Goal: Transaction & Acquisition: Obtain resource

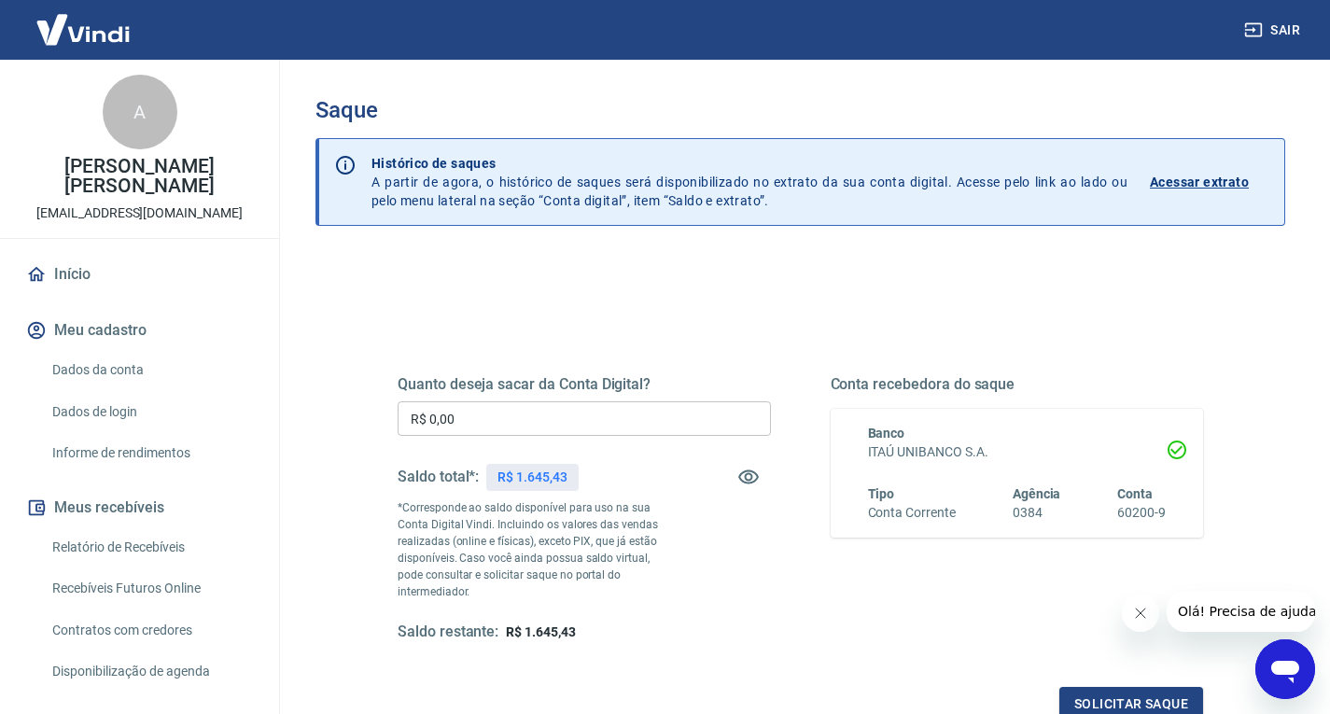
click at [587, 426] on input "R$ 0,00" at bounding box center [584, 418] width 373 height 35
type input "R$ 1.645,43"
click at [1124, 687] on button "Solicitar saque" at bounding box center [1132, 704] width 144 height 35
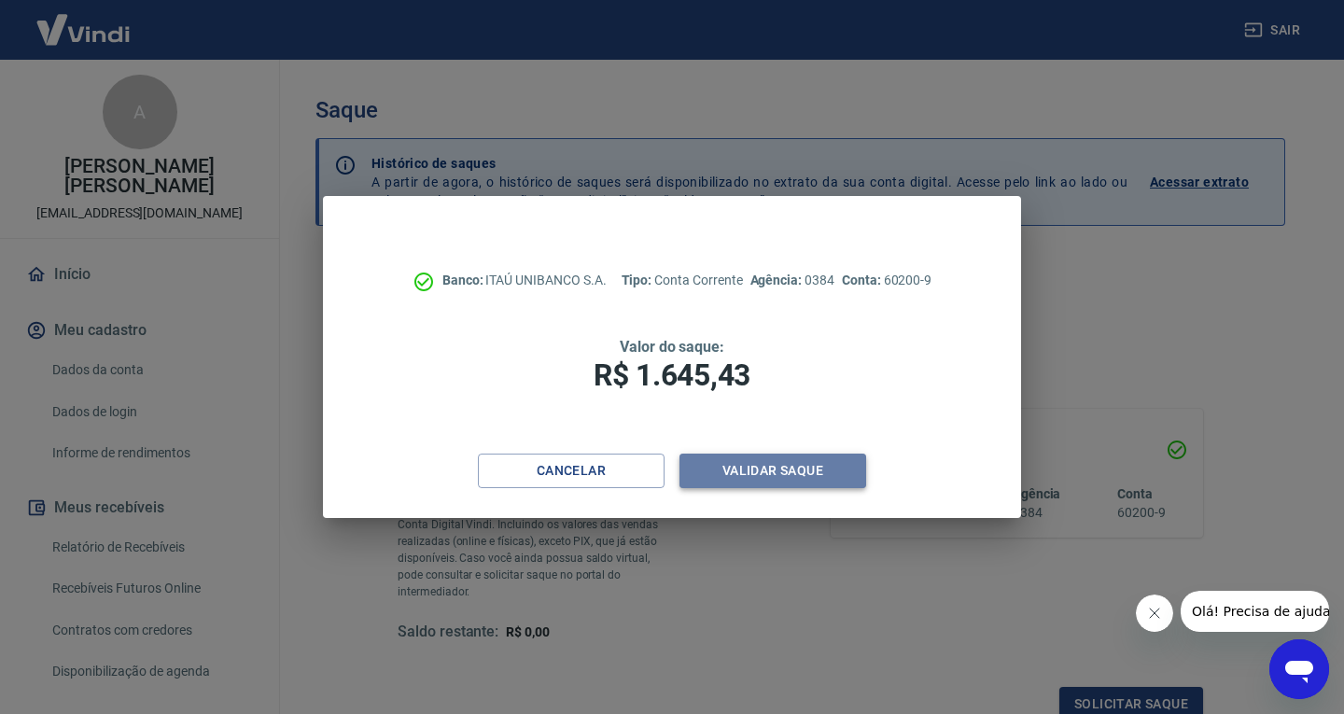
click at [780, 475] on button "Validar saque" at bounding box center [773, 471] width 187 height 35
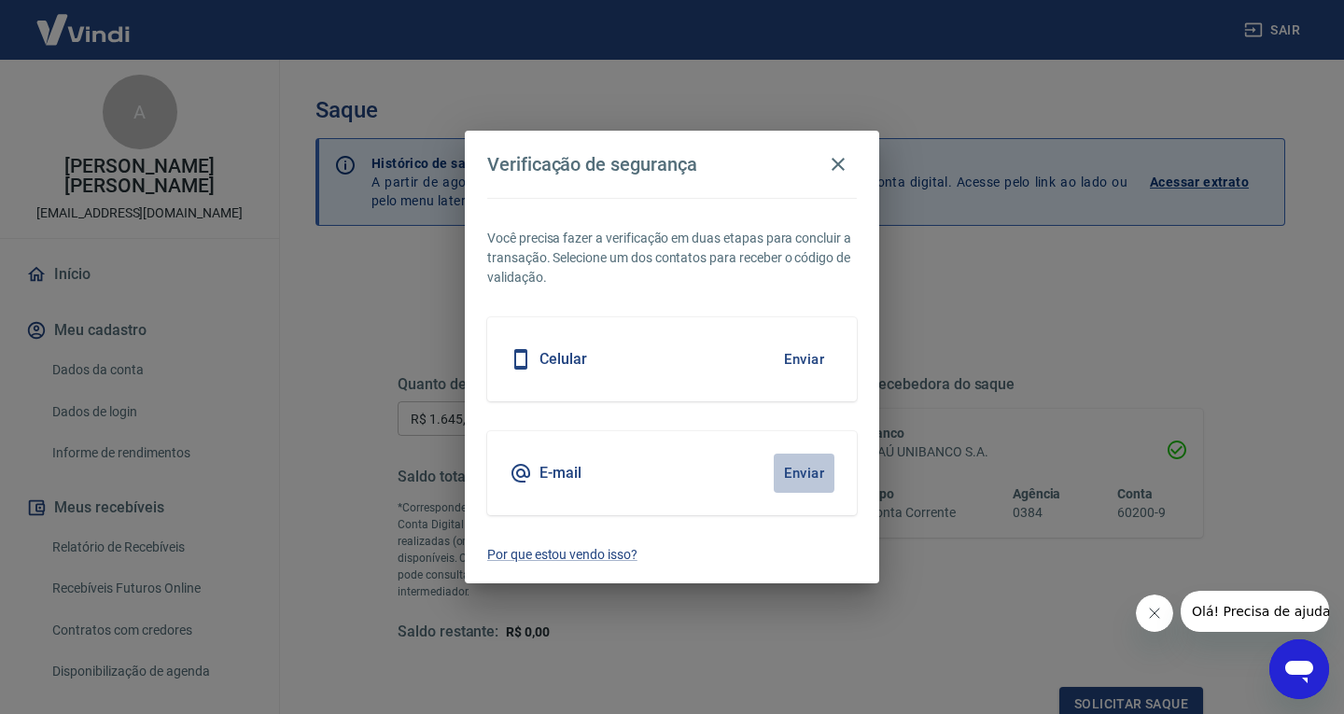
click at [800, 470] on button "Enviar" at bounding box center [804, 473] width 61 height 39
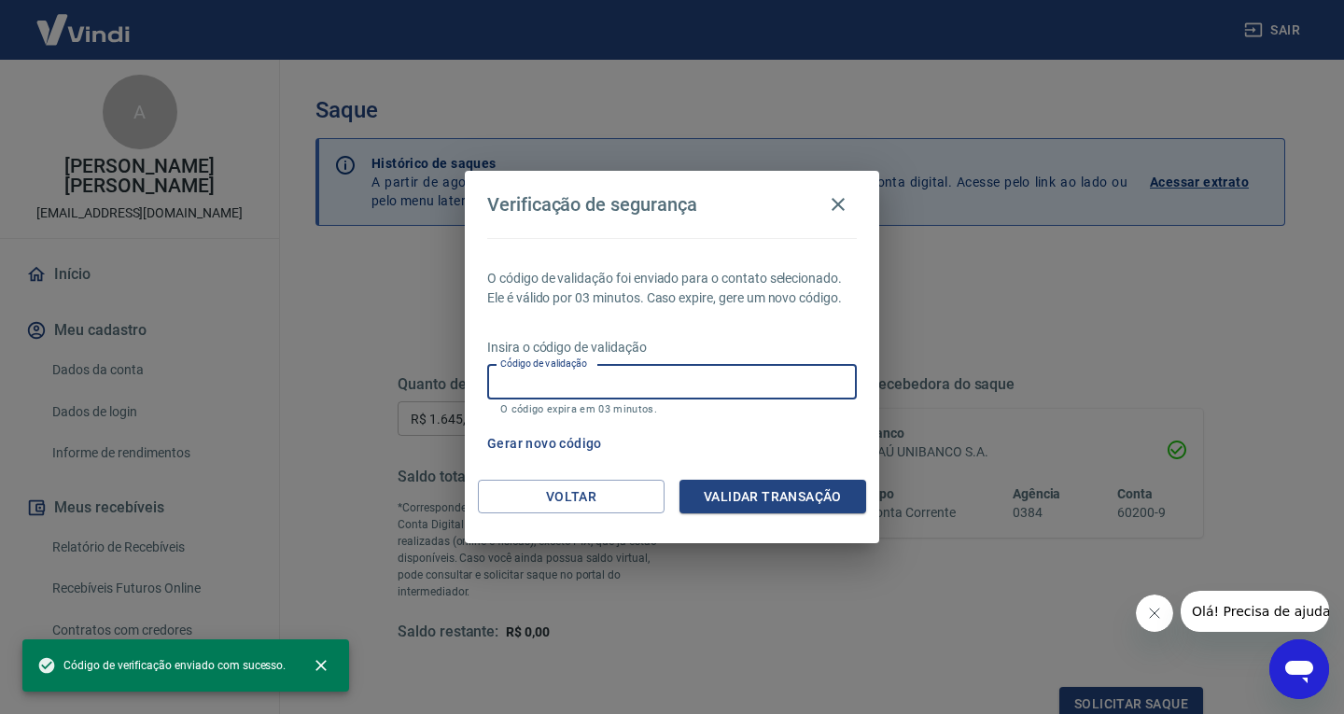
click at [629, 383] on input "Código de validação" at bounding box center [672, 382] width 370 height 35
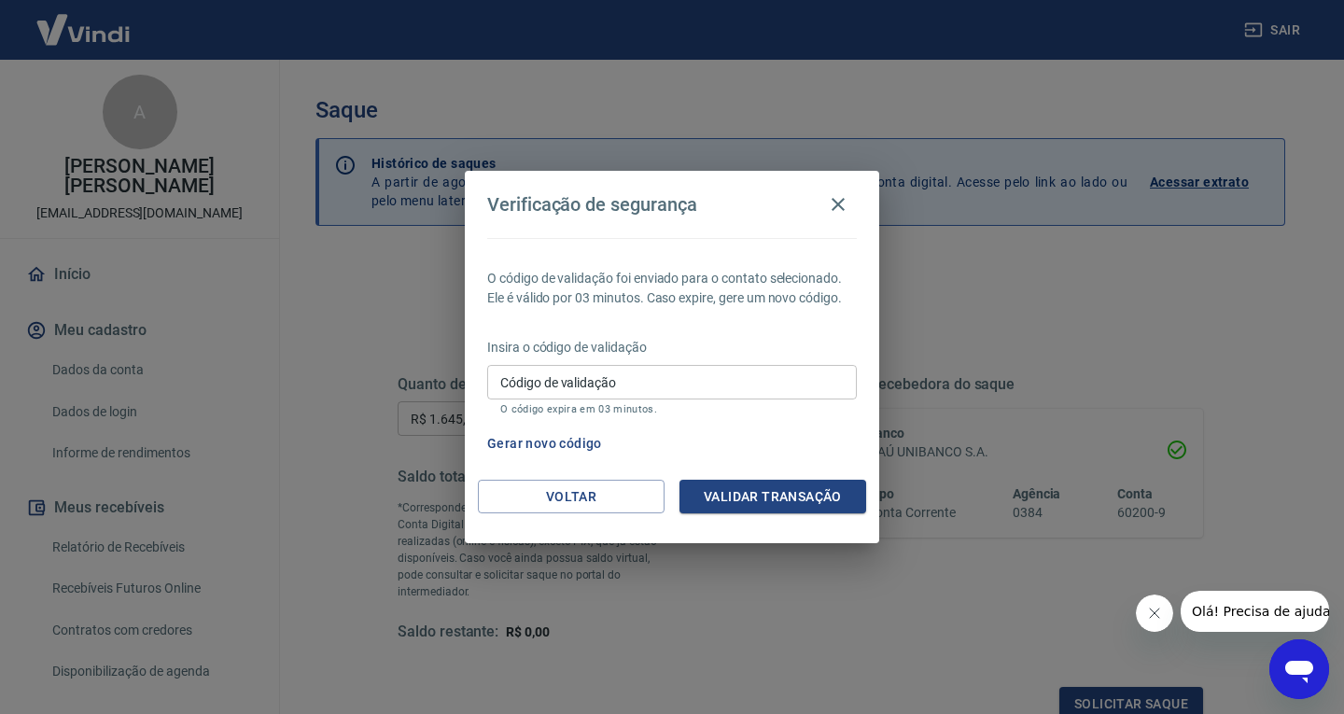
click at [1297, 671] on icon "Abrir janela de mensagens" at bounding box center [1300, 672] width 28 height 22
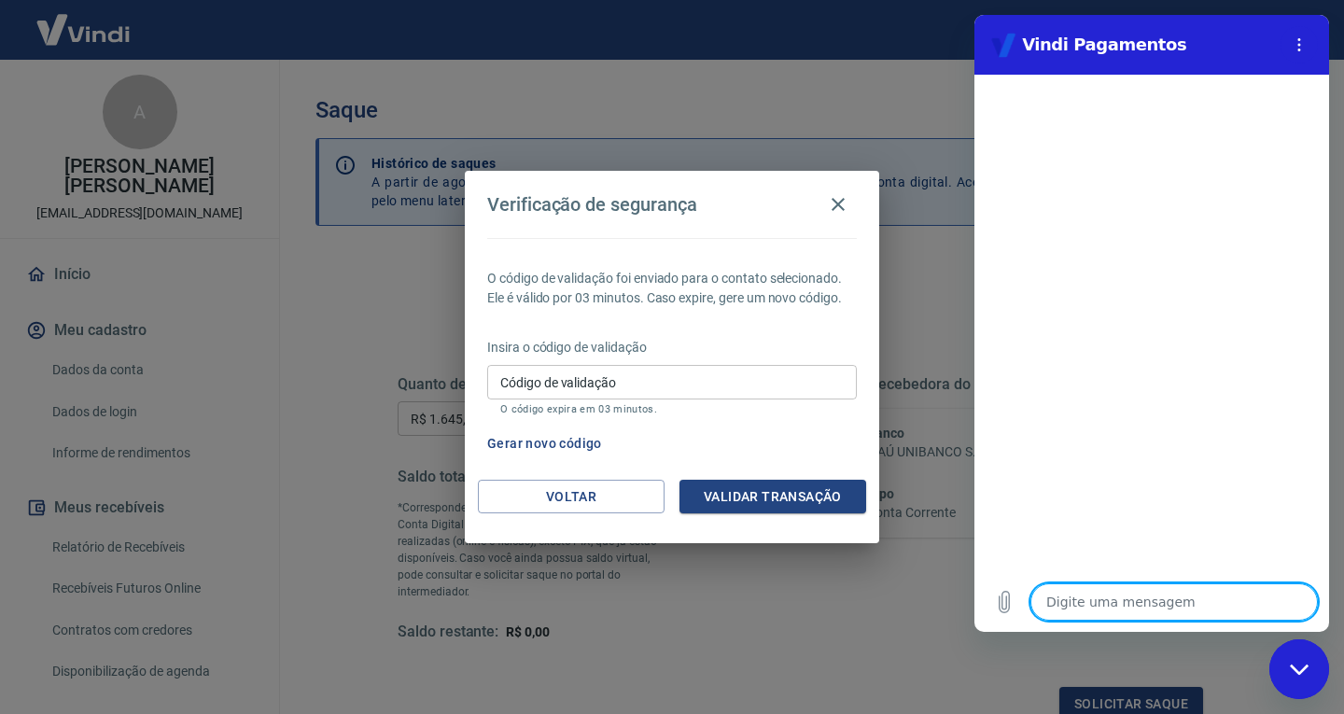
type textarea "B"
type textarea "x"
type textarea "Bo"
type textarea "x"
type textarea "Bom"
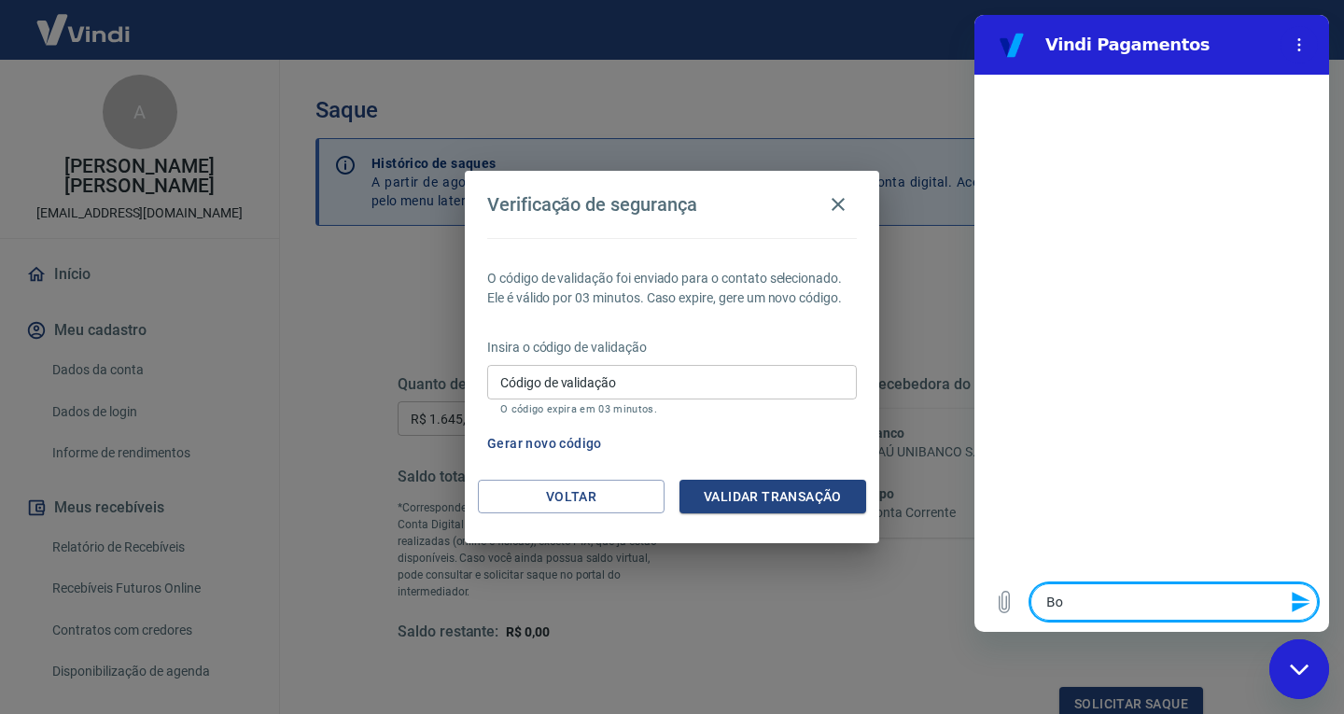
type textarea "x"
type textarea "Bom"
type textarea "x"
type textarea "Bom d"
type textarea "x"
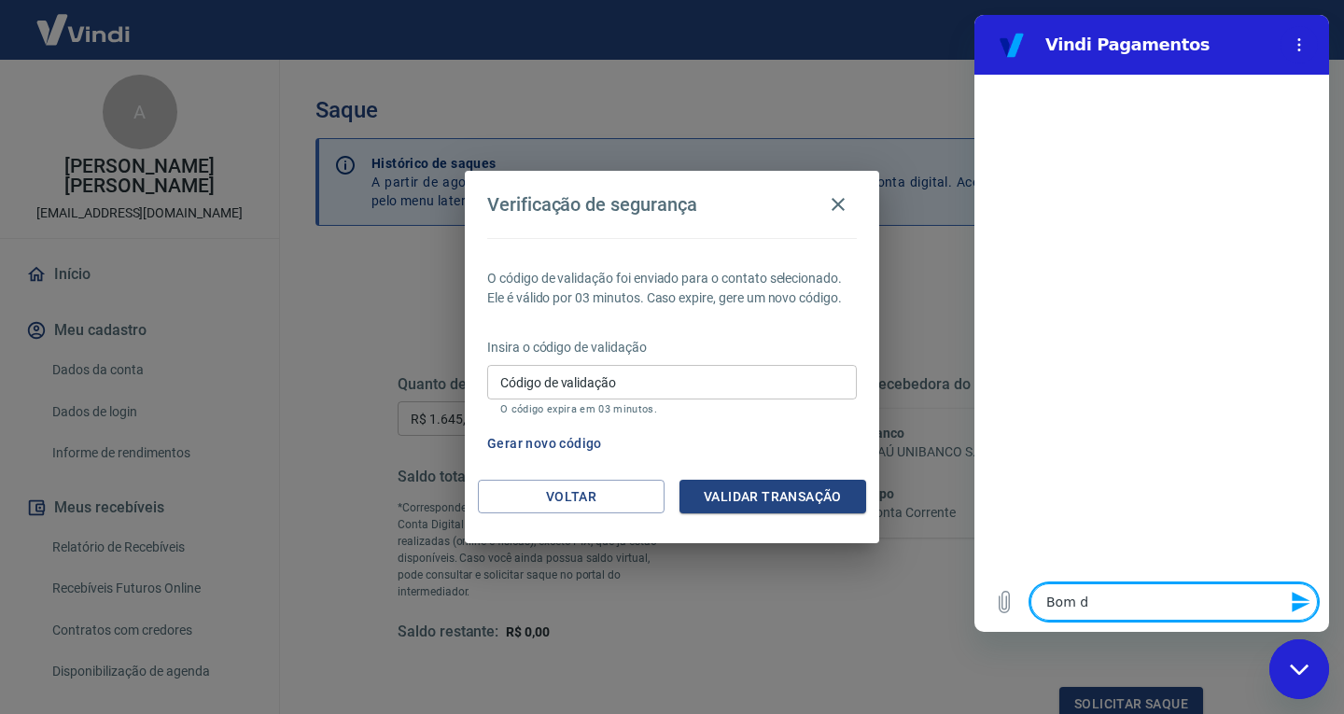
type textarea "Bom di"
type textarea "x"
type textarea "Bom dia"
type textarea "x"
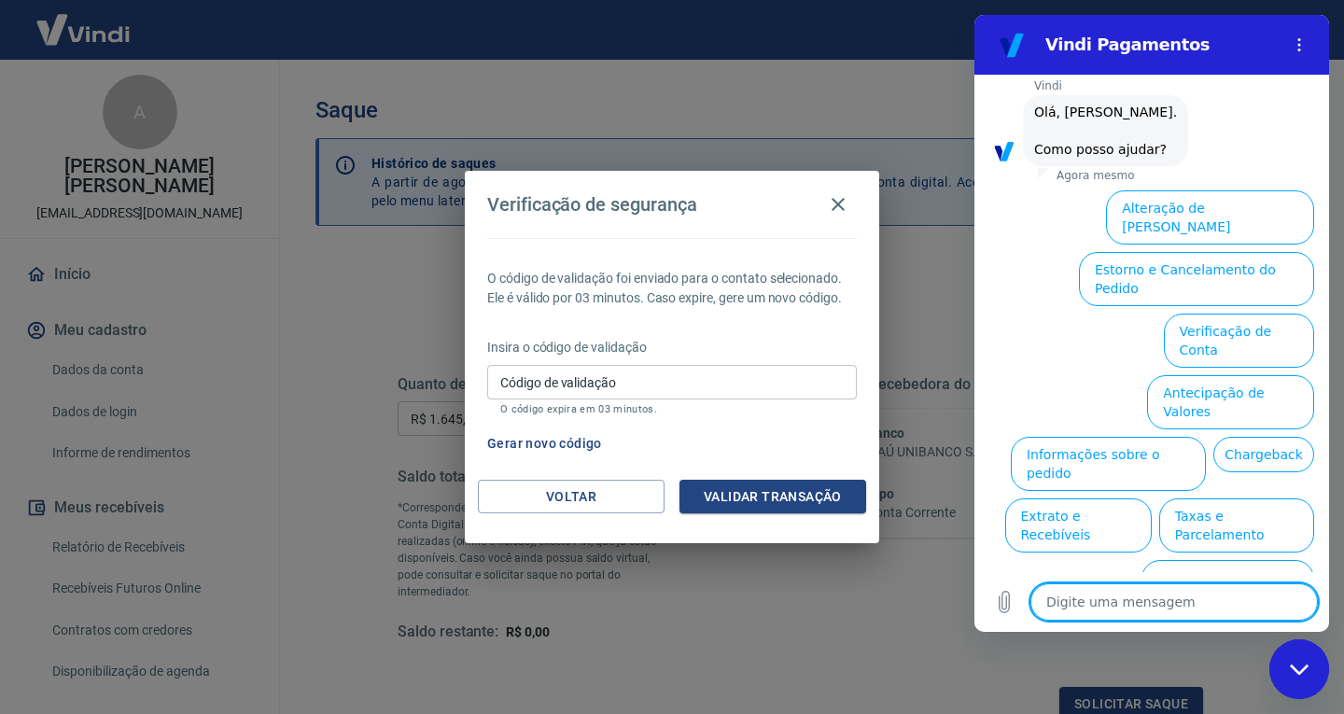
scroll to position [80, 0]
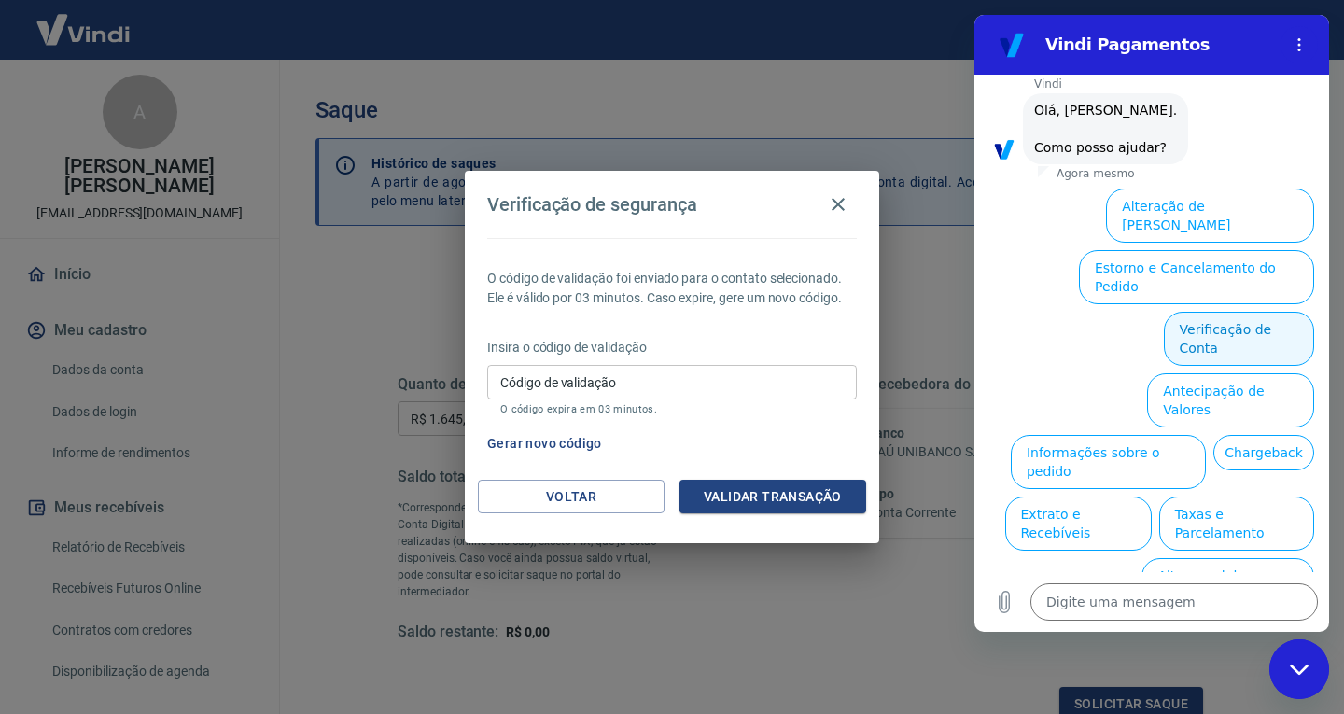
click at [1214, 312] on button "Verificação de Conta" at bounding box center [1239, 339] width 150 height 54
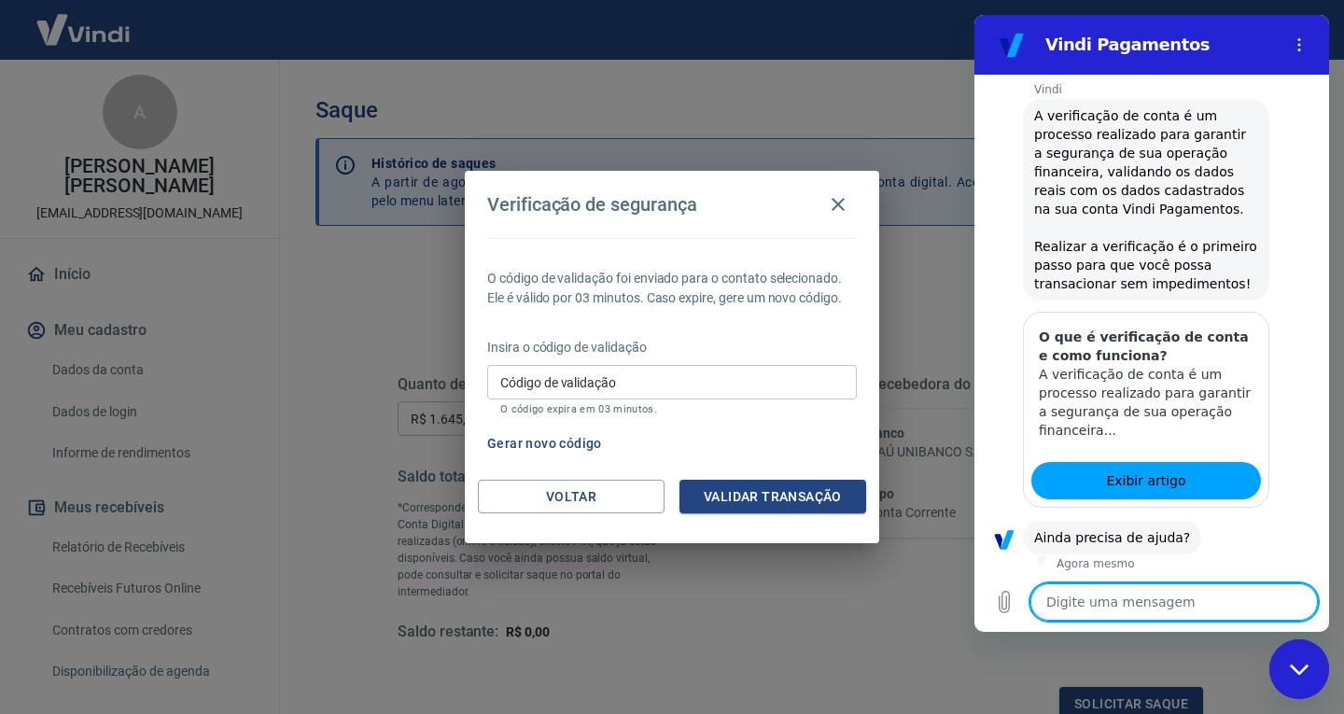
scroll to position [265, 0]
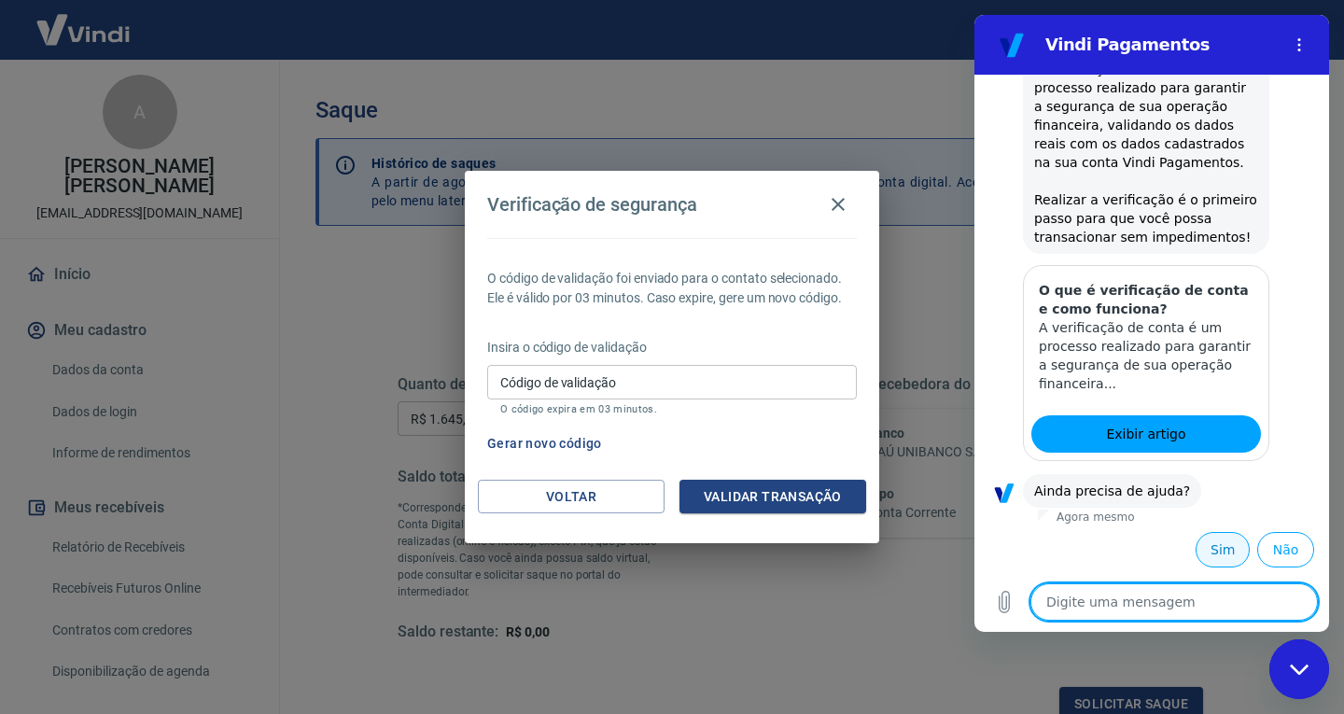
click at [1211, 553] on button "Sim" at bounding box center [1223, 549] width 54 height 35
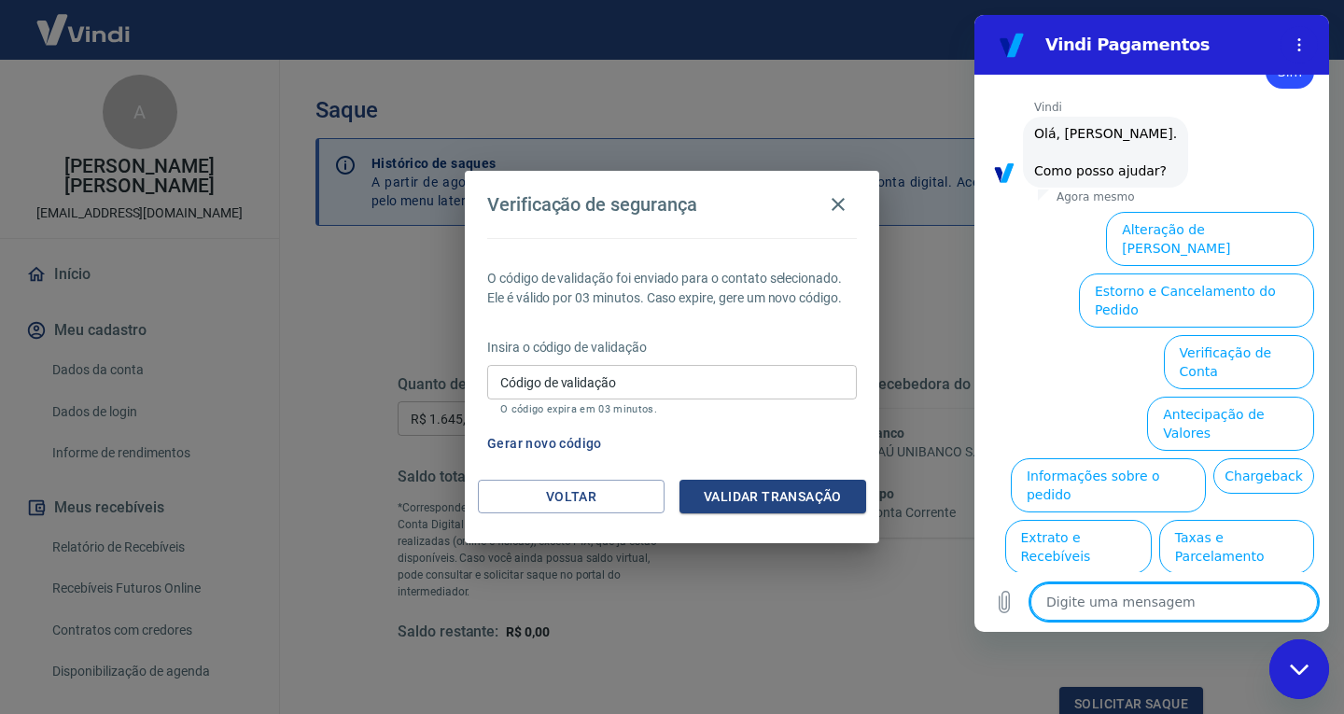
scroll to position [753, 0]
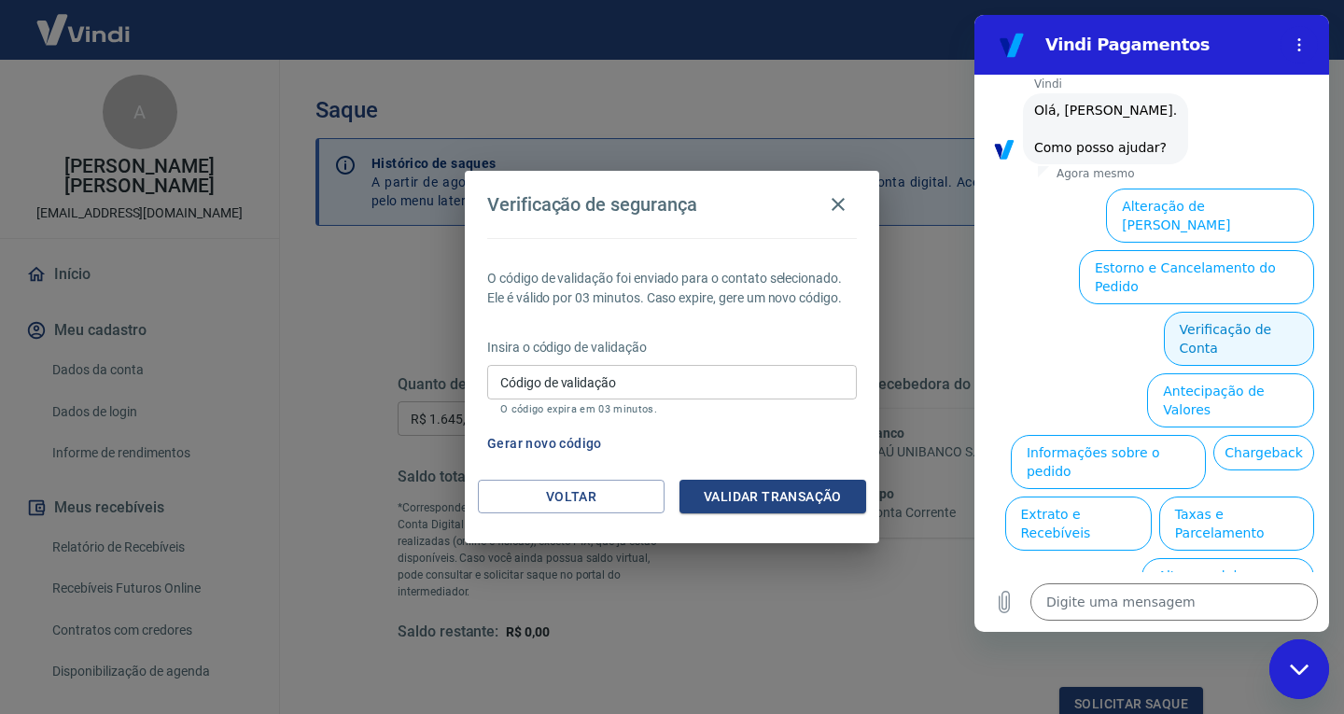
click at [1247, 312] on button "Verificação de Conta" at bounding box center [1239, 339] width 150 height 54
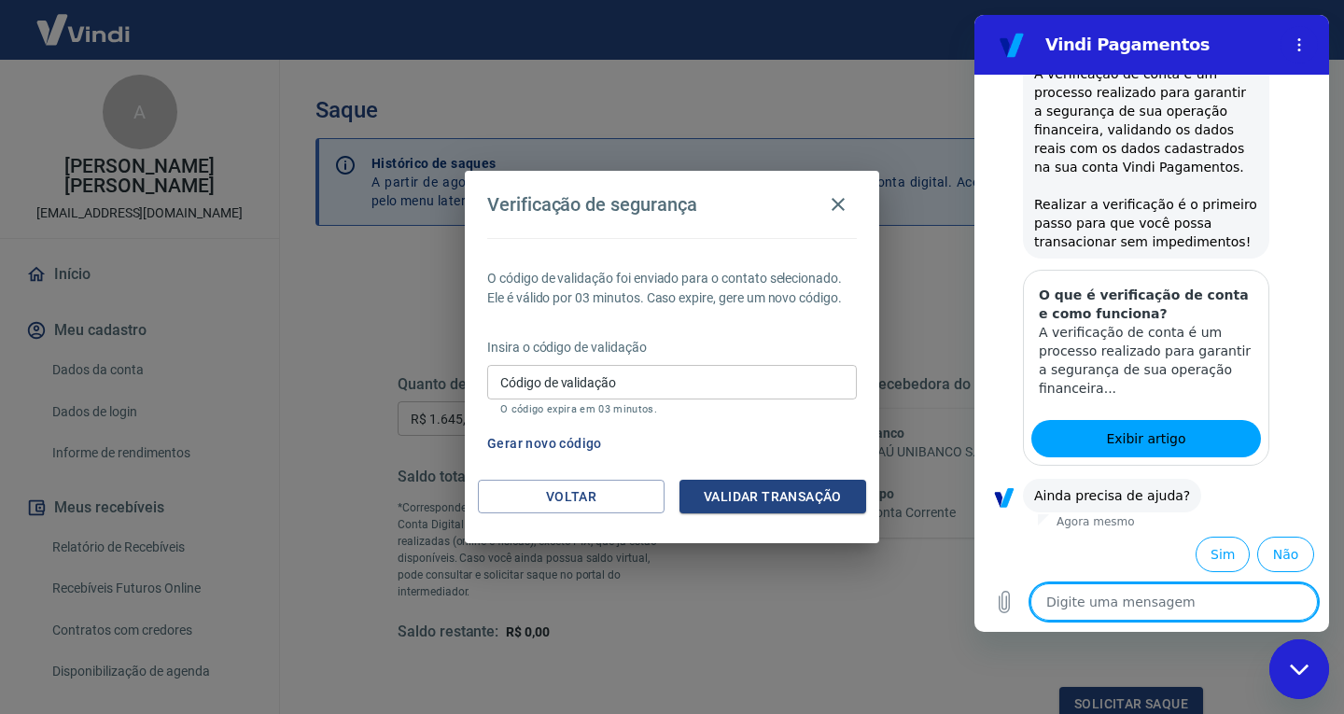
scroll to position [937, 0]
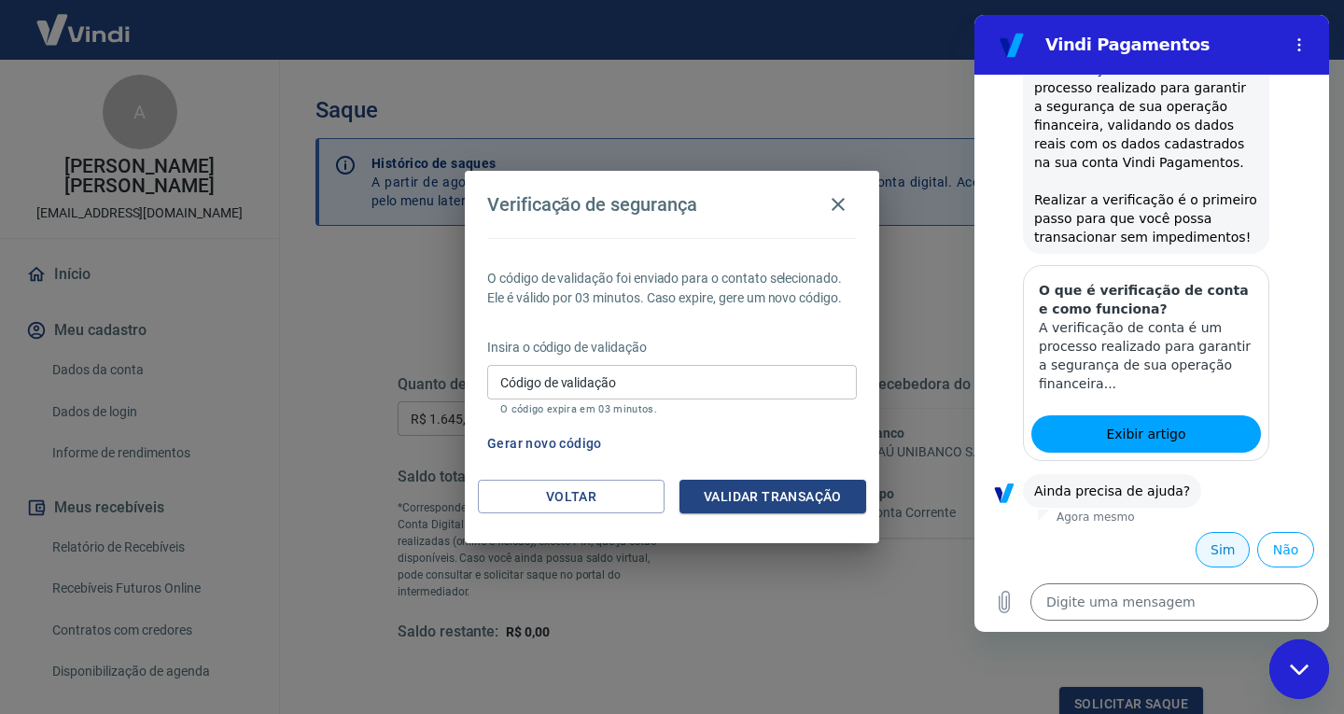
click at [1210, 548] on button "Sim" at bounding box center [1223, 549] width 54 height 35
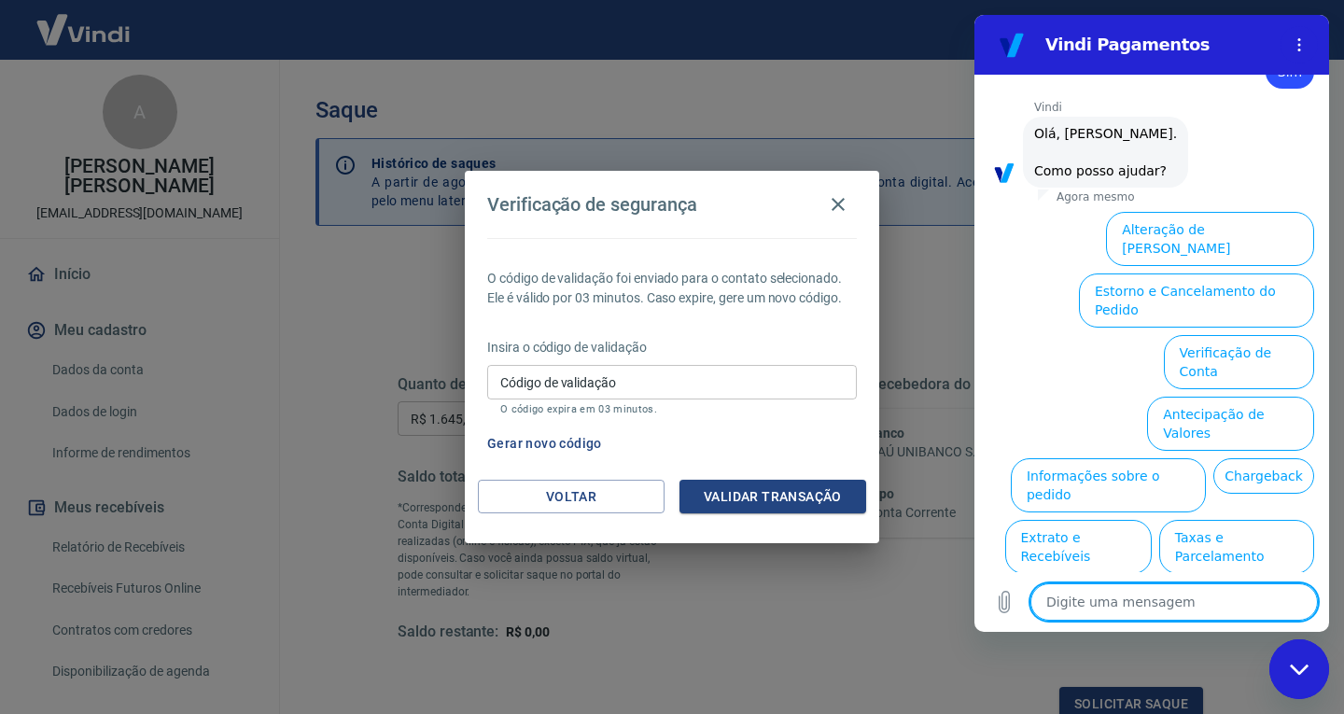
scroll to position [1425, 0]
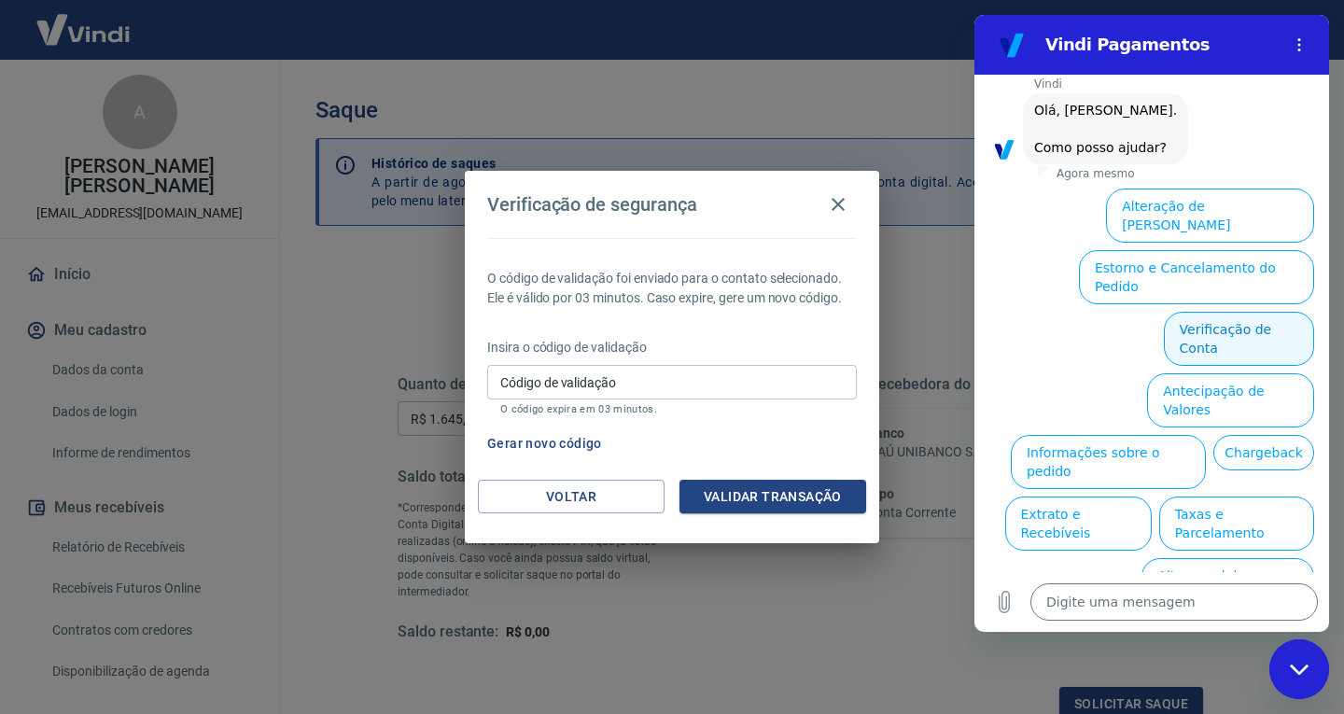
click at [1204, 312] on button "Verificação de Conta" at bounding box center [1239, 339] width 150 height 54
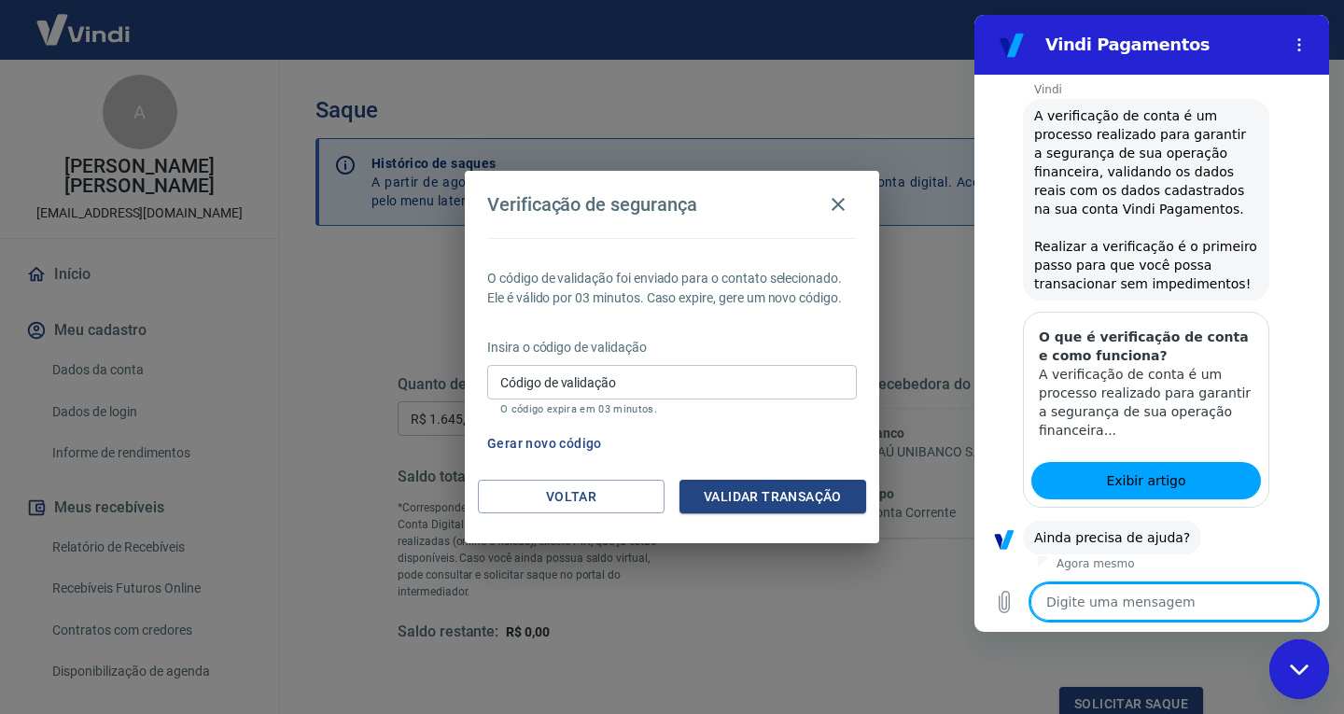
scroll to position [1610, 0]
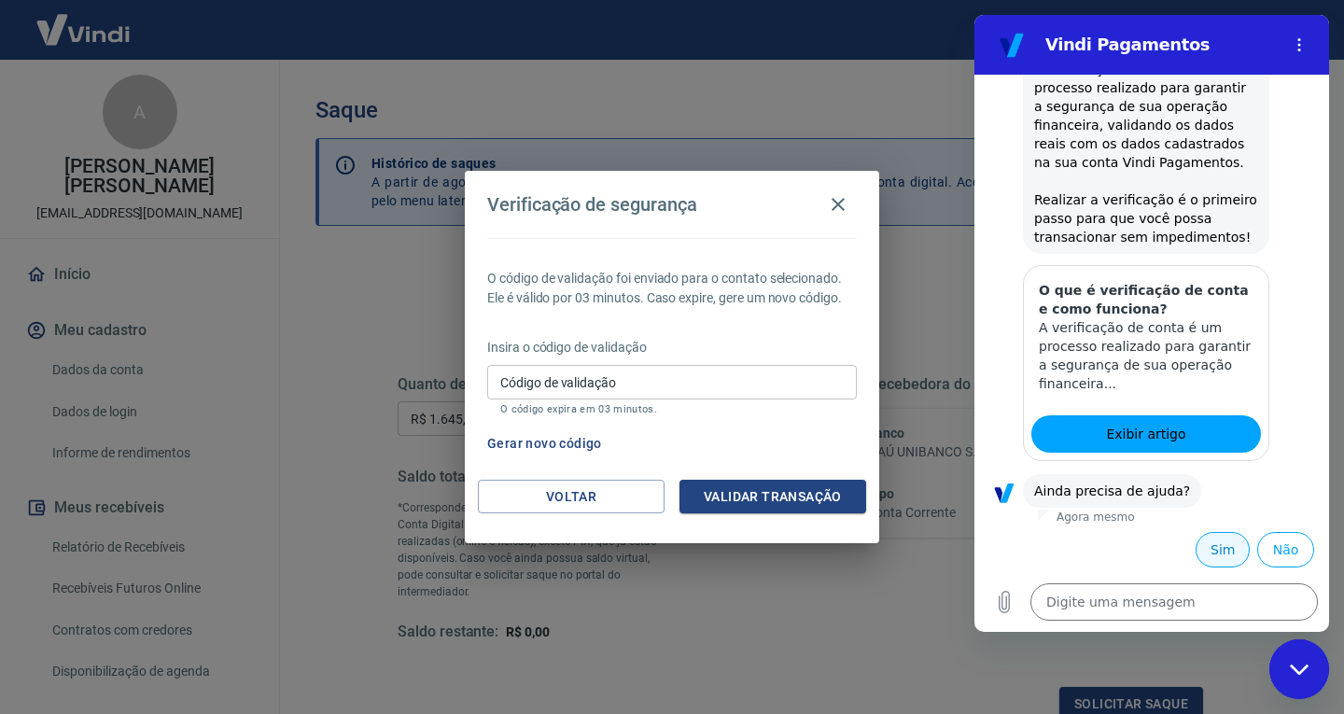
click at [1211, 547] on button "Sim" at bounding box center [1223, 549] width 54 height 35
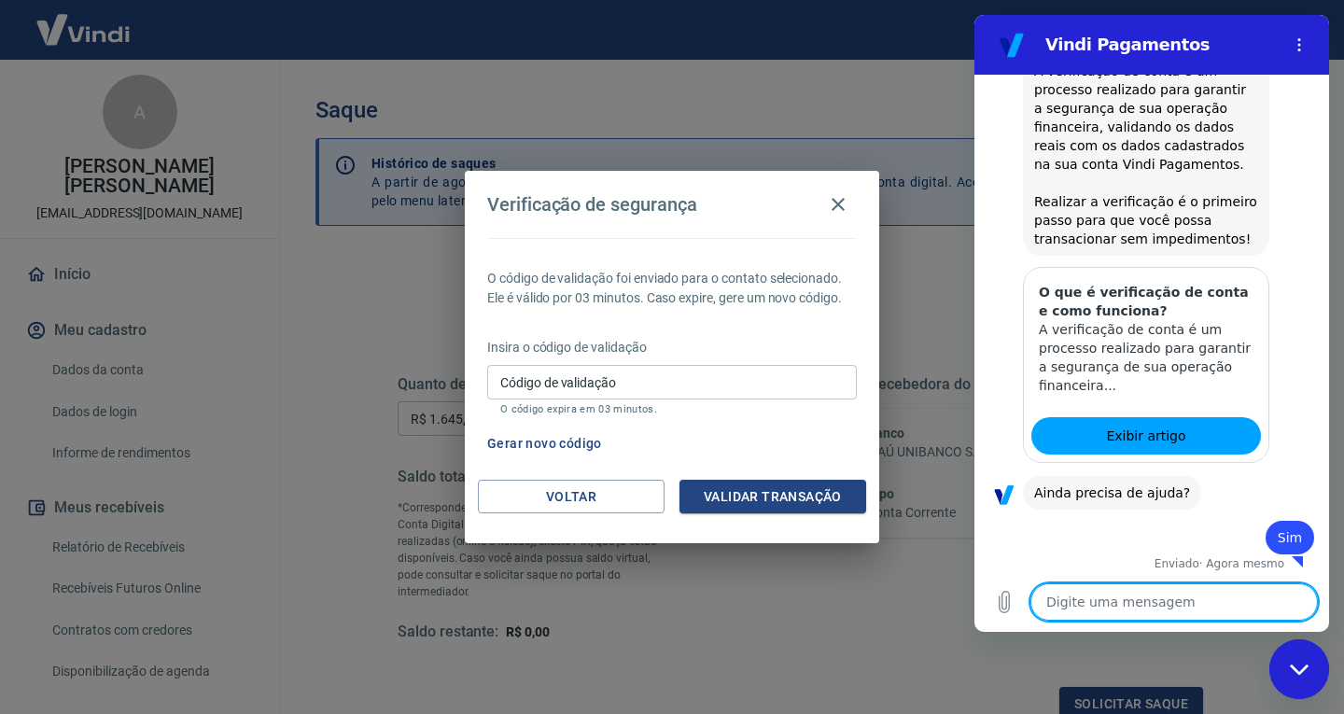
scroll to position [1612, 0]
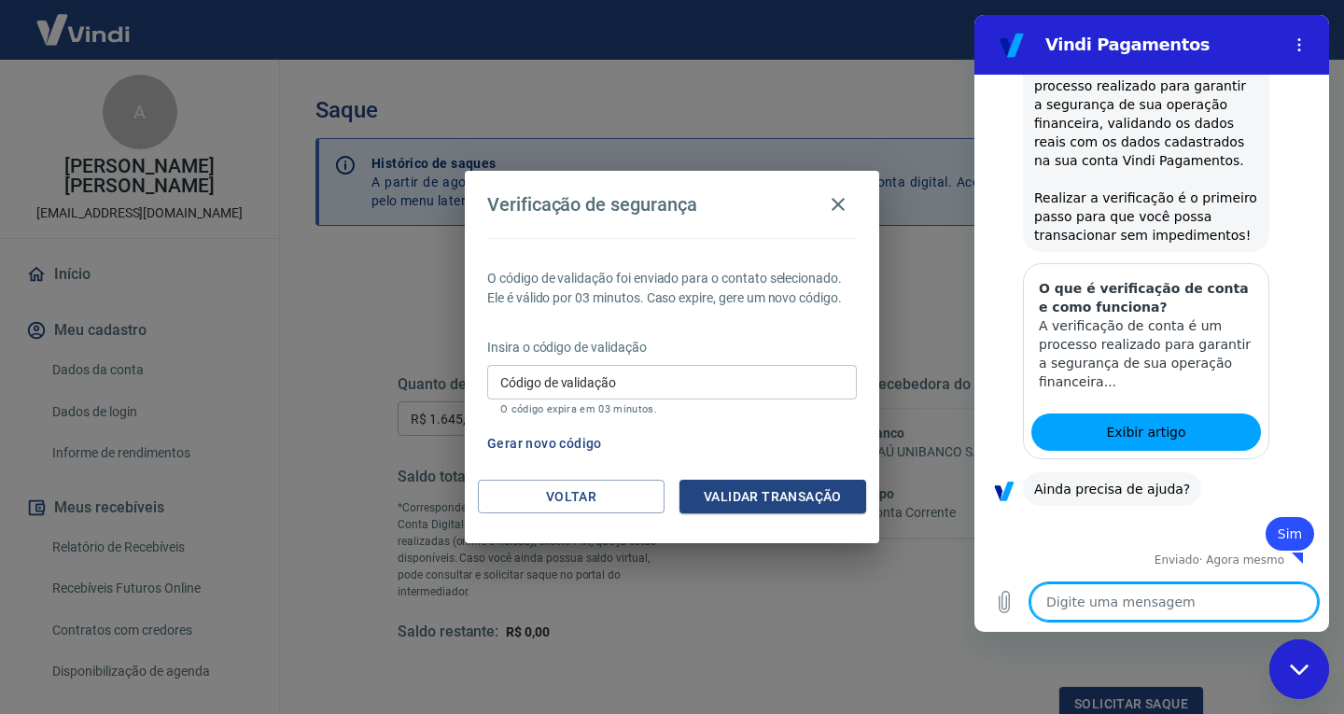
type textarea "x"
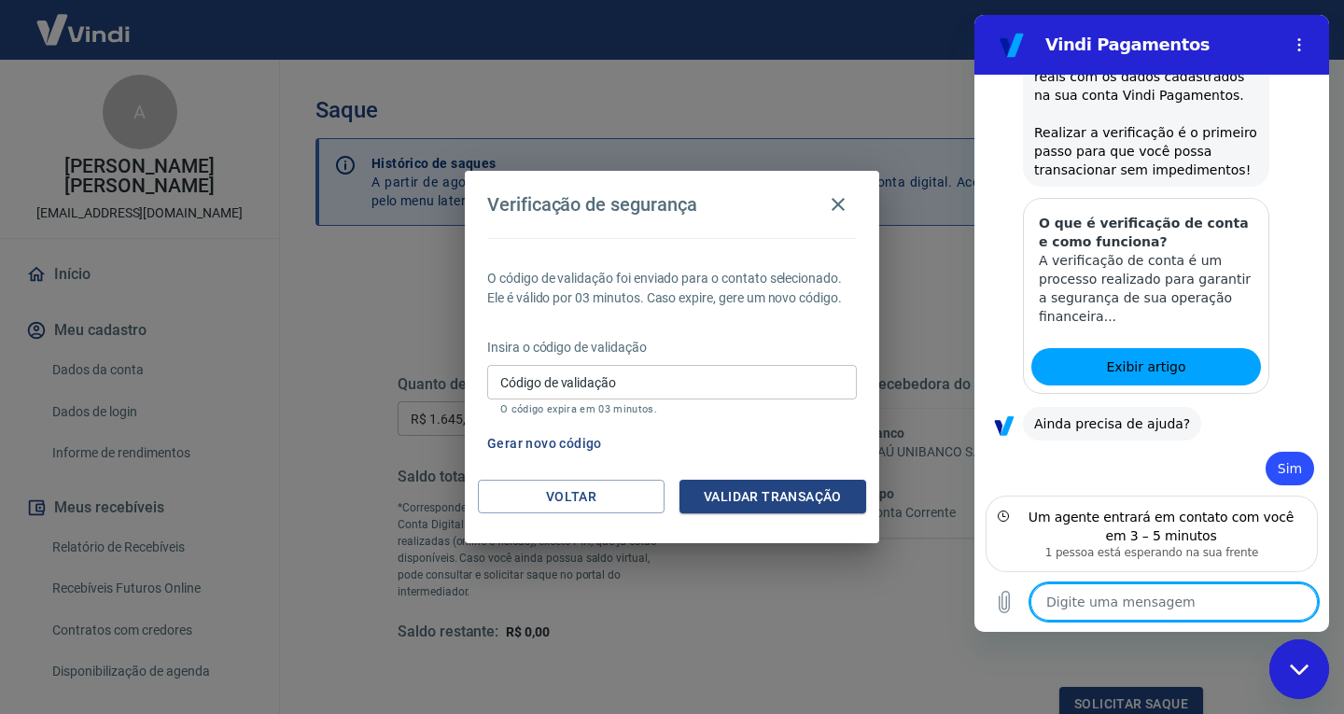
scroll to position [1761, 0]
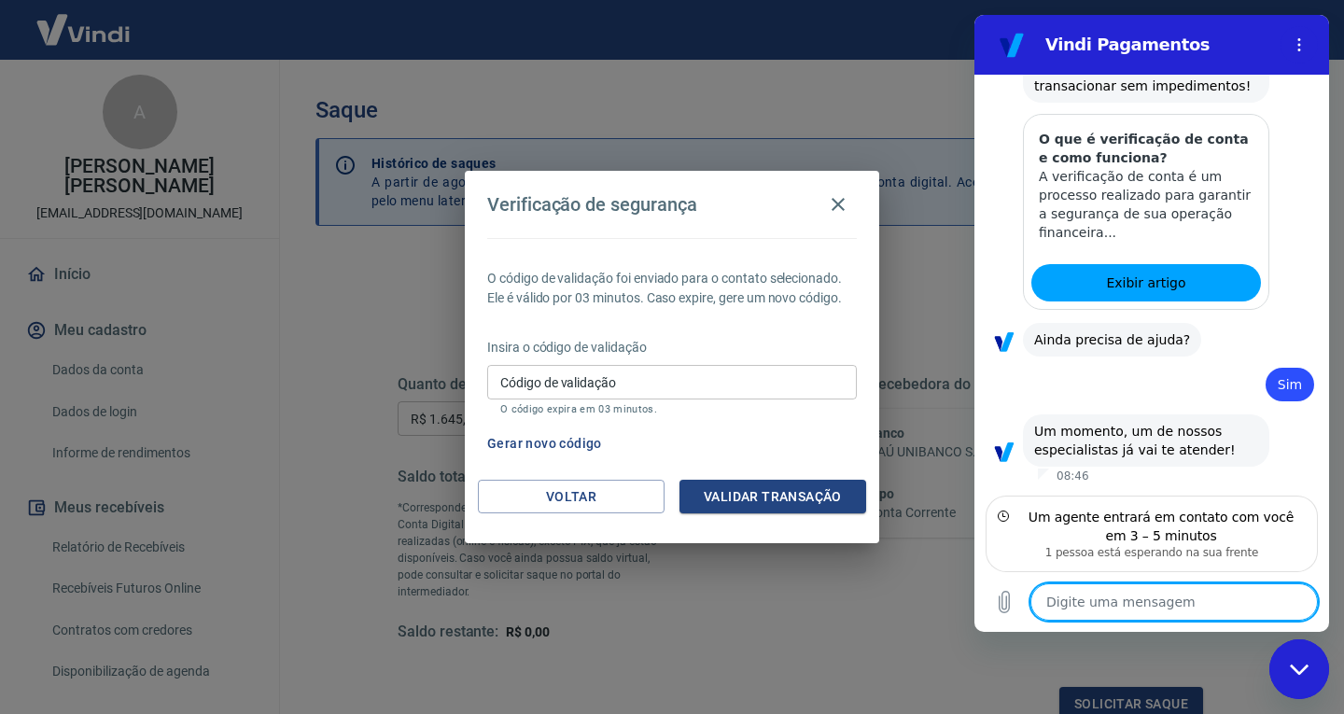
click at [922, 651] on div "Verificação de segurança O código de validação foi enviado para o contato selec…" at bounding box center [672, 357] width 1344 height 714
click at [1138, 609] on textarea at bounding box center [1175, 602] width 288 height 37
click at [1111, 603] on textarea at bounding box center [1175, 602] width 288 height 37
drag, startPoint x: 1098, startPoint y: 598, endPoint x: 1278, endPoint y: 606, distance: 180.4
click at [1105, 598] on textarea at bounding box center [1175, 602] width 288 height 37
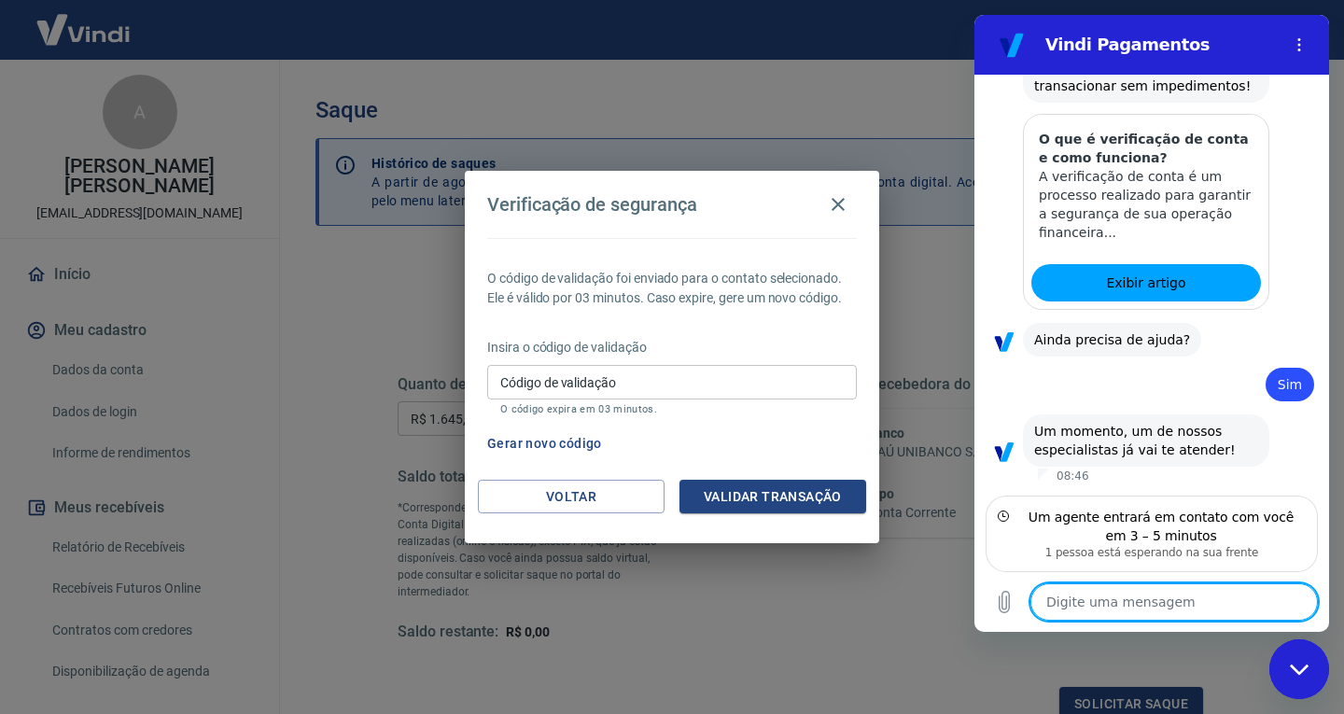
click at [1242, 605] on textarea at bounding box center [1175, 602] width 288 height 37
type textarea "o"
type textarea "x"
type textarea "oi"
type textarea "x"
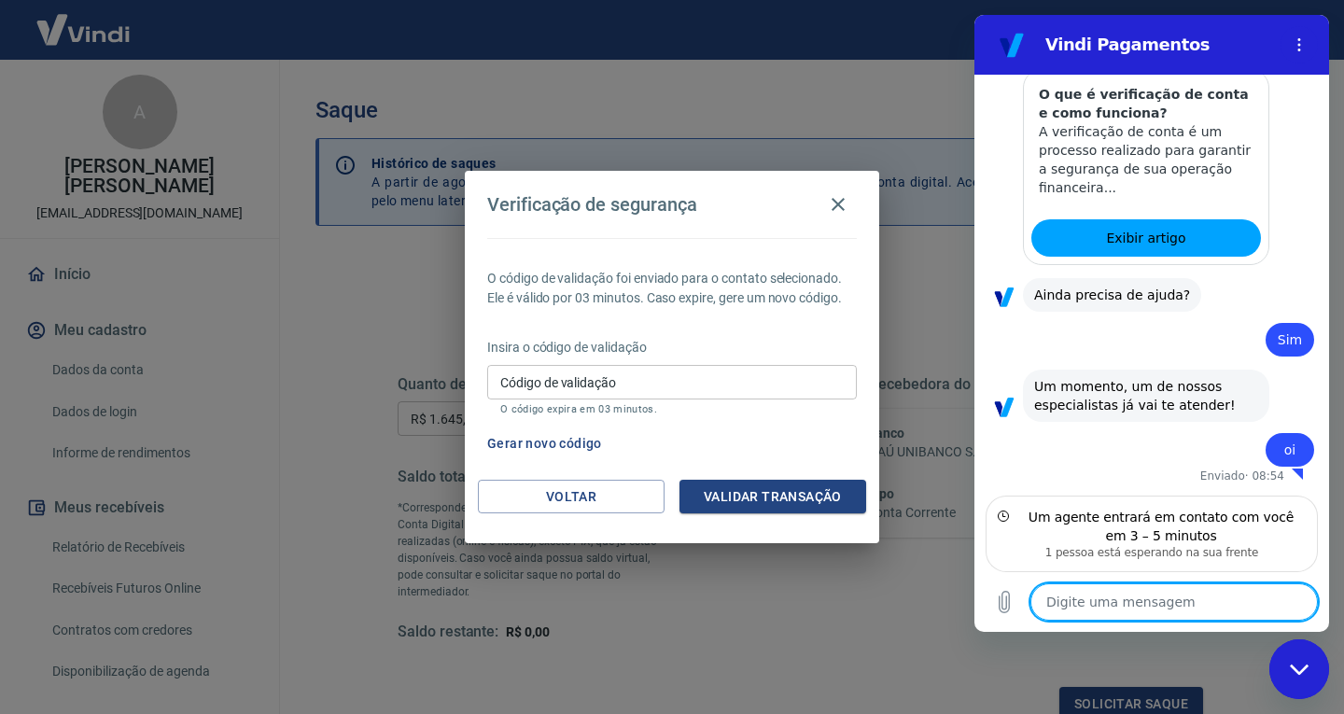
scroll to position [1787, 0]
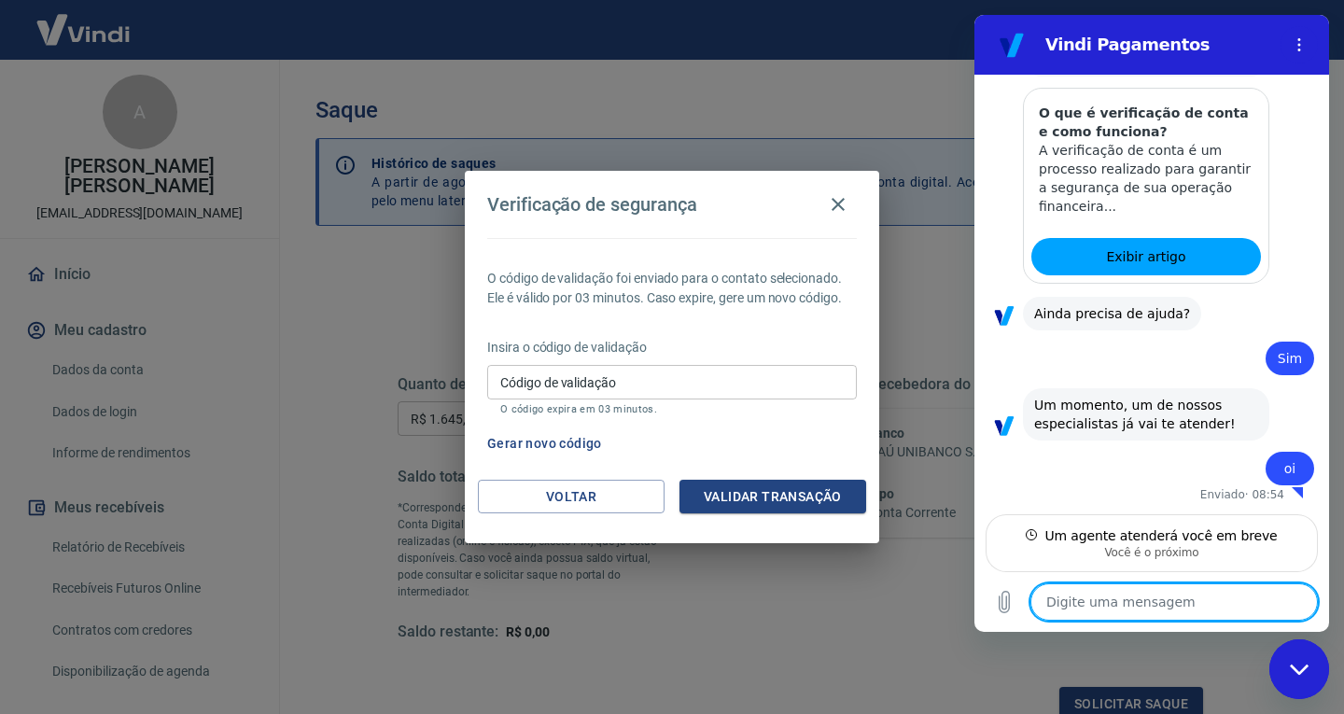
click at [1133, 477] on div "diz: oi" at bounding box center [1145, 463] width 340 height 45
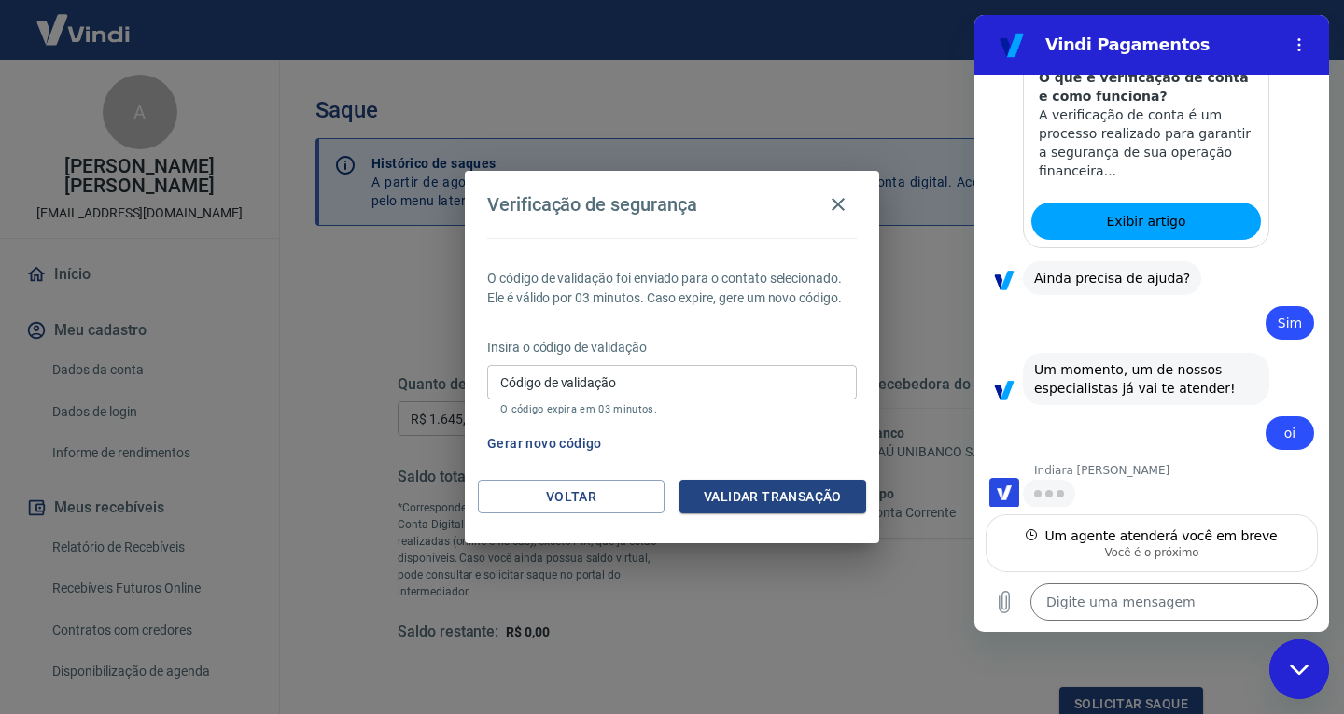
type textarea "x"
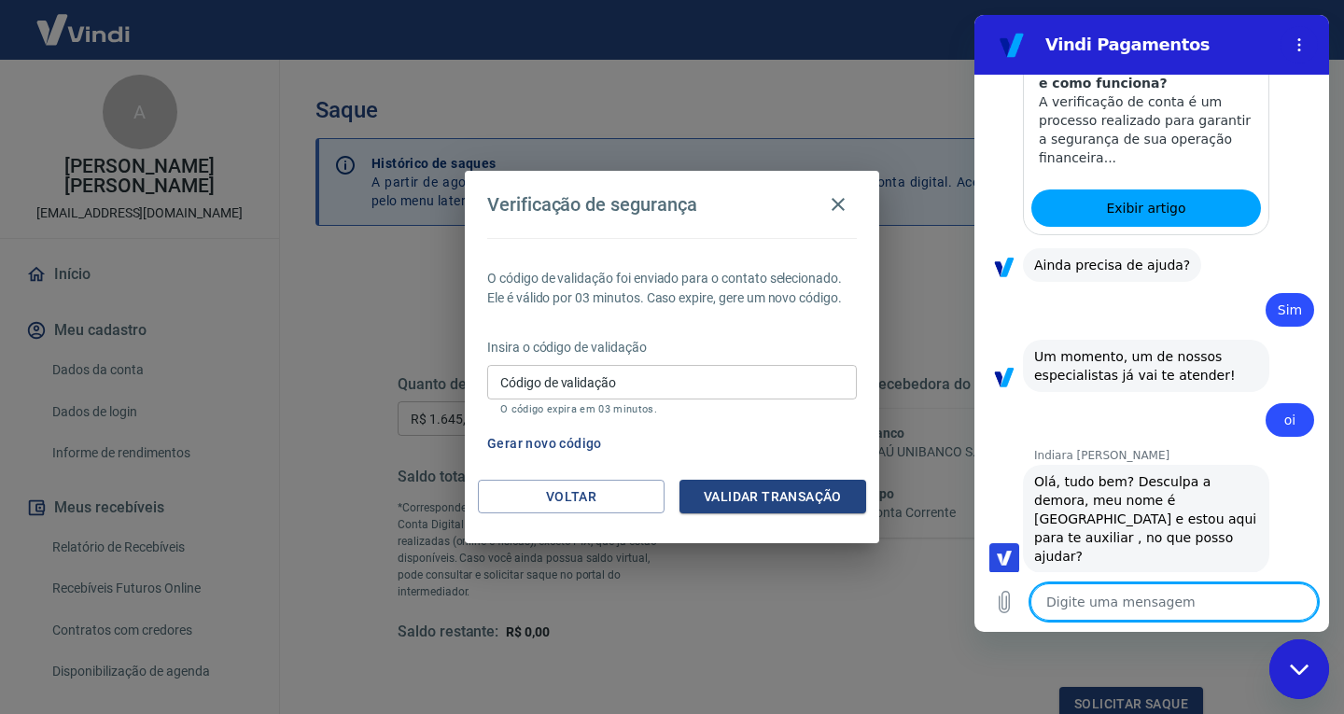
scroll to position [1839, 0]
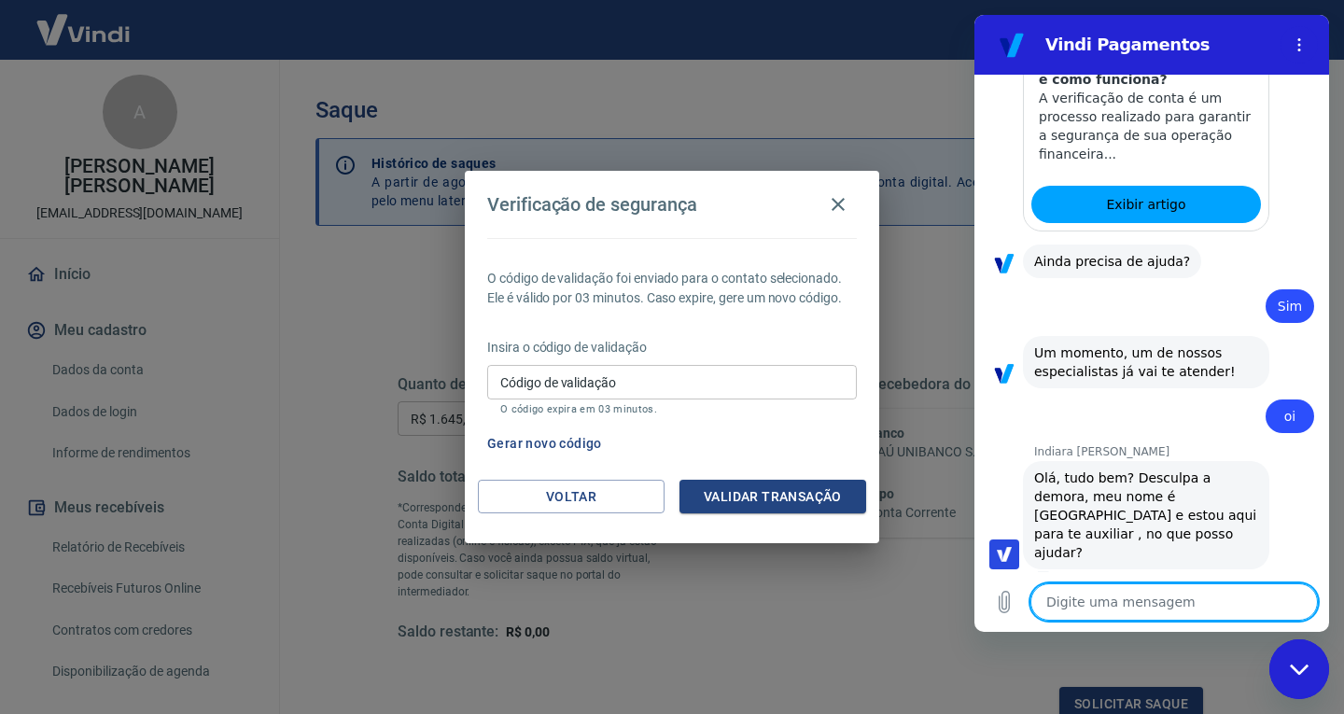
type textarea "B"
type textarea "x"
type textarea "Bo"
type textarea "x"
type textarea "Bom"
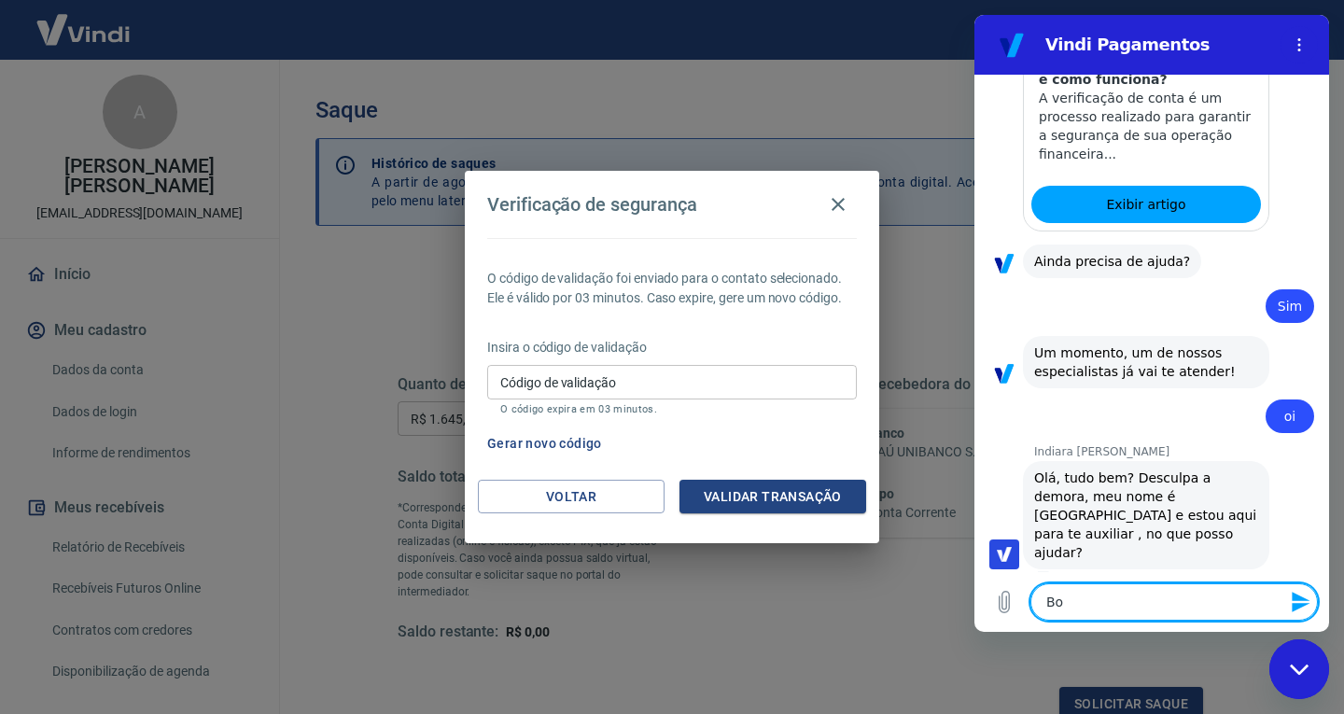
type textarea "x"
type textarea "Bom"
type textarea "x"
type textarea "Bom d"
type textarea "x"
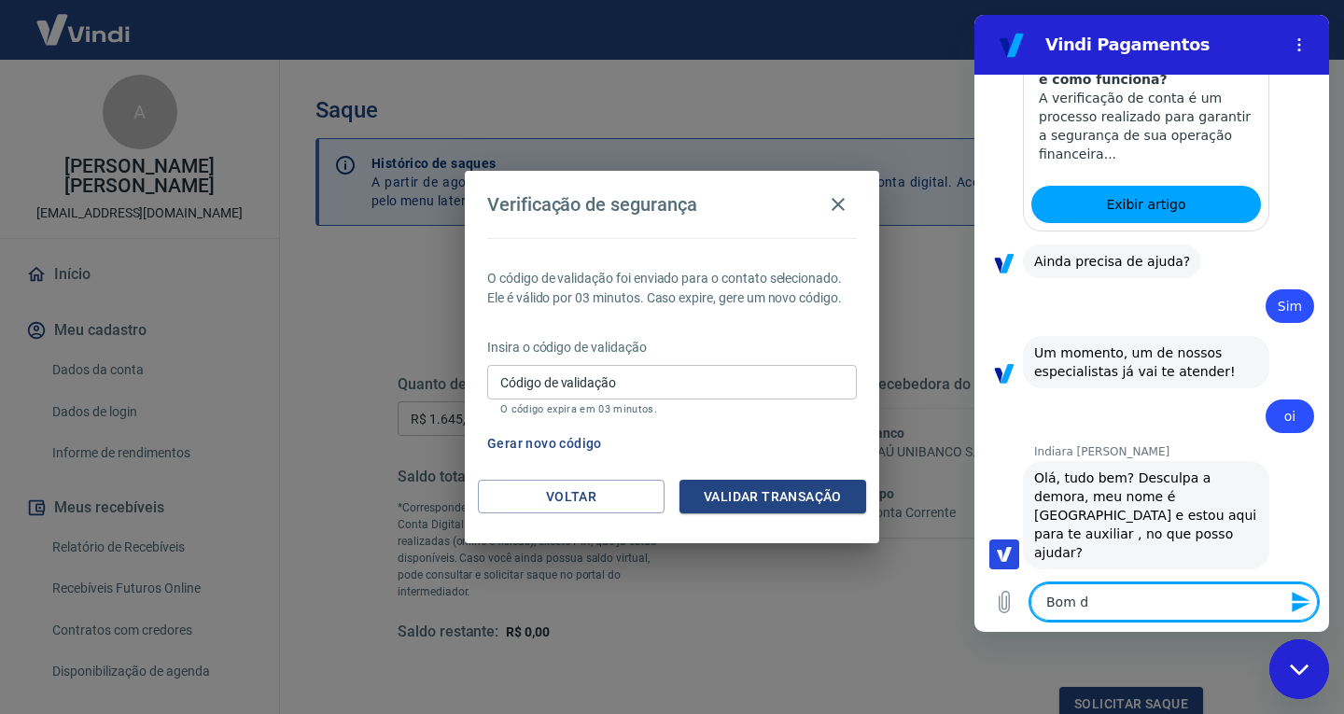
type textarea "Bom di"
type textarea "x"
type textarea "Bom di"
type textarea "x"
type textarea "Bom di"
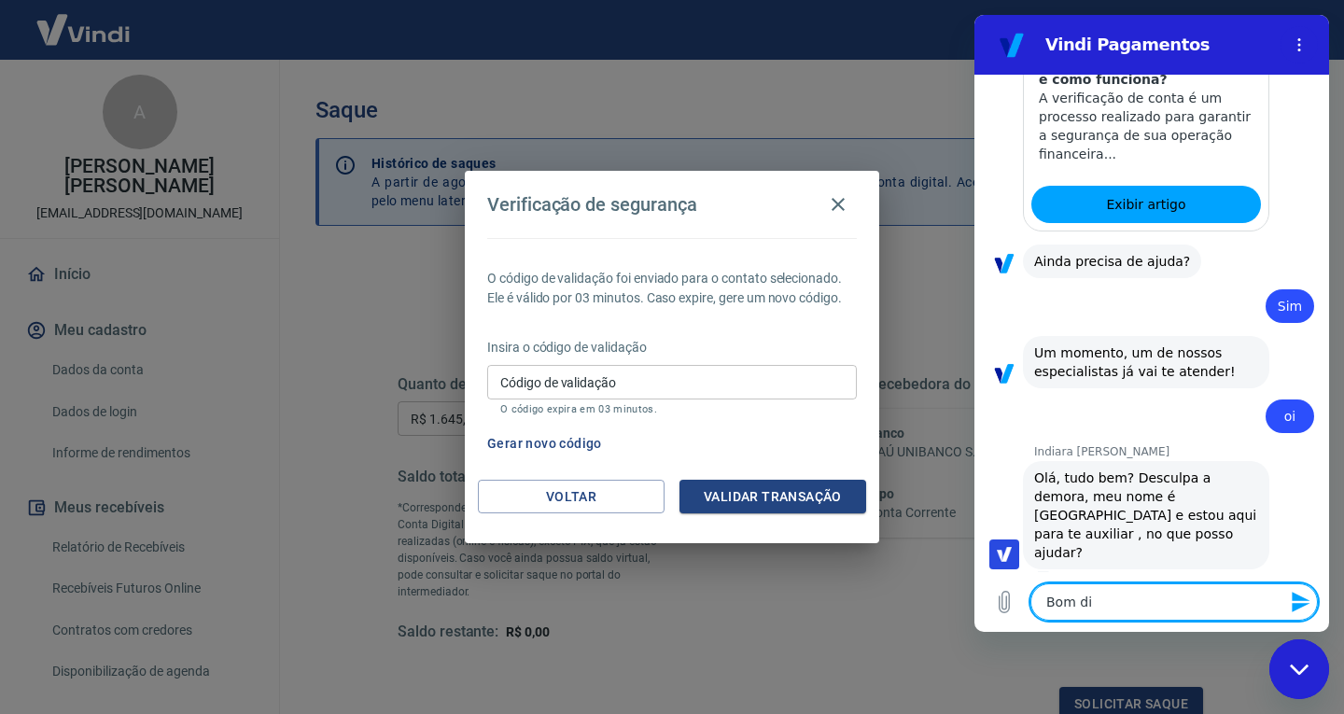
type textarea "x"
type textarea "Bom diA"
type textarea "x"
type textarea "Bom di"
type textarea "x"
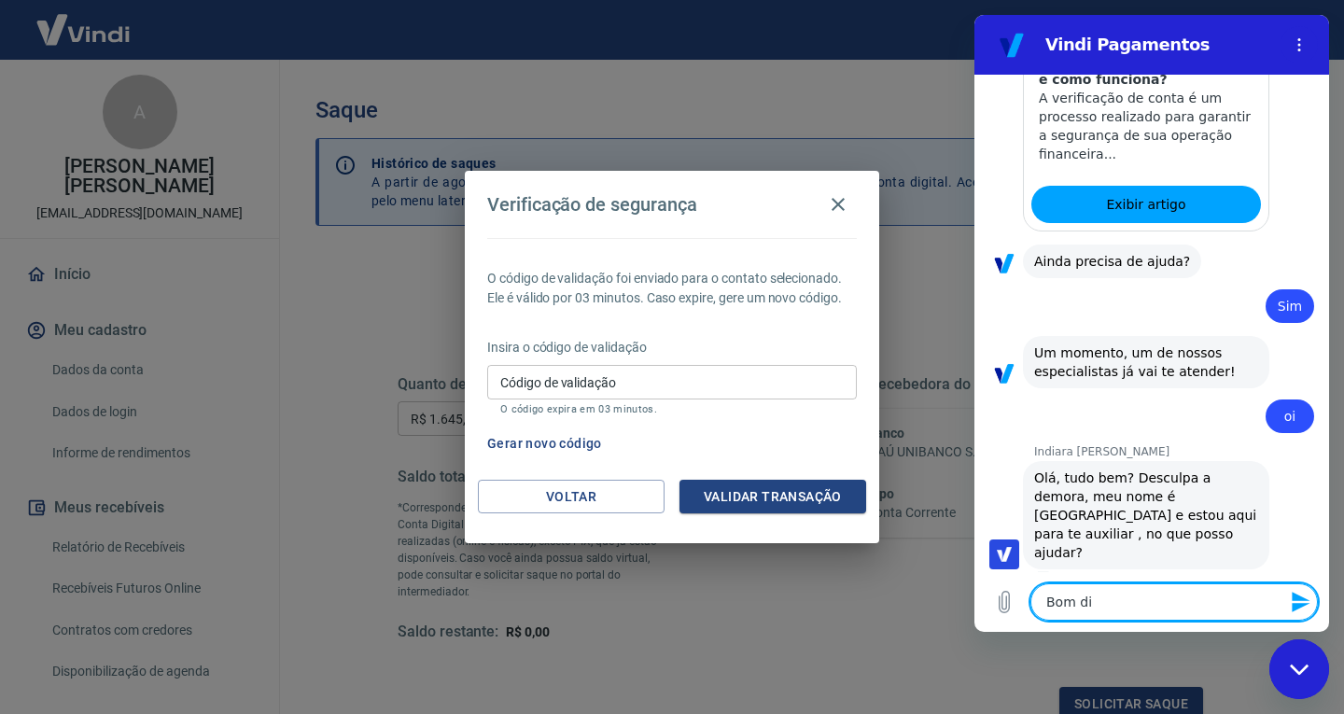
type textarea "Bom diA"
type textarea "x"
type textarea "Bom di"
type textarea "x"
type textarea "Bom dia"
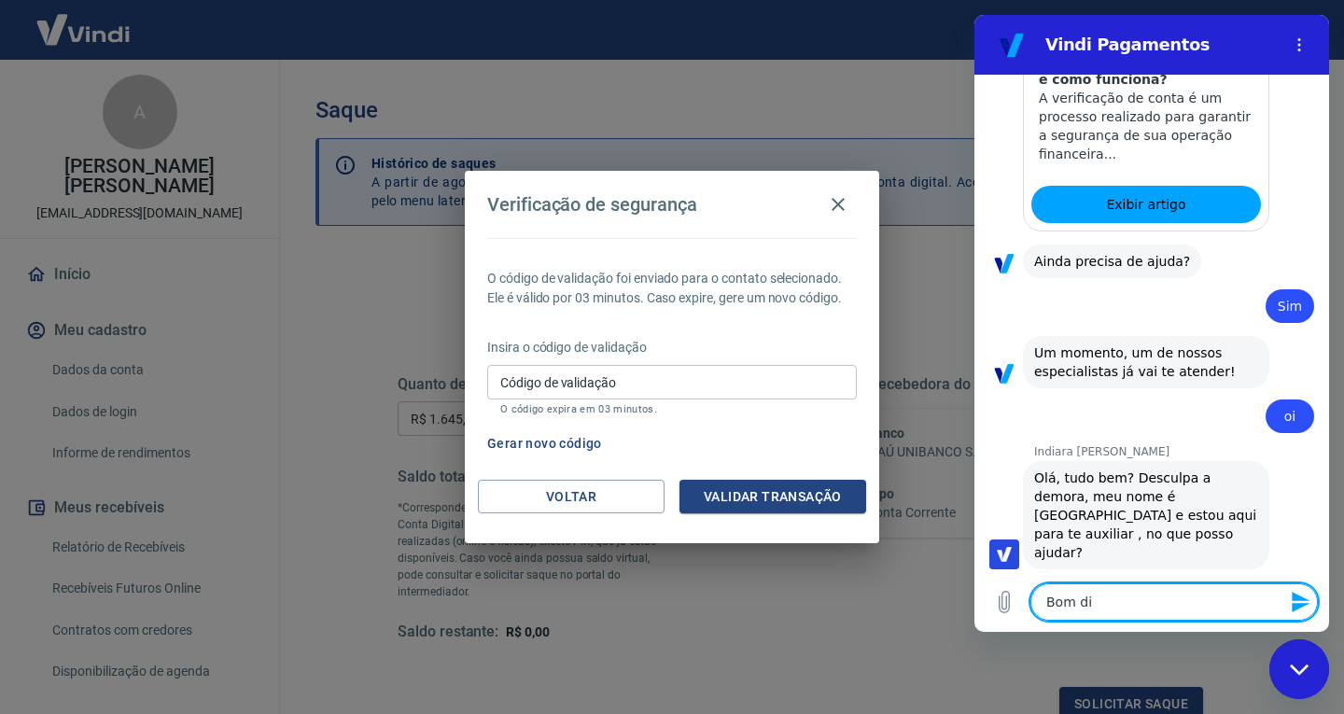
type textarea "x"
type textarea "Bom dia"
type textarea "x"
type textarea "Bom dia I"
type textarea "x"
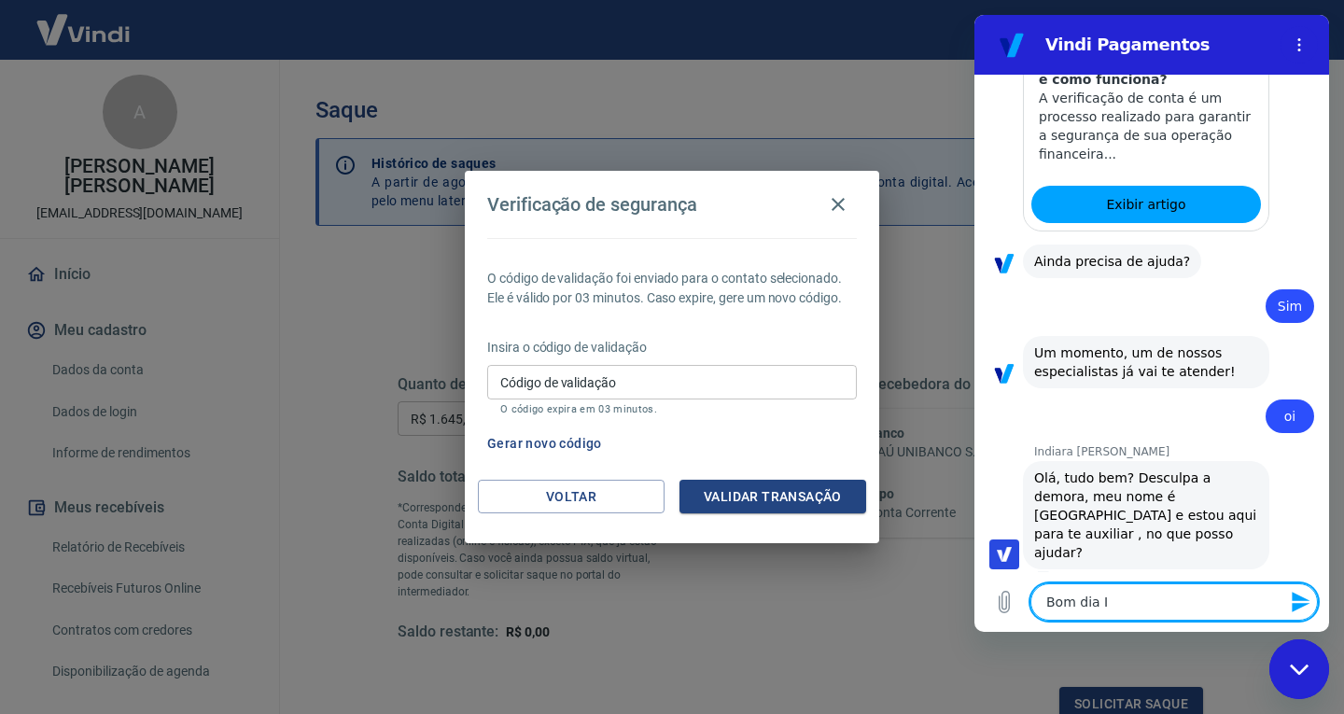
type textarea "Bom dia In"
type textarea "x"
type textarea "Bom dia Ind"
type textarea "x"
type textarea "Bom dia Indi"
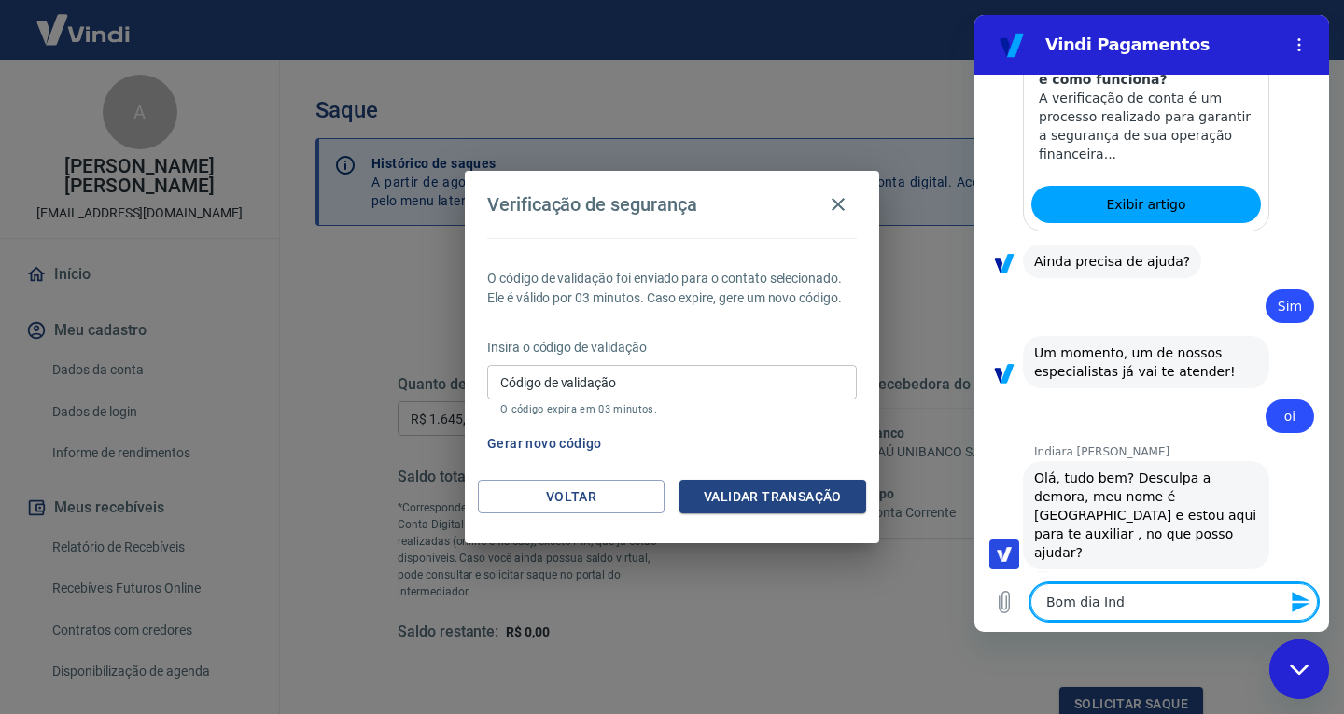
type textarea "x"
type textarea "Bom dia India"
type textarea "x"
type textarea "Bom dia Indiar"
type textarea "x"
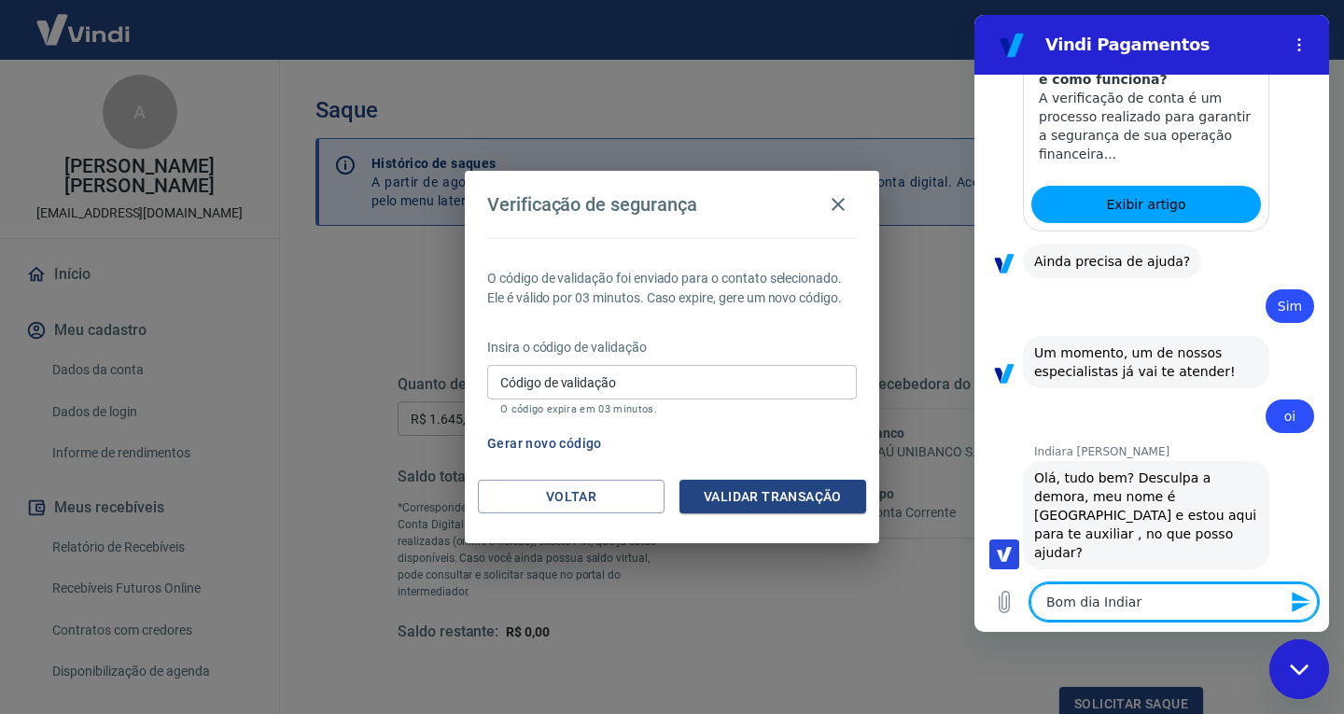
type textarea "Bom dia Indiara"
type textarea "x"
type textarea "Bom dia Indiara,"
type textarea "x"
type textarea "Bom dia Indiara,"
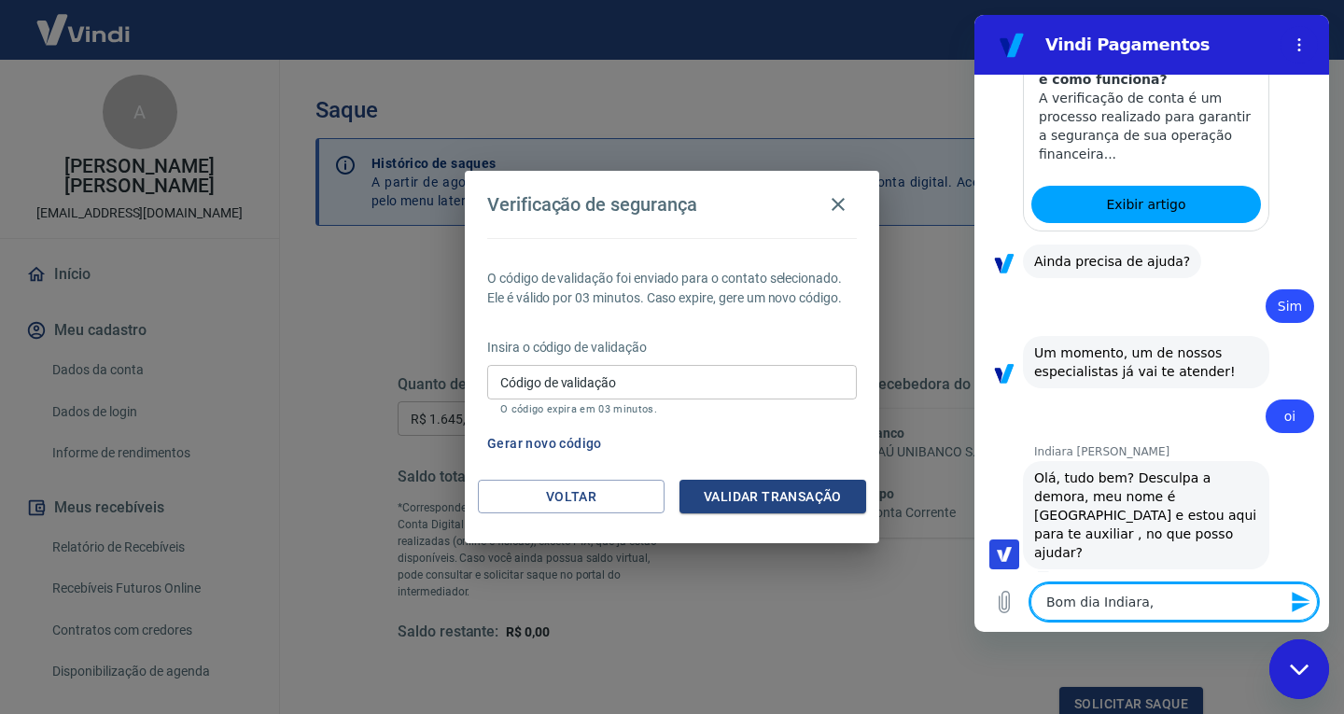
type textarea "x"
type textarea "Bom dia Indiara, t"
type textarea "x"
type textarea "Bom dia Indiara, td"
type textarea "x"
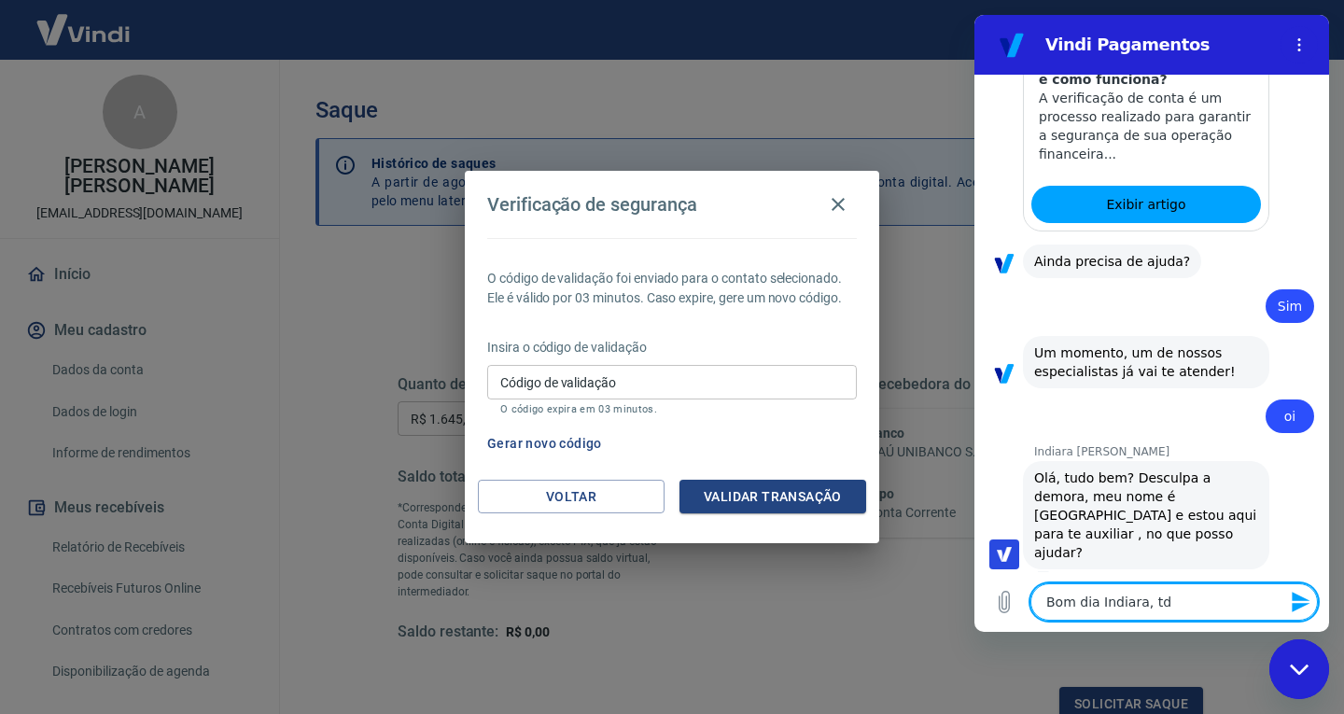
type textarea "Bom dia Indiara, td"
type textarea "x"
type textarea "Bom dia Indiara, td b"
type textarea "x"
type textarea "Bom dia Indiara, td be"
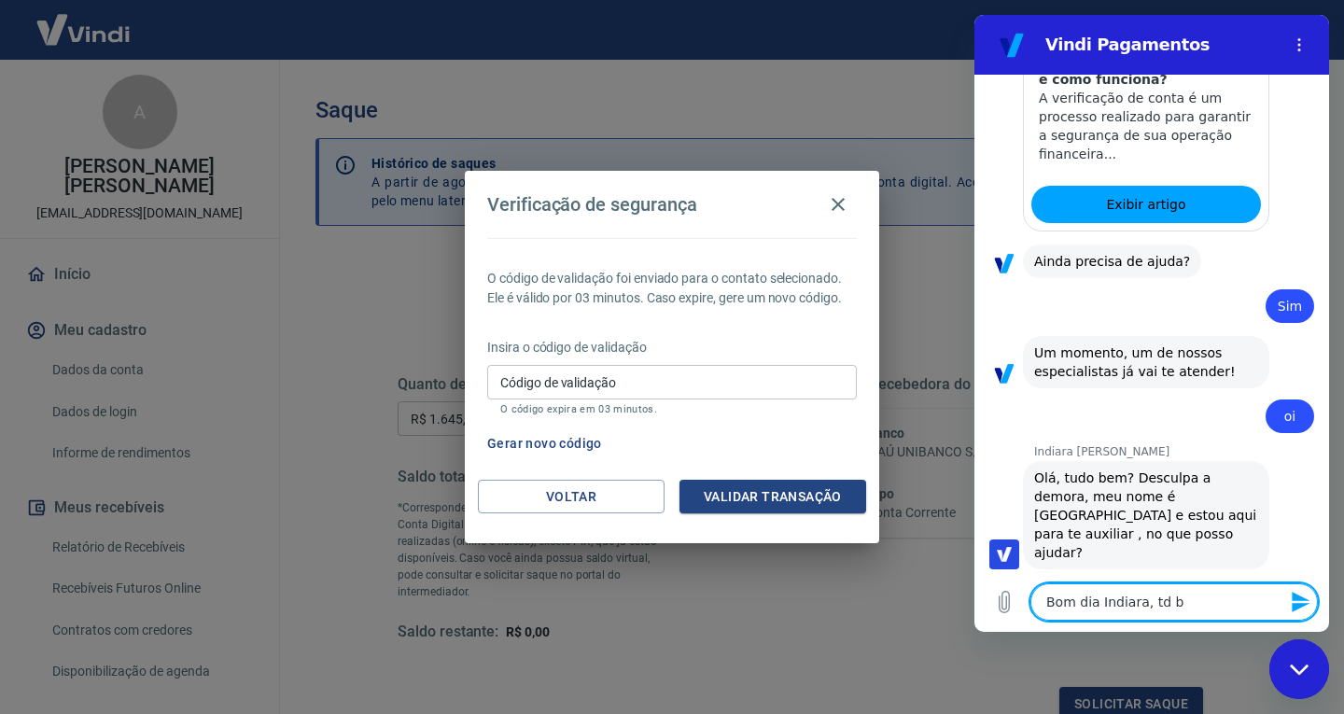
type textarea "x"
type textarea "Bom dia Indiara, td bem"
type textarea "x"
type textarea "Bom dia Indiara, td bem"
type textarea "x"
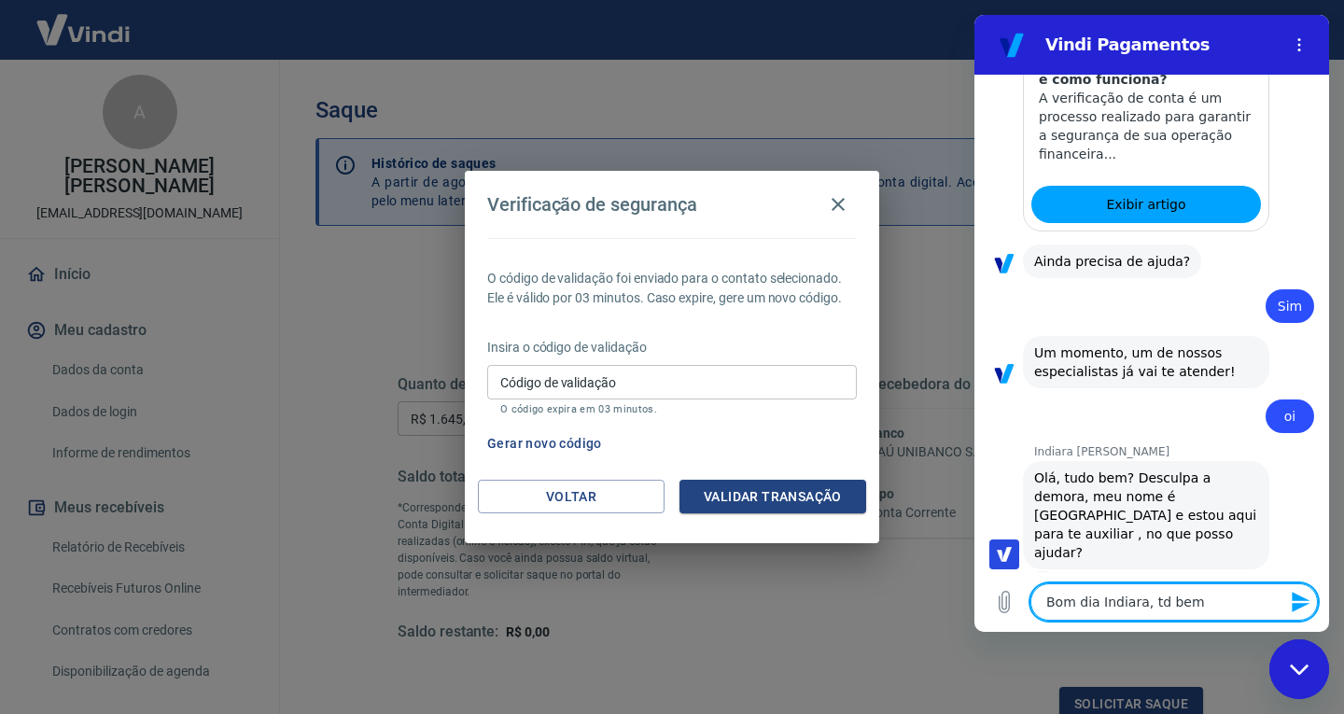
type textarea "Bom dia Indiara, td bem /"
type textarea "x"
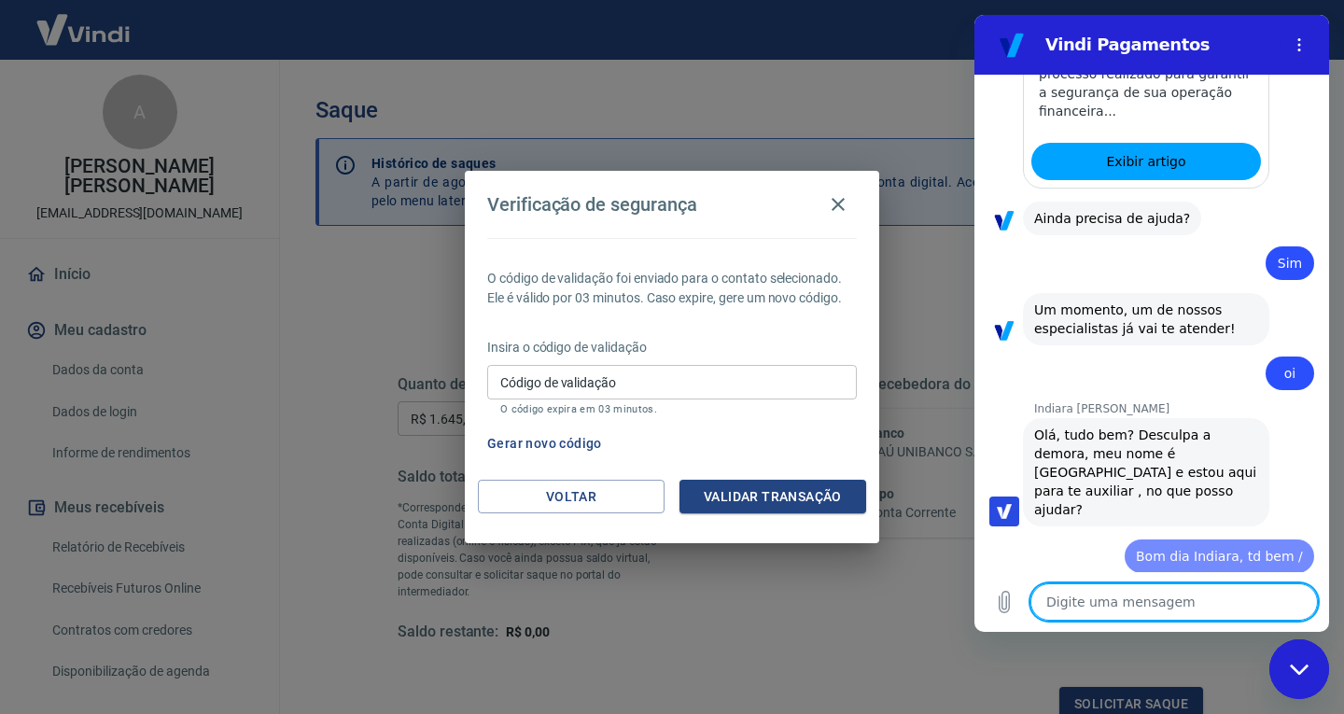
type textarea "x"
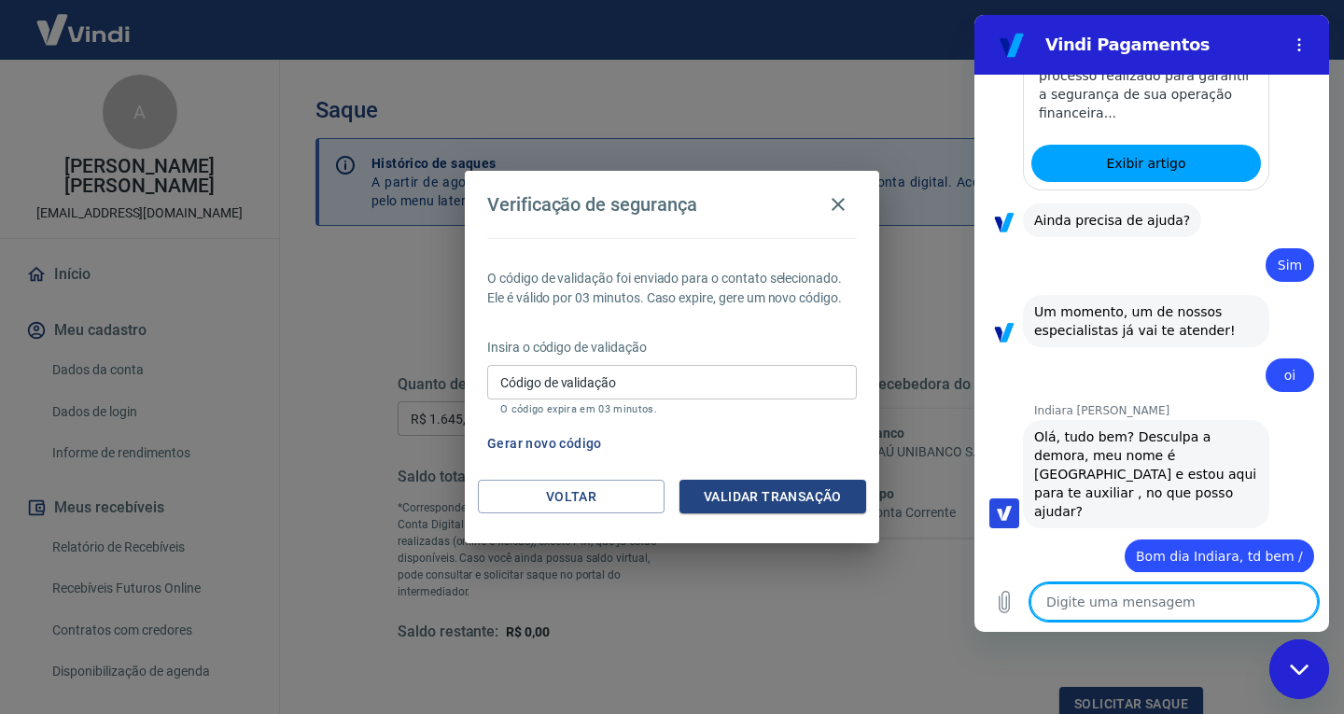
scroll to position [1884, 0]
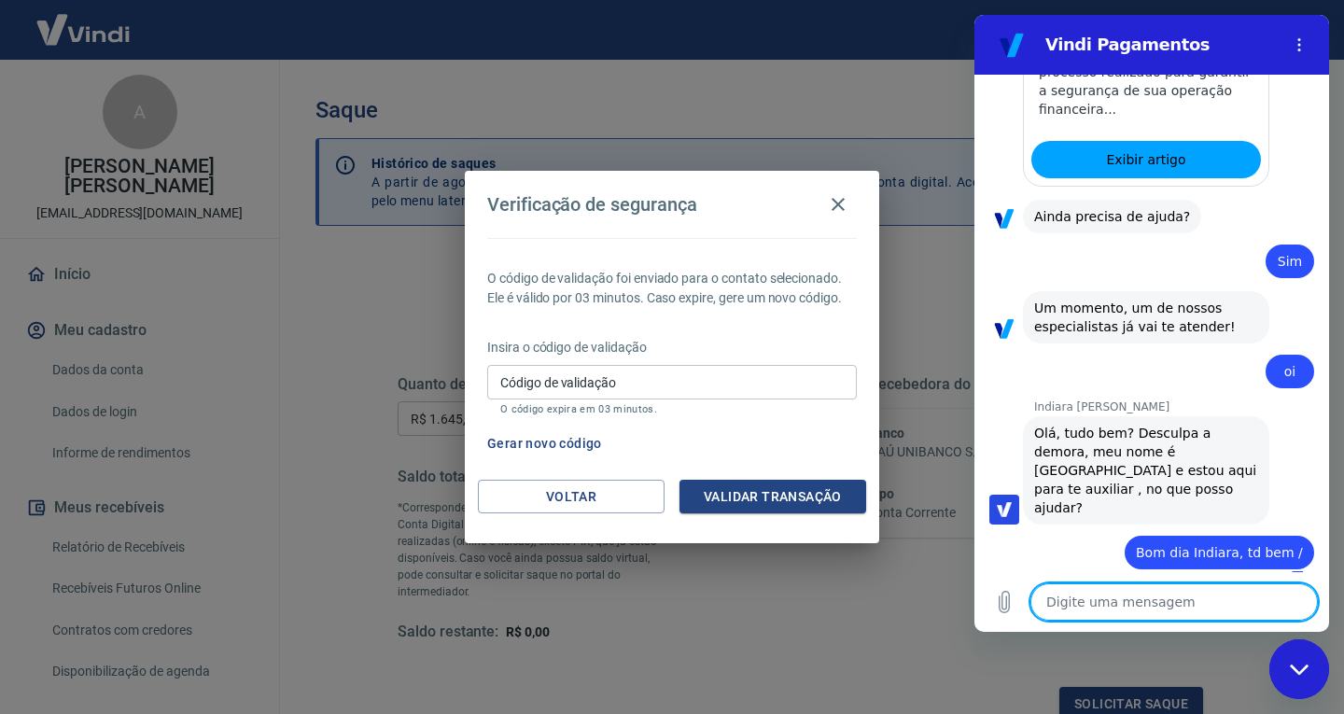
type textarea "N"
type textarea "x"
type textarea "N"
type textarea "x"
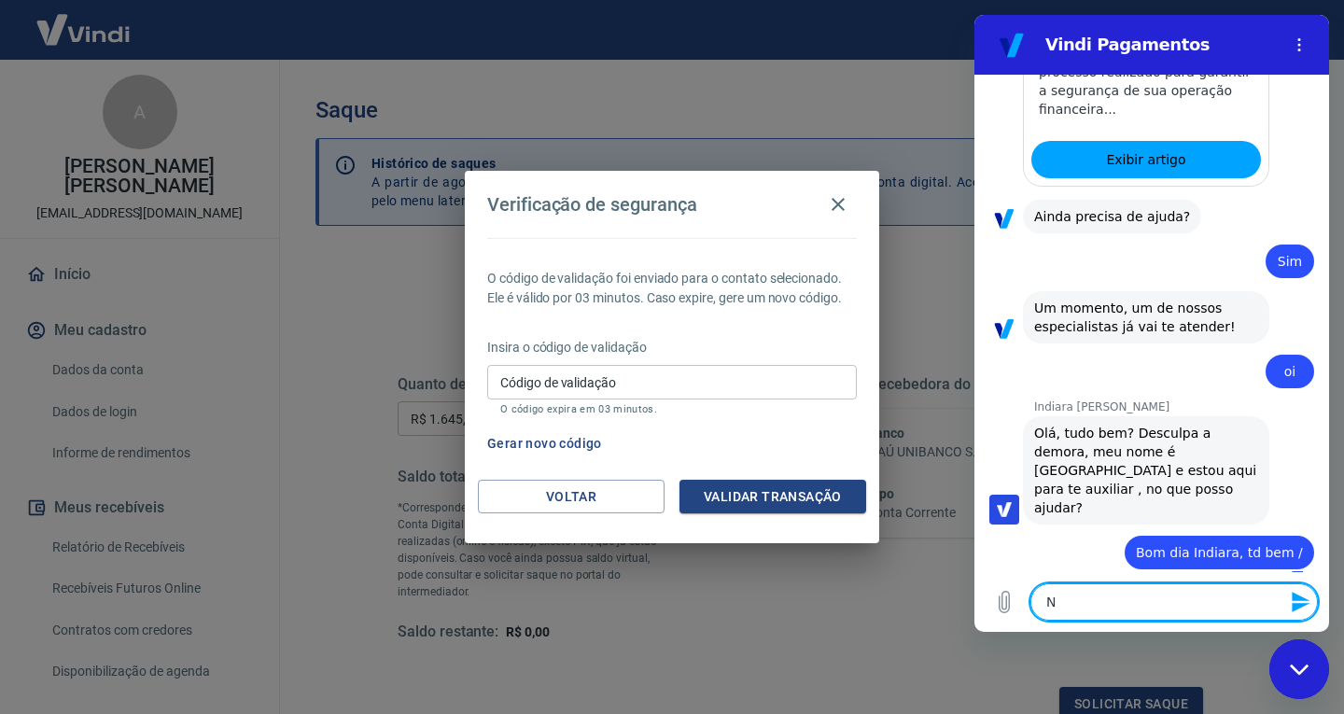
type textarea "Nã"
type textarea "x"
type textarea "Não"
type textarea "x"
type textarea "Não"
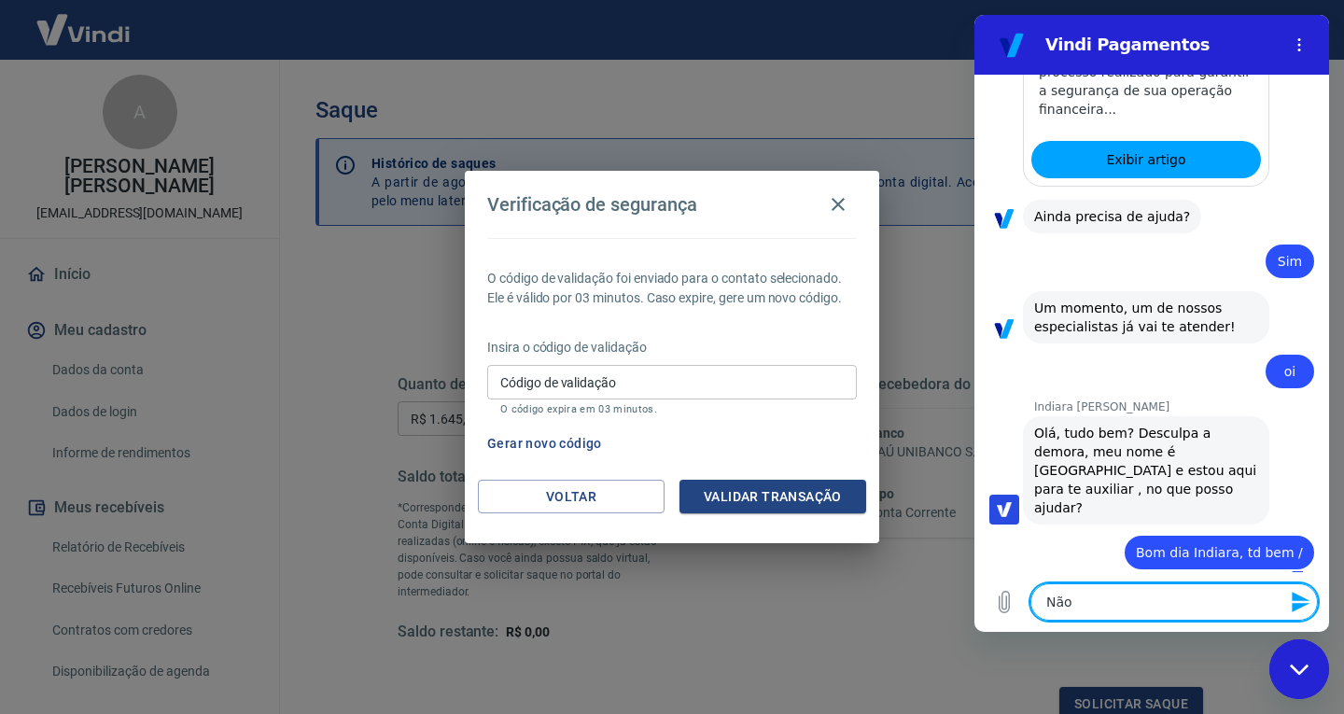
type textarea "x"
type textarea "Não e"
type textarea "x"
type textarea "Não es"
type textarea "x"
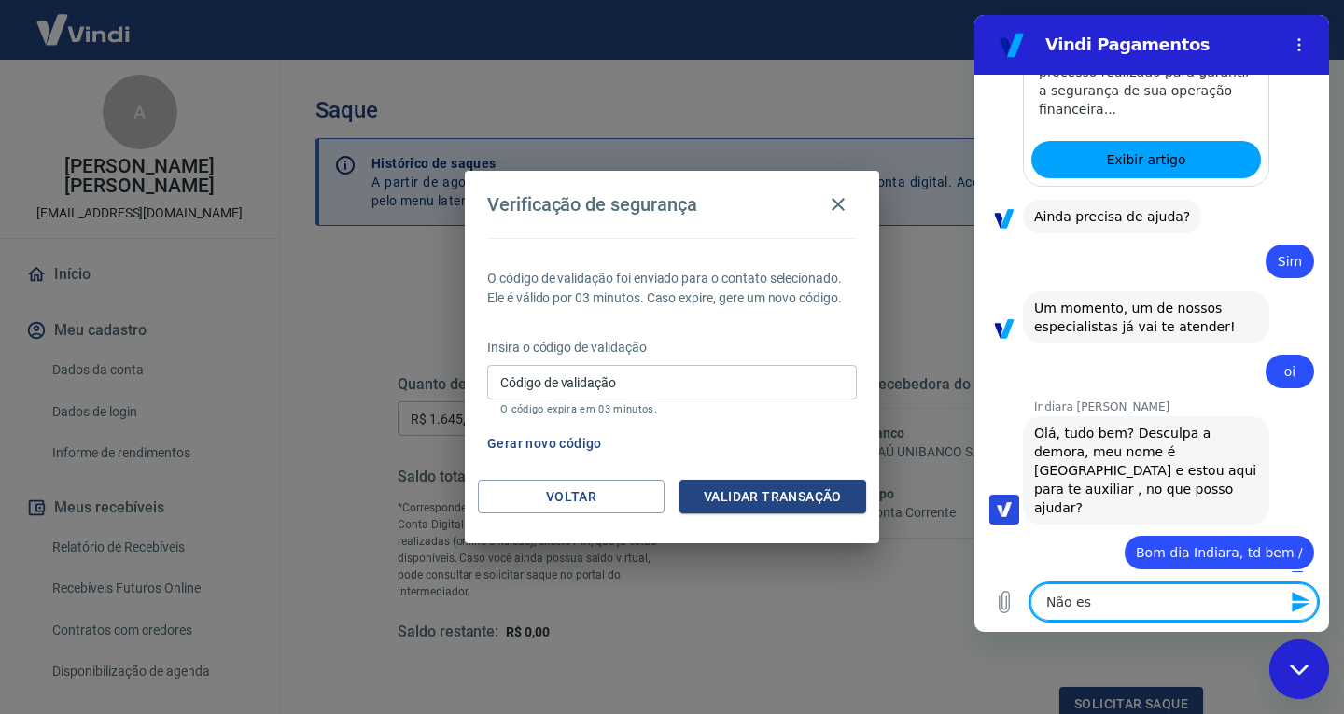
type textarea "Não est"
type textarea "x"
type textarea "Não es"
type textarea "x"
type textarea "Não e"
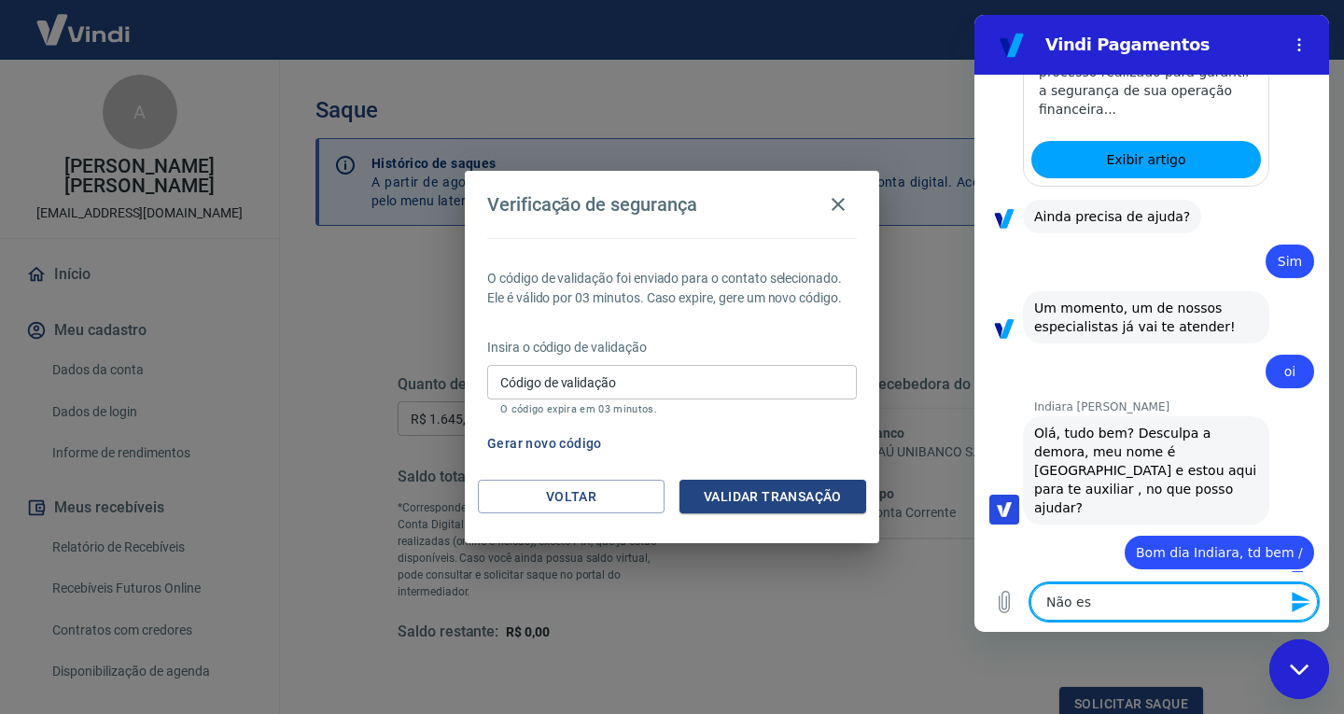
type textarea "x"
type textarea "Não es"
type textarea "x"
type textarea "Não est"
type textarea "x"
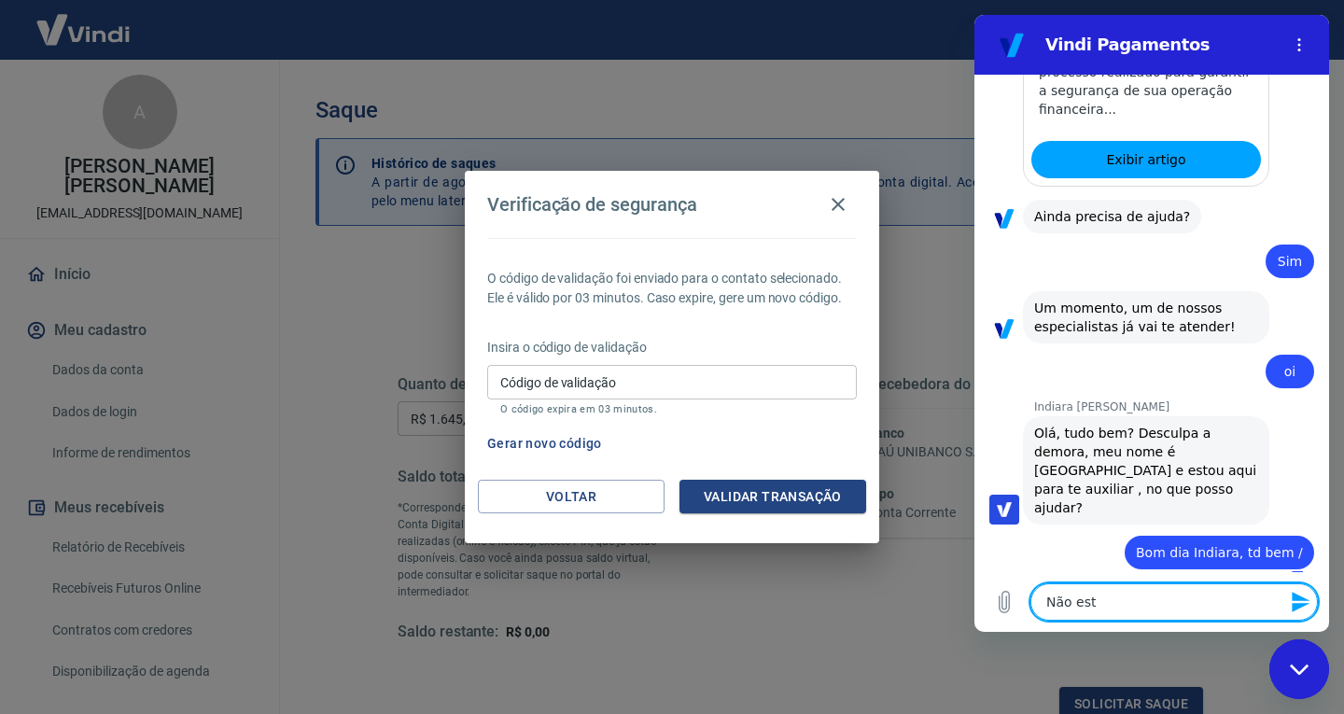
type textarea "Não esto"
type textarea "x"
type textarea "Não estou"
type textarea "x"
type textarea "Não estou"
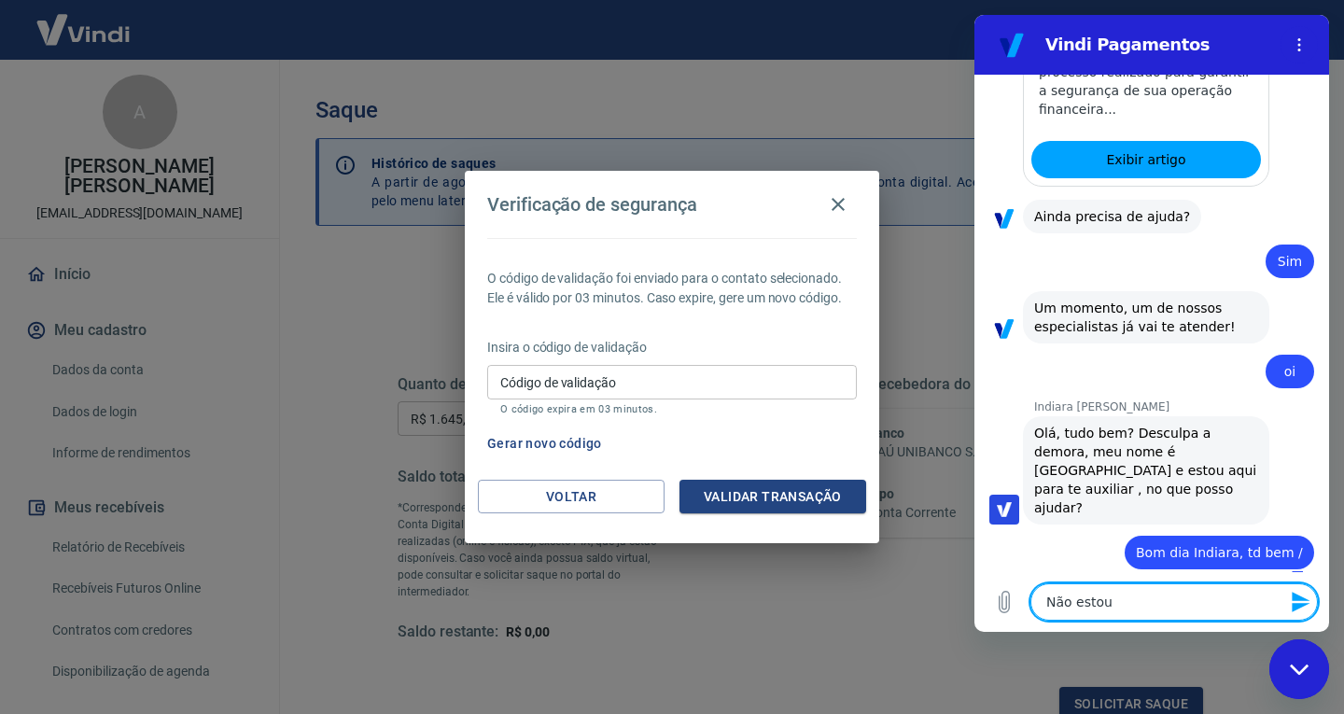
type textarea "x"
type textarea "Não estou r"
type textarea "x"
type textarea "Não estou re"
type textarea "x"
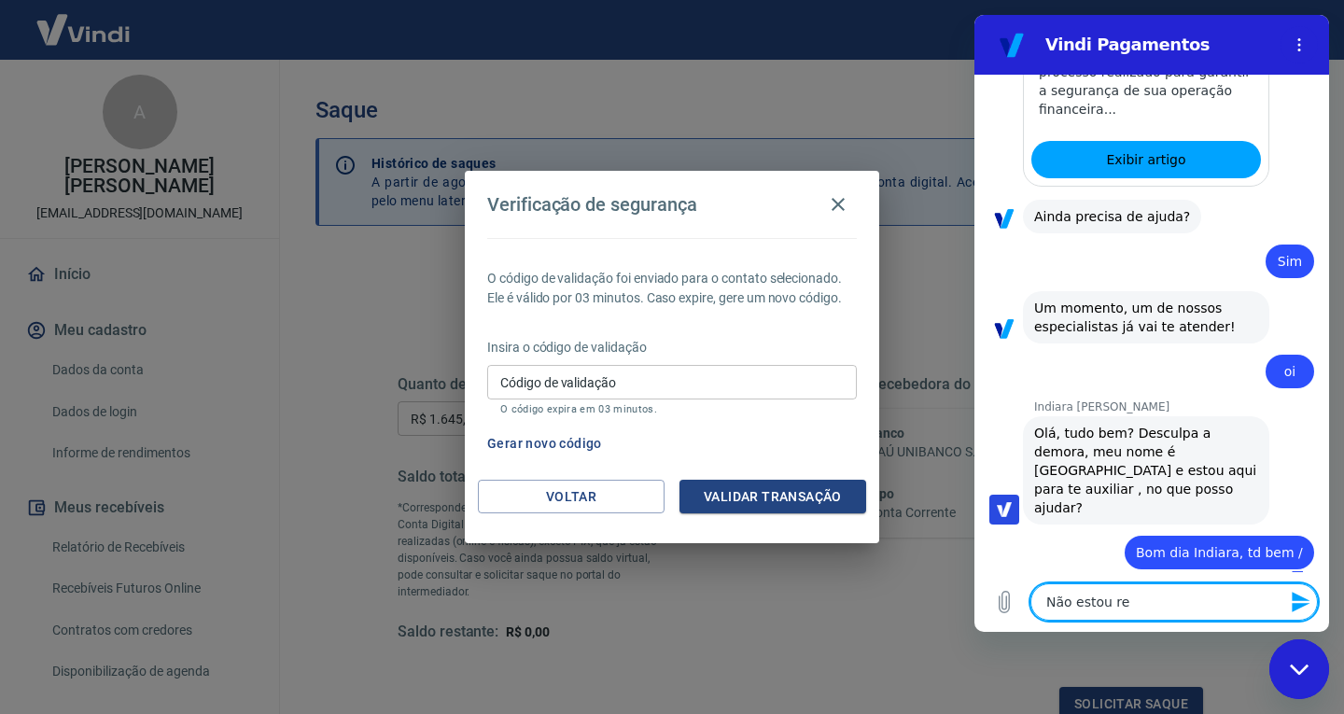
type textarea "Não estou rec"
type textarea "x"
type textarea "Não estou rece"
type textarea "x"
type textarea "Não estou receb"
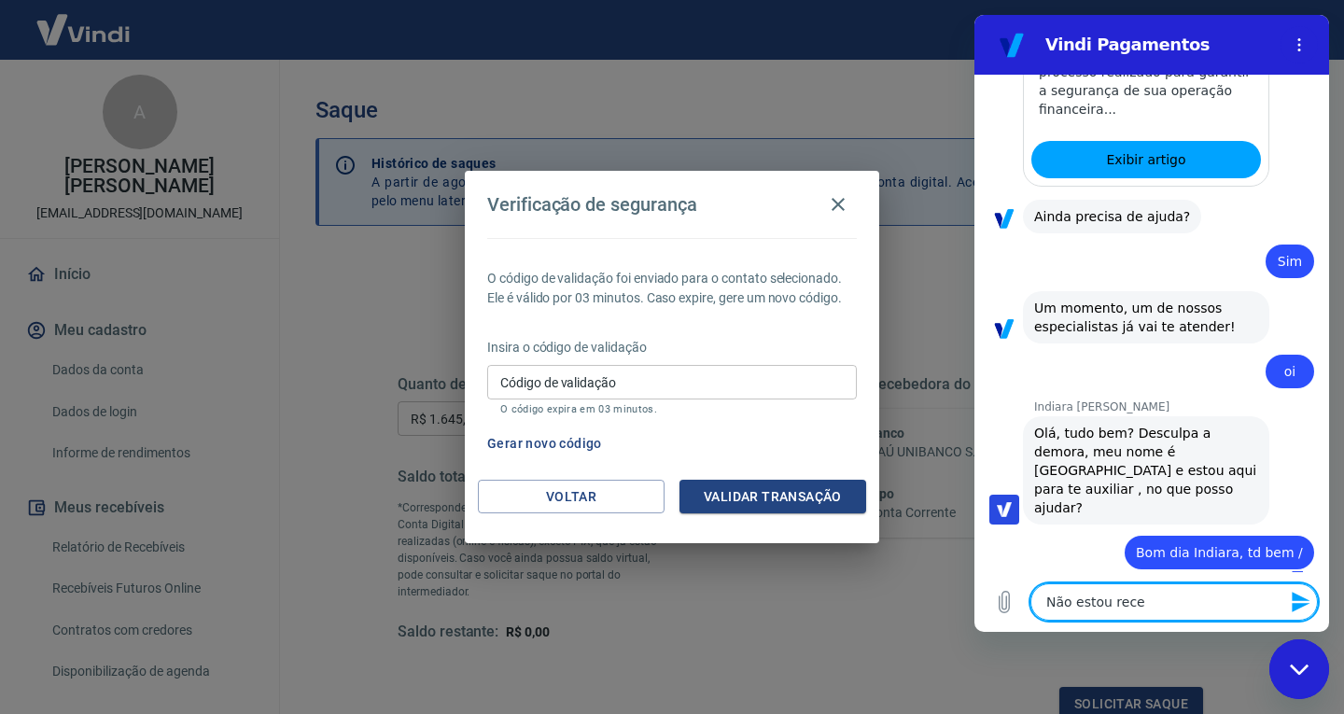
type textarea "x"
type textarea "Não estou recebe"
type textarea "x"
type textarea "Não estou receben"
type textarea "x"
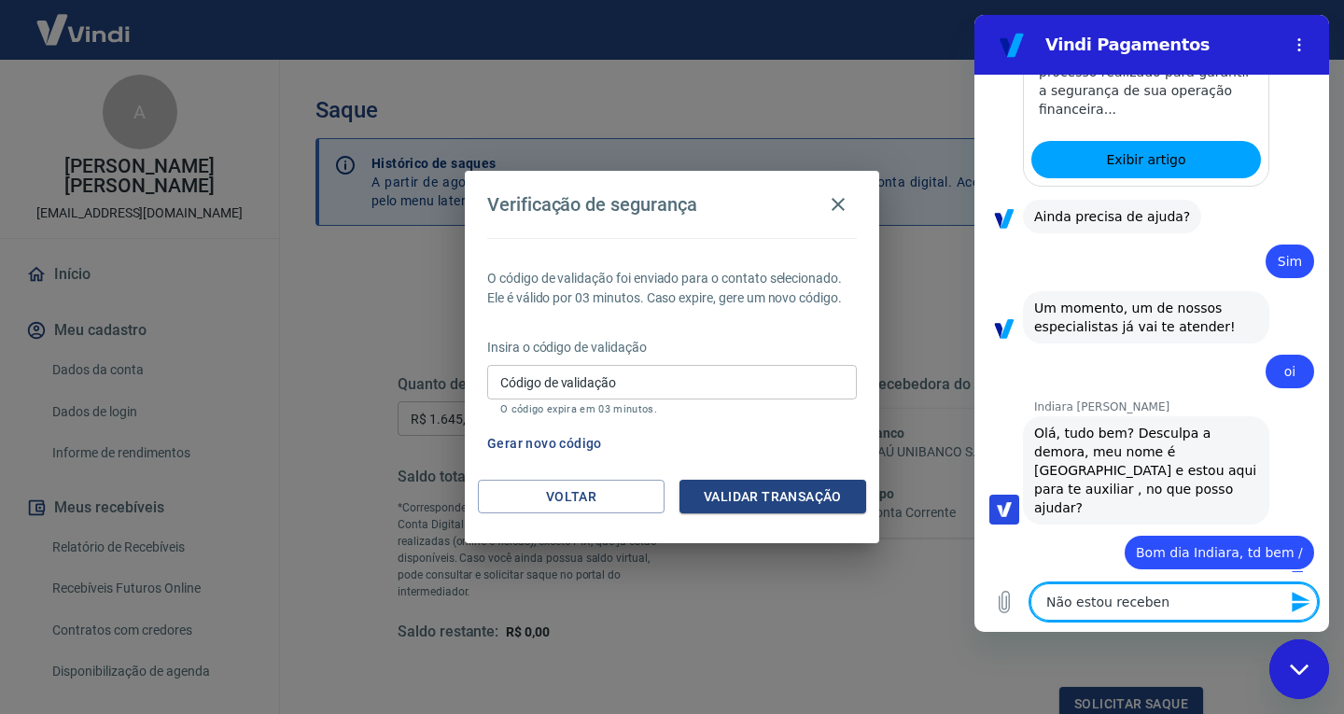
type textarea "Não estou recebend"
type textarea "x"
type textarea "Não estou recebendo"
type textarea "x"
type textarea "Não estou recebendo"
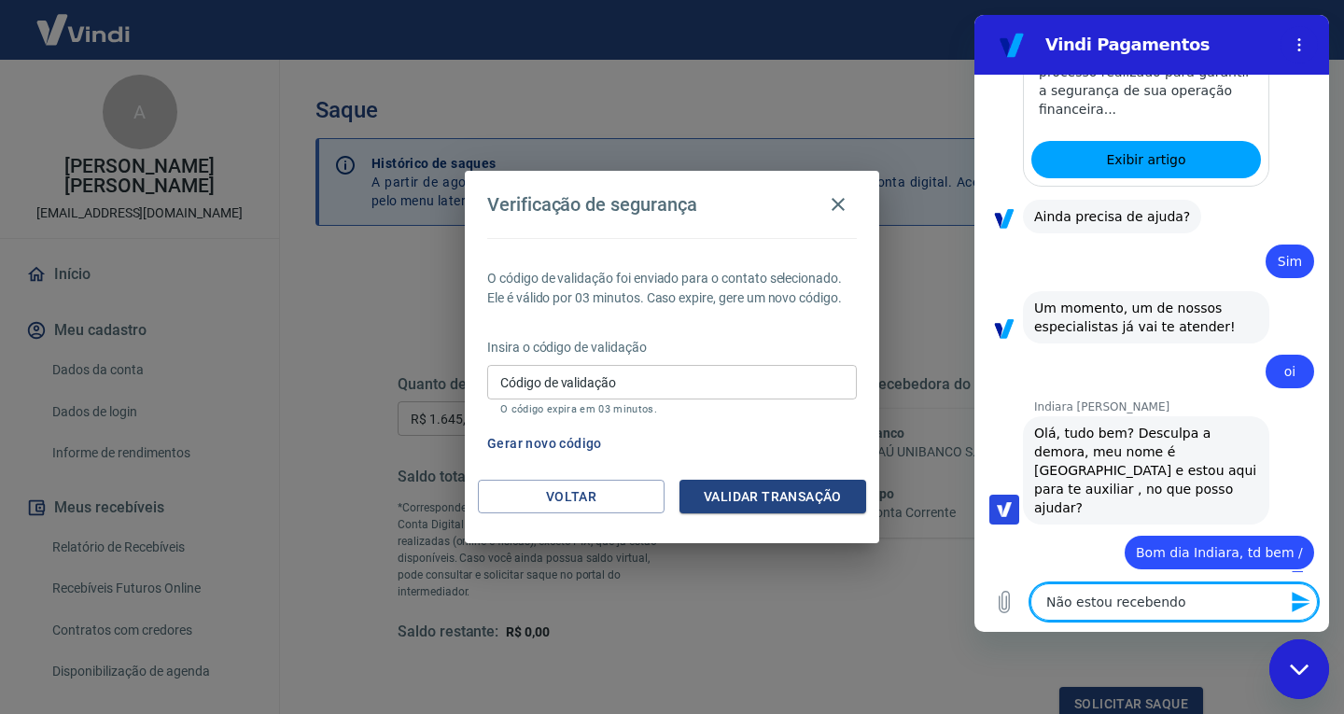
type textarea "x"
type textarea "Não estou recebendo o"
type textarea "x"
type textarea "Não estou recebendo o"
type textarea "x"
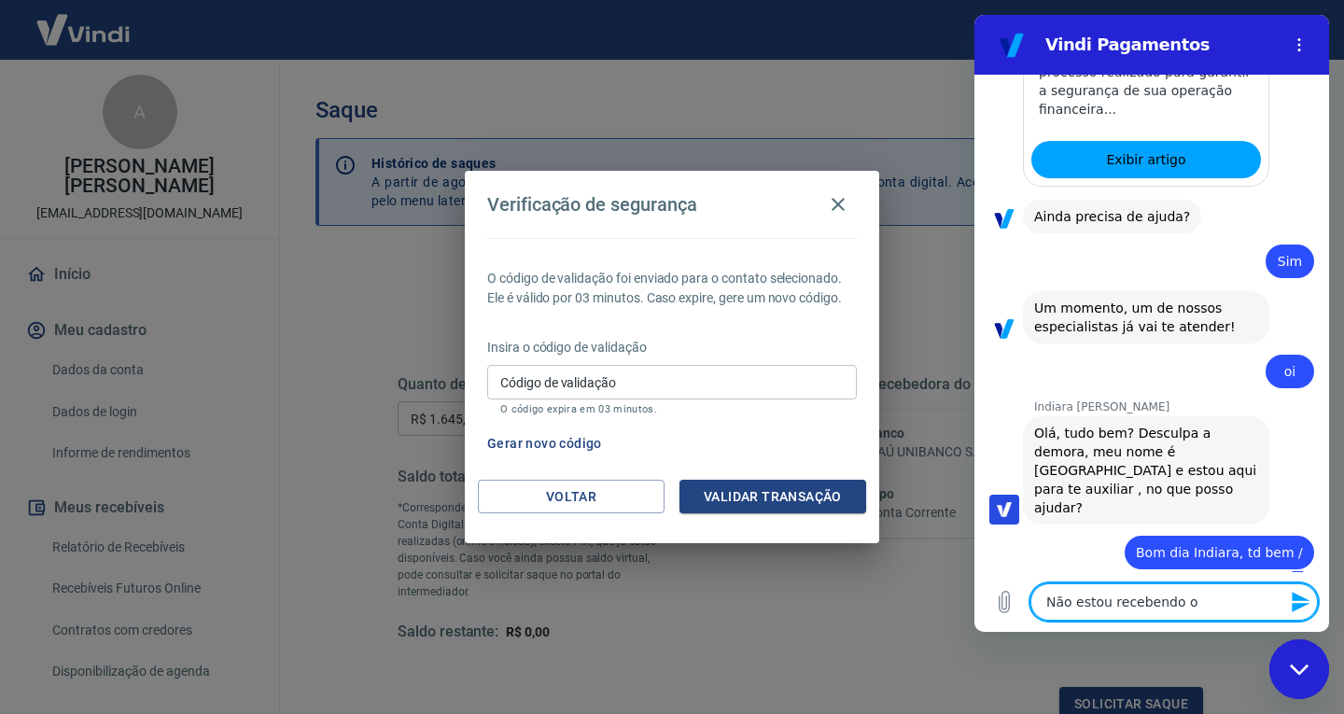
type textarea "Não estou recebendo o c"
type textarea "x"
type textarea "Não estou recebendo o co"
type textarea "x"
type textarea "Não estou recebendo o cod"
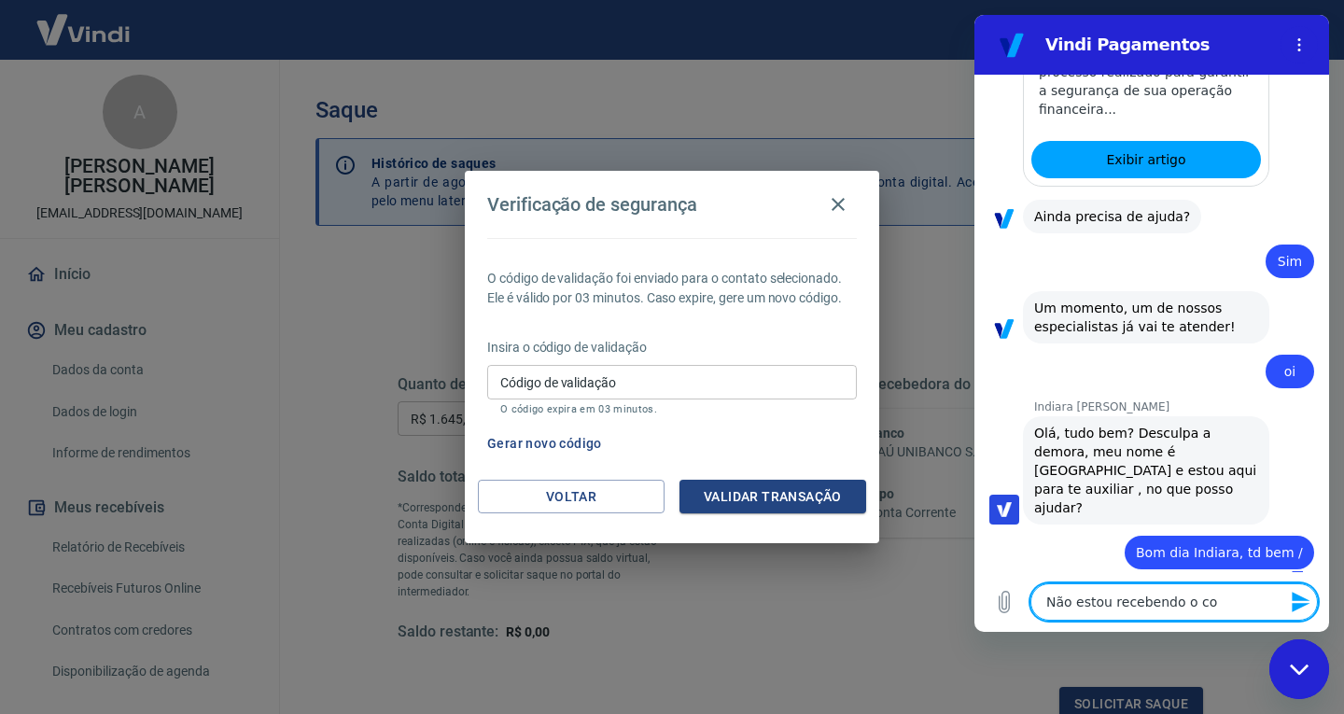
type textarea "x"
type textarea "Não estou recebendo o codi"
type textarea "x"
type textarea "Não estou recebendo o codig"
type textarea "x"
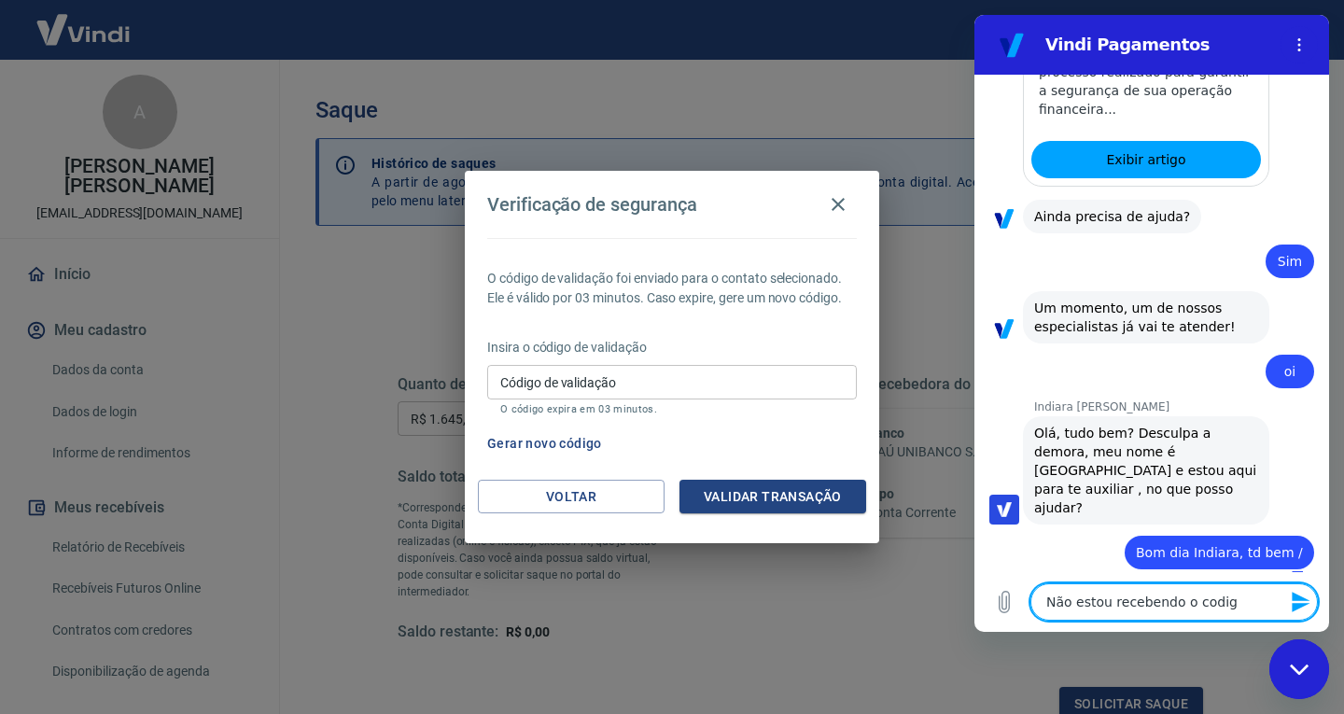
type textarea "Não estou recebendo o codigo"
type textarea "x"
type textarea "Não estou recebendo o codigo"
type textarea "x"
type textarea "Não estou recebendo o codigo d"
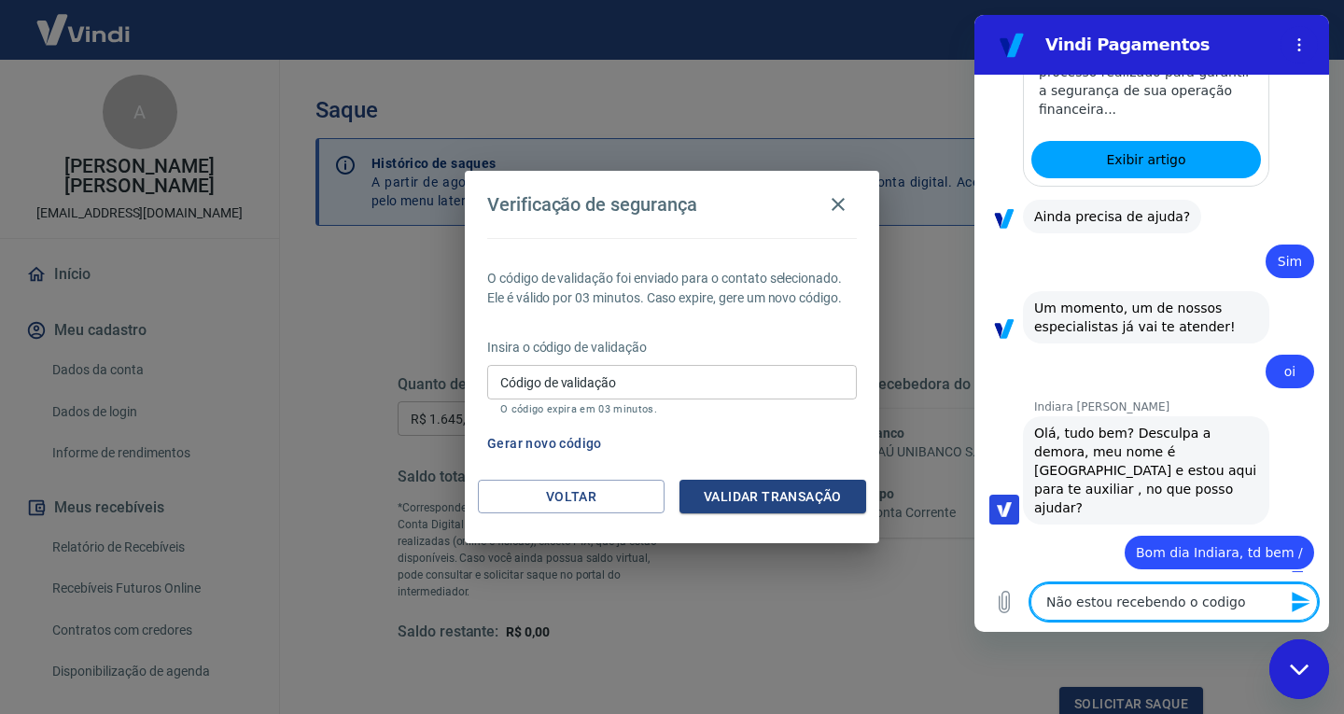
type textarea "x"
type textarea "Não estou recebendo o codigo de"
type textarea "x"
type textarea "Não estou recebendo o codigo de"
type textarea "x"
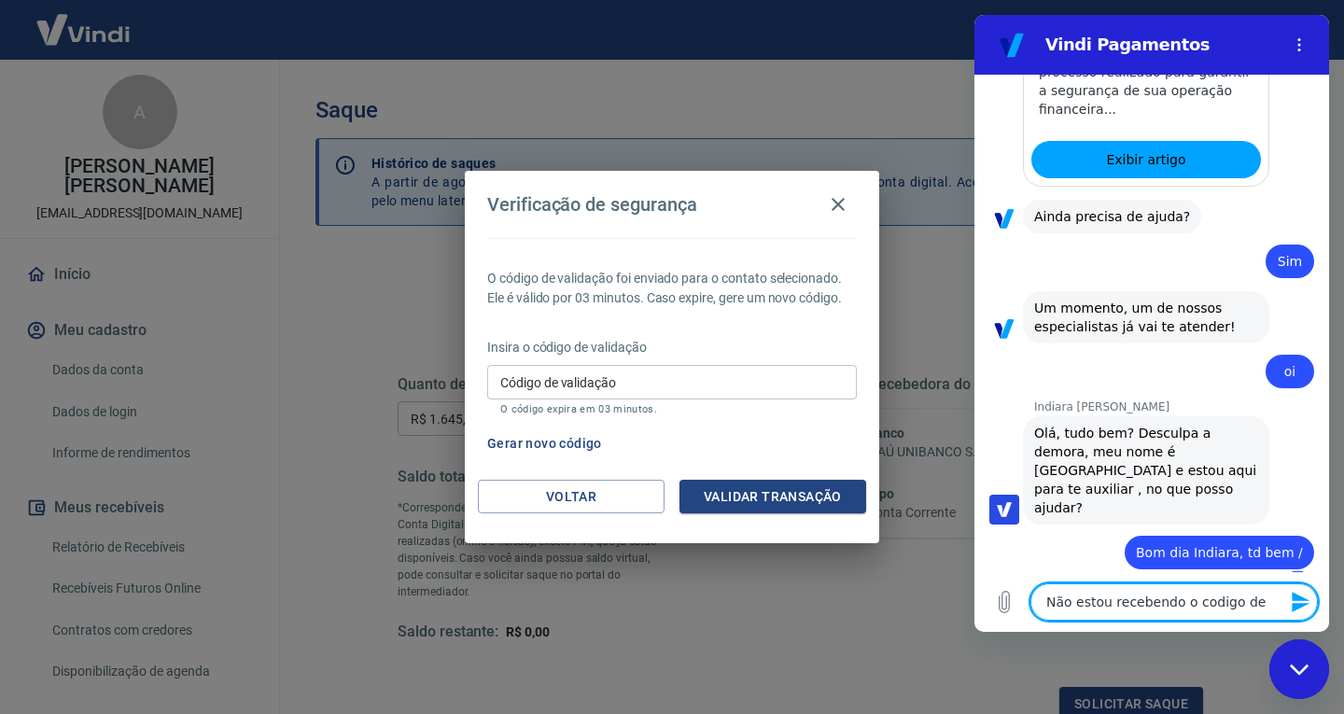
type textarea "Não estou recebendo o codigo de v"
type textarea "x"
type textarea "Não estou recebendo o codigo de ve"
type textarea "x"
type textarea "Não estou recebendo o codigo de ver"
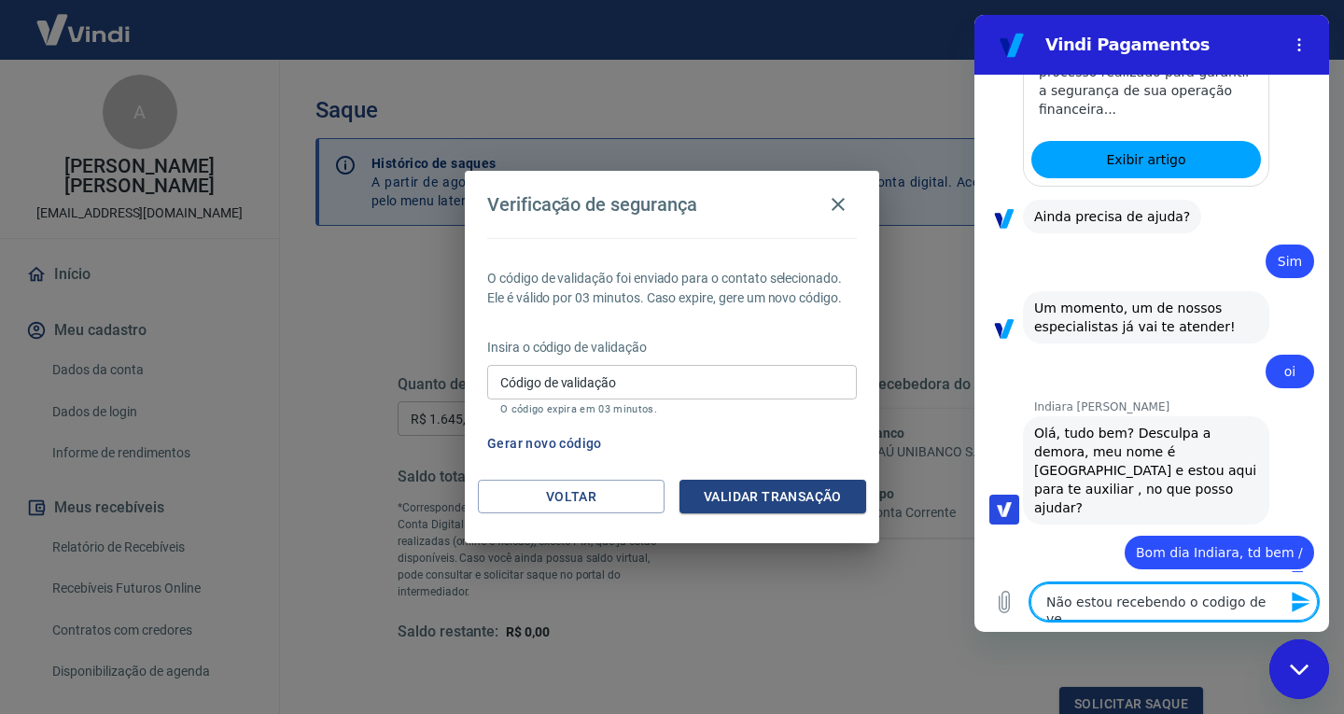
type textarea "x"
type textarea "Não estou recebendo o codigo de veri"
type textarea "x"
type textarea "Não estou recebendo o codigo de verif"
type textarea "x"
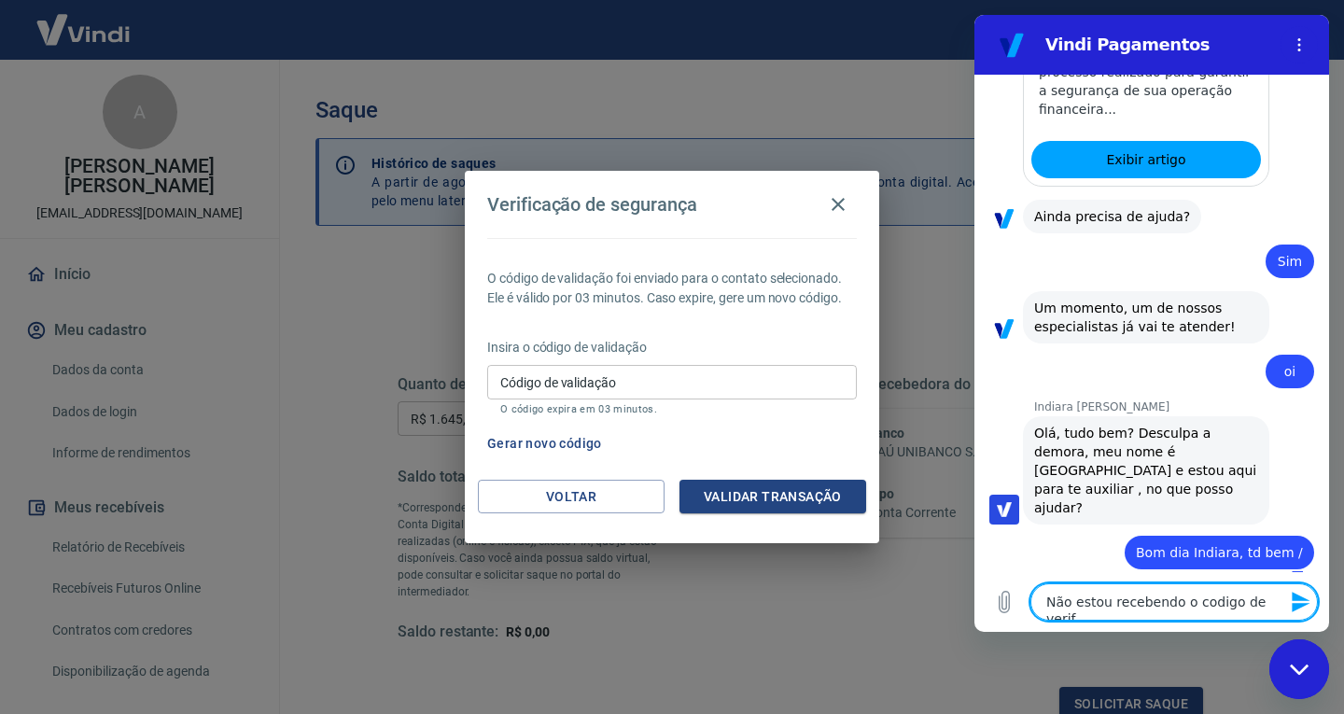
type textarea "Não estou recebendo o codigo de verifi"
type textarea "x"
type textarea "Não estou recebendo o codigo de verific"
type textarea "x"
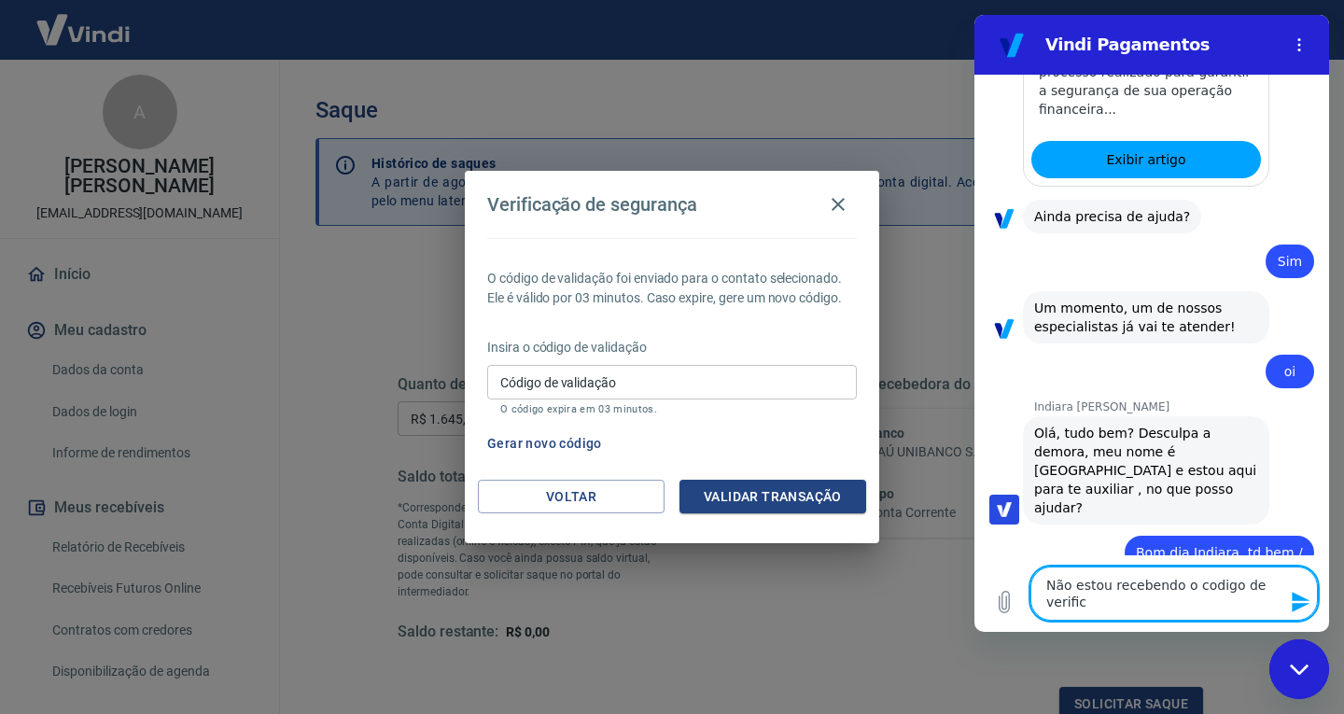
type textarea "Não estou recebendo o codigo de verifica"
type textarea "x"
type textarea "Não estou recebendo o codigo de verificac"
type textarea "x"
type textarea "Não estou recebendo o codigo de verificaca"
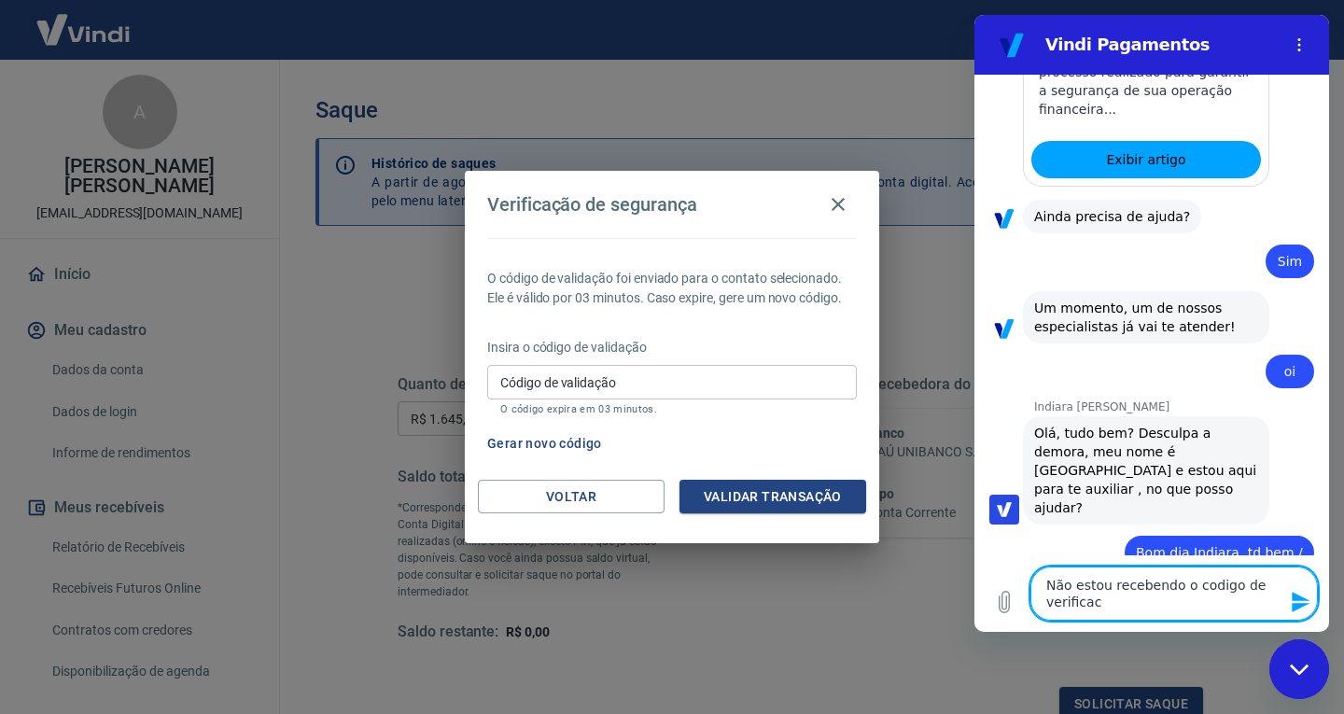
type textarea "x"
type textarea "Não estou recebendo o codigo de verificacao"
type textarea "x"
type textarea "Não estou recebendo o codigo de verificacao"
type textarea "x"
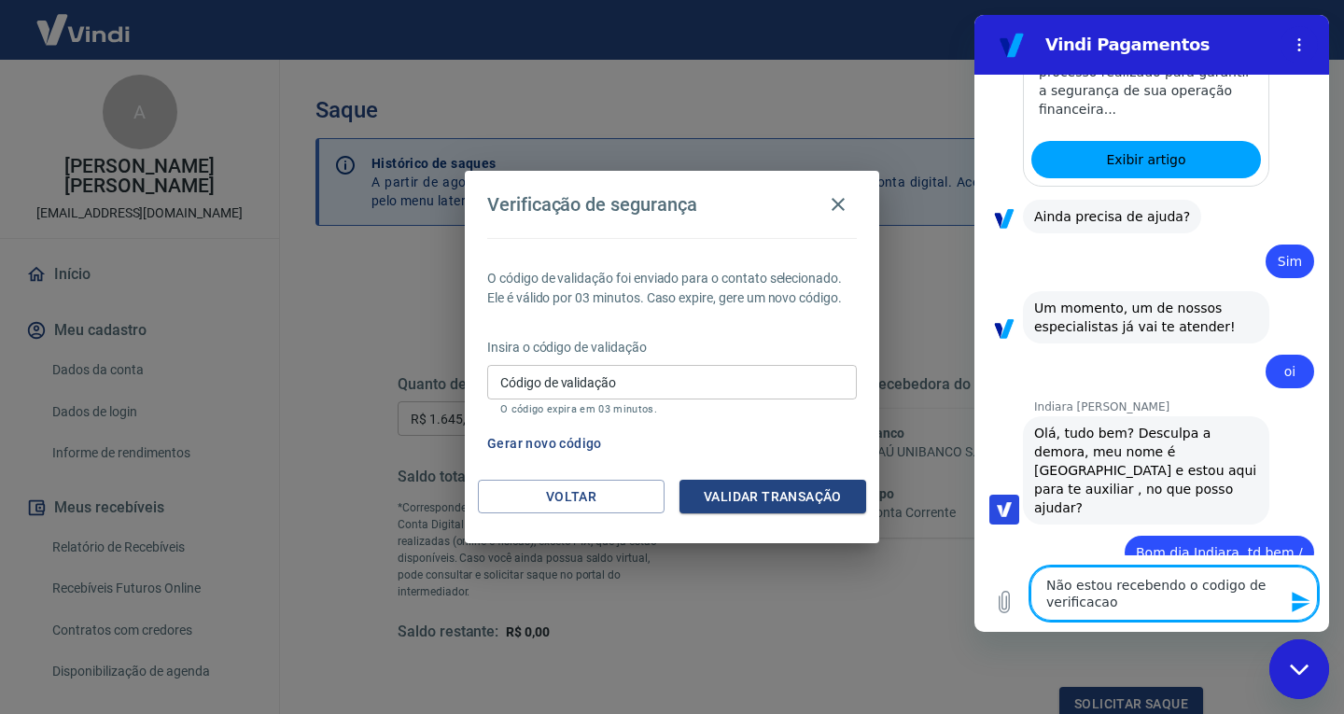
type textarea "Não estou recebendo o codigo de verificacao p"
type textarea "x"
type textarea "Não estou recebendo o codigo de verificacao pa"
type textarea "x"
type textarea "Não estou recebendo o codigo de verificacao par"
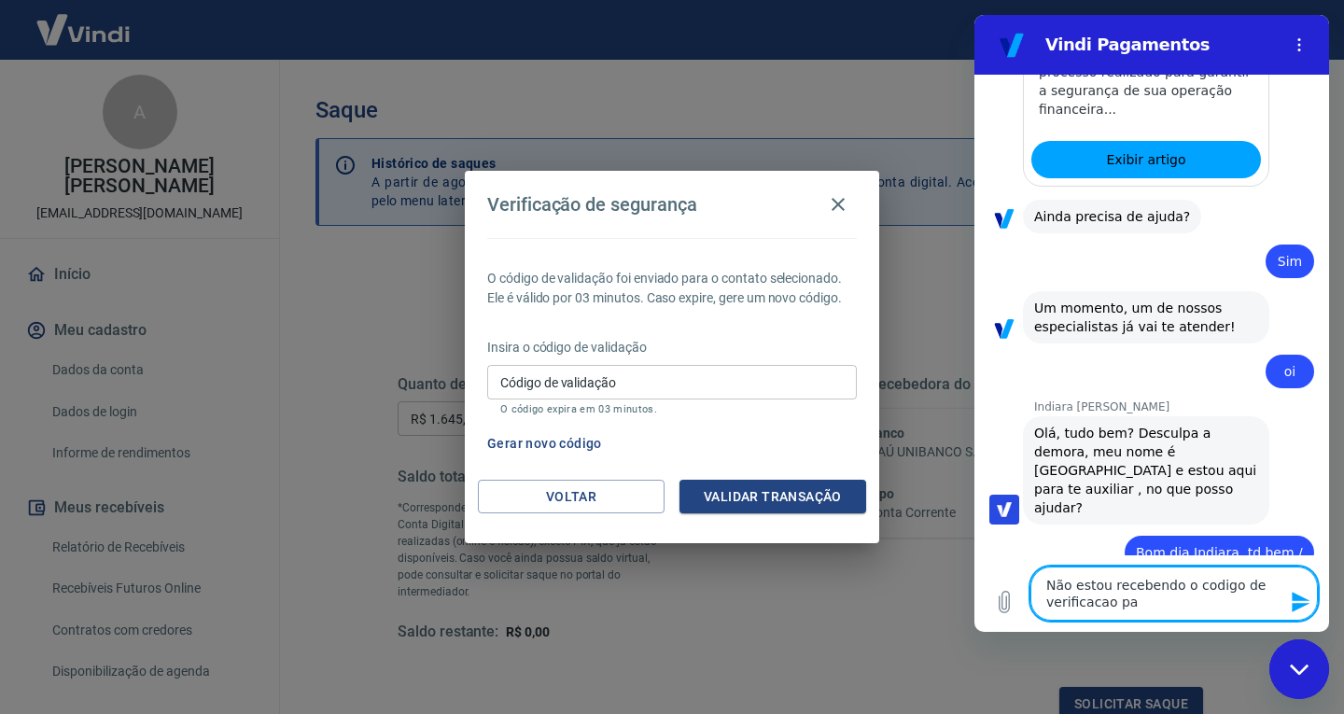
type textarea "x"
type textarea "Não estou recebendo o codigo de verificacao para"
type textarea "x"
type textarea "Não estou recebendo o codigo de verificacao para"
type textarea "x"
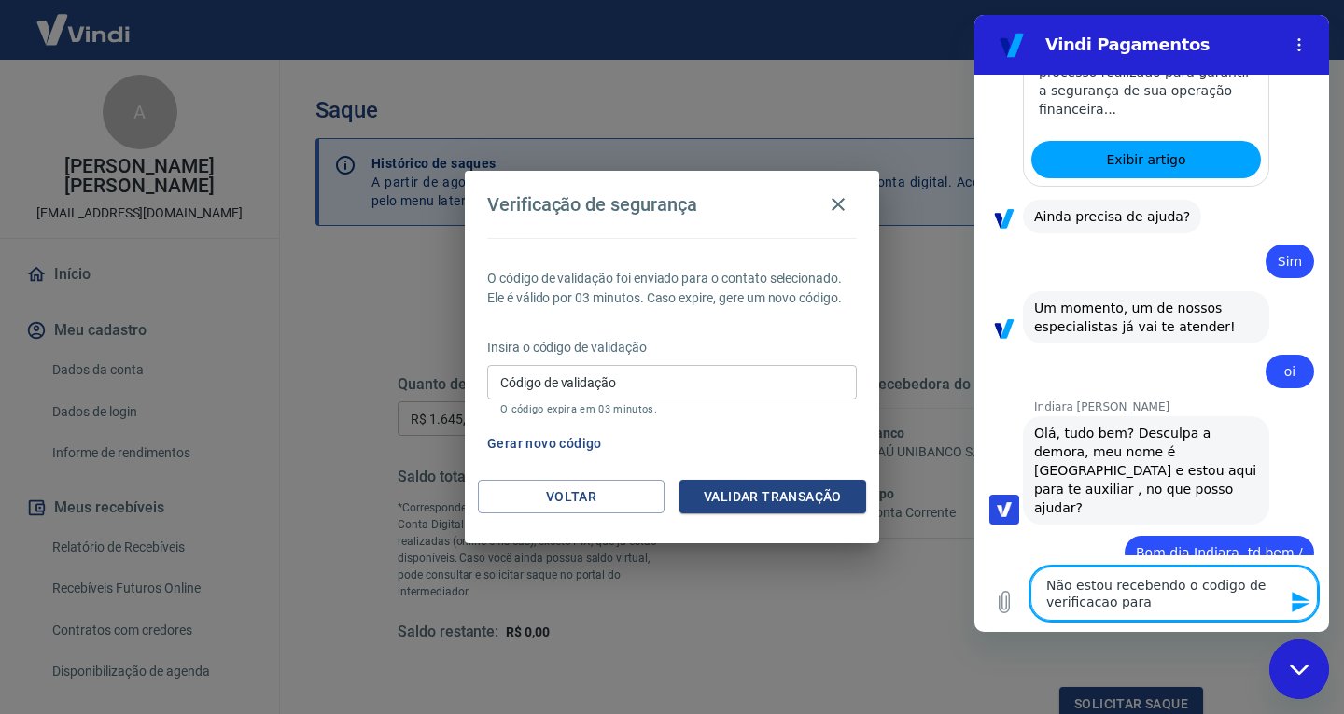
type textarea "Não estou recebendo o codigo de verificacao para p"
type textarea "x"
type textarea "Não estou recebendo o codigo de verificacao para po"
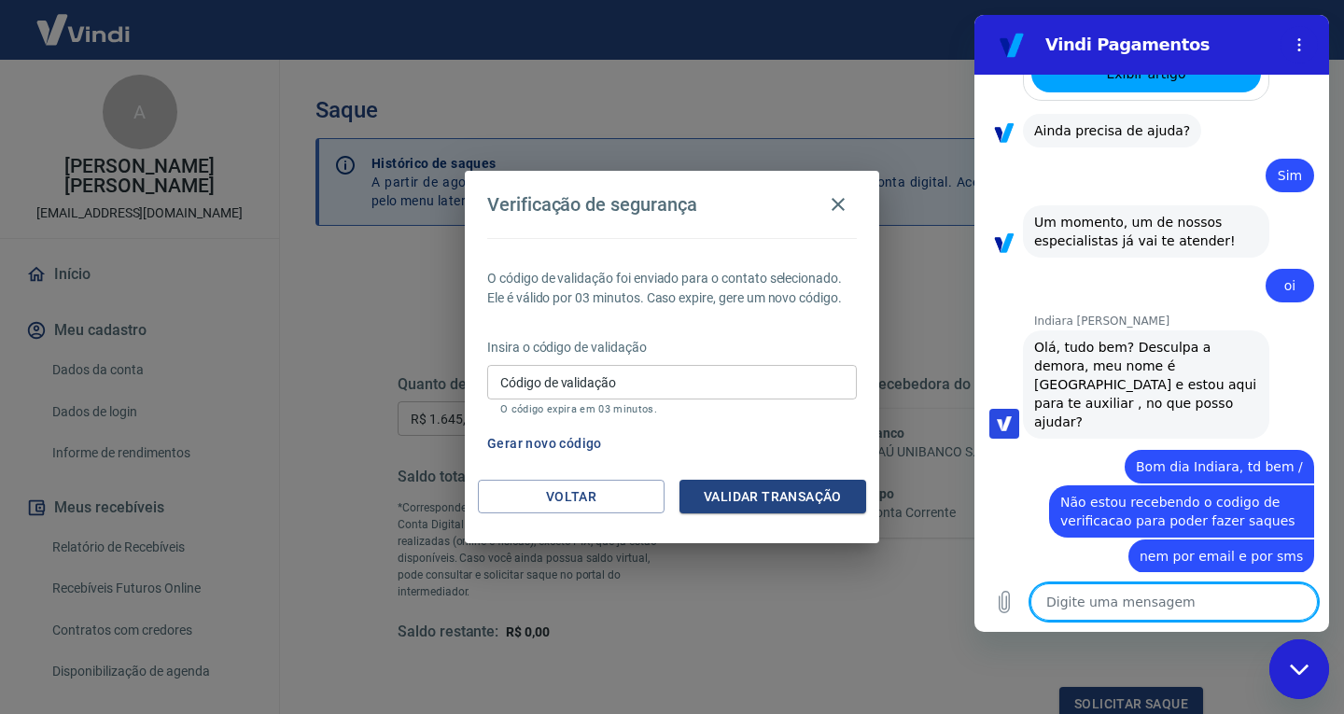
scroll to position [1974, 0]
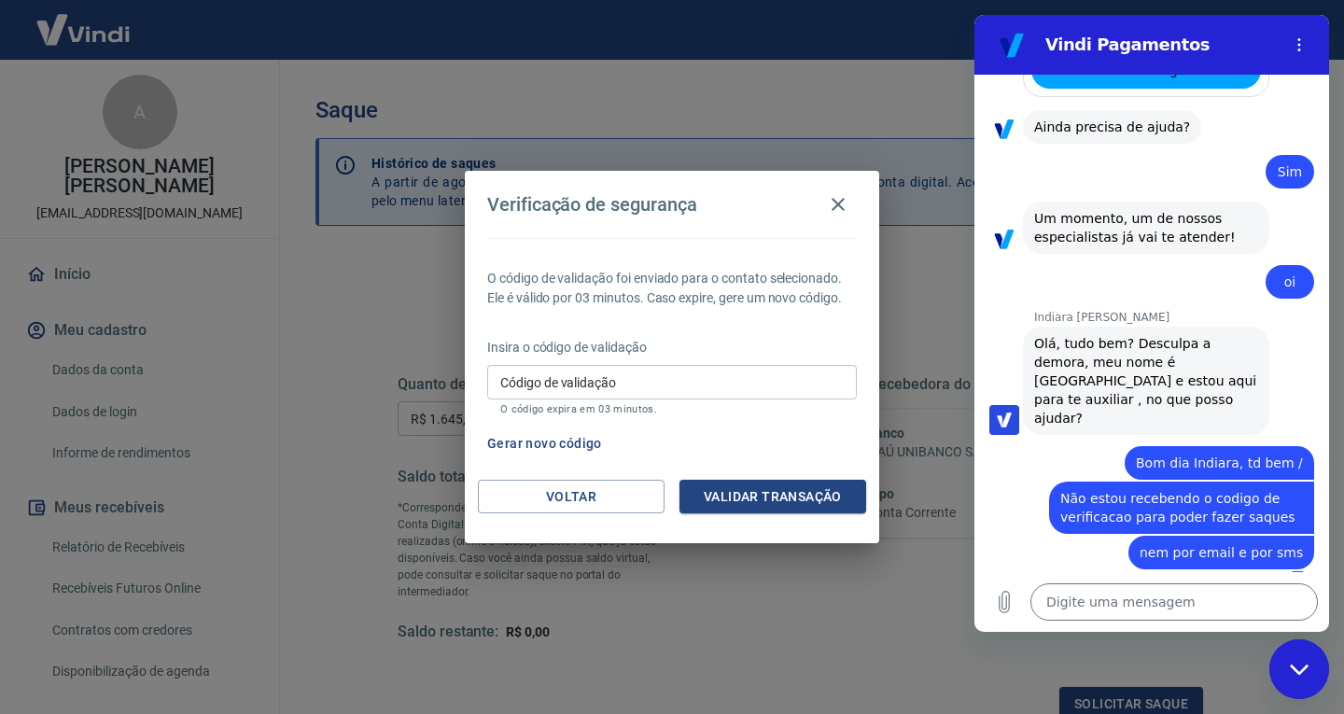
click at [1074, 435] on div "diz: Bom dia Indiara, td bem /" at bounding box center [1145, 457] width 340 height 45
click at [1154, 600] on textarea at bounding box center [1175, 602] width 288 height 37
click at [1060, 542] on div "diz: nem por email e por sms" at bounding box center [1145, 551] width 340 height 35
click at [1114, 599] on textarea at bounding box center [1175, 602] width 288 height 37
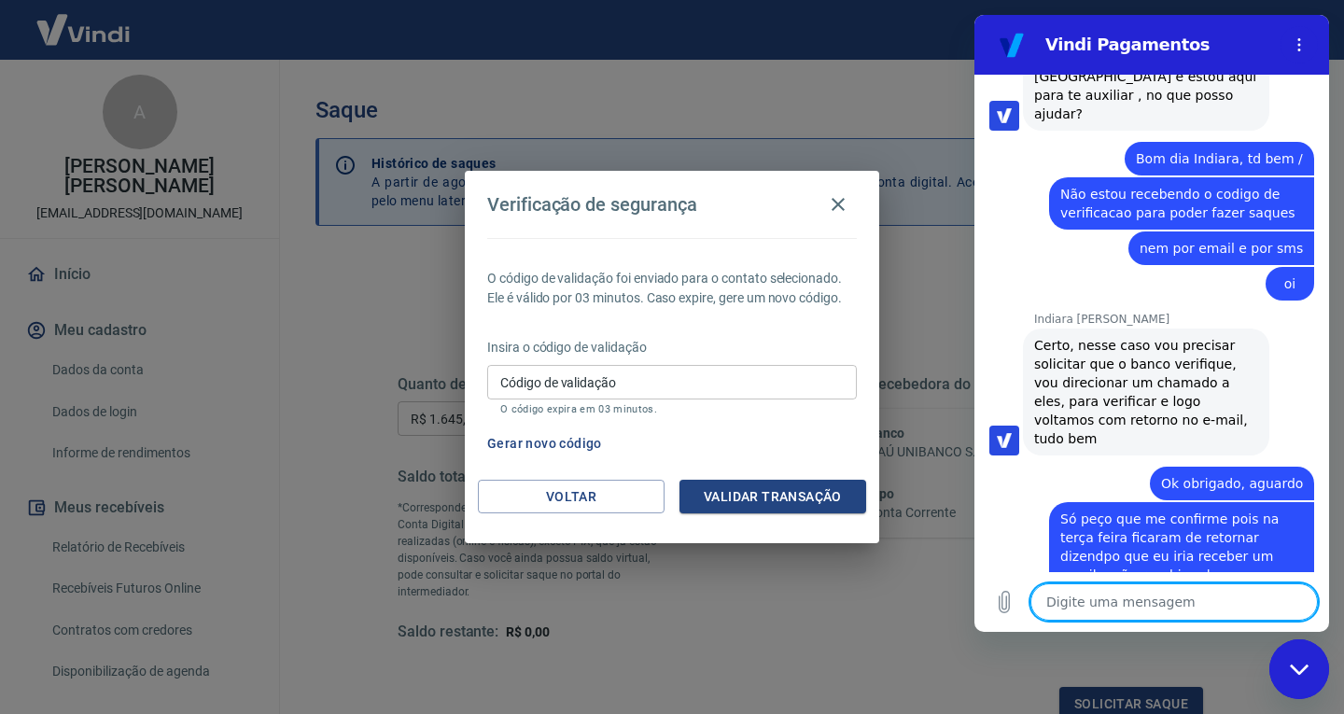
scroll to position [2282, 0]
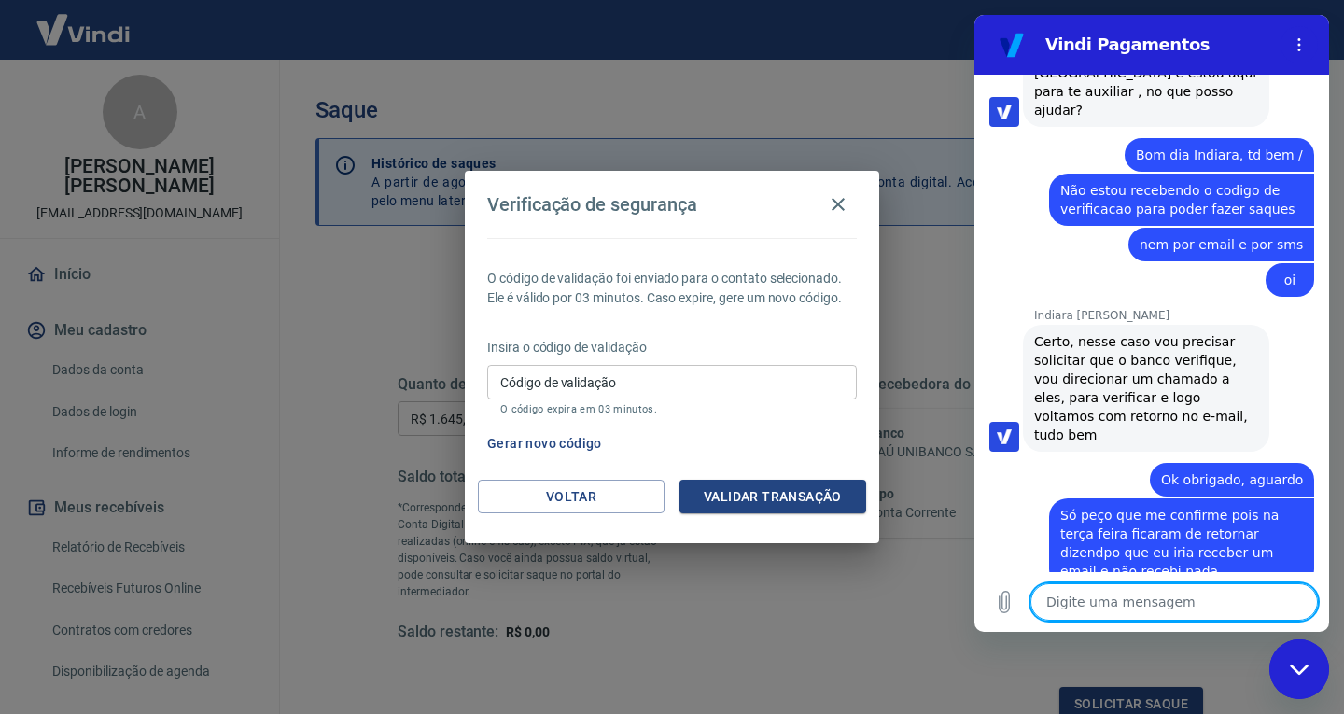
click at [1144, 362] on span "Certo, nesse caso vou precisar solicitar que o banco verifique, vou direcionar …" at bounding box center [1147, 388] width 224 height 112
click at [1144, 358] on span "Certo, nesse caso vou precisar solicitar que o banco verifique, vou direcionar …" at bounding box center [1147, 388] width 224 height 112
click at [1139, 364] on span "Certo, nesse caso vou precisar solicitar que o banco verifique, vou direcionar …" at bounding box center [1147, 388] width 224 height 112
click at [1156, 362] on span "Certo, nesse caso vou precisar solicitar que o banco verifique, vou direcionar …" at bounding box center [1147, 388] width 224 height 112
click at [1140, 363] on span "Certo, nesse caso vou precisar solicitar que o banco verifique, vou direcionar …" at bounding box center [1147, 388] width 224 height 112
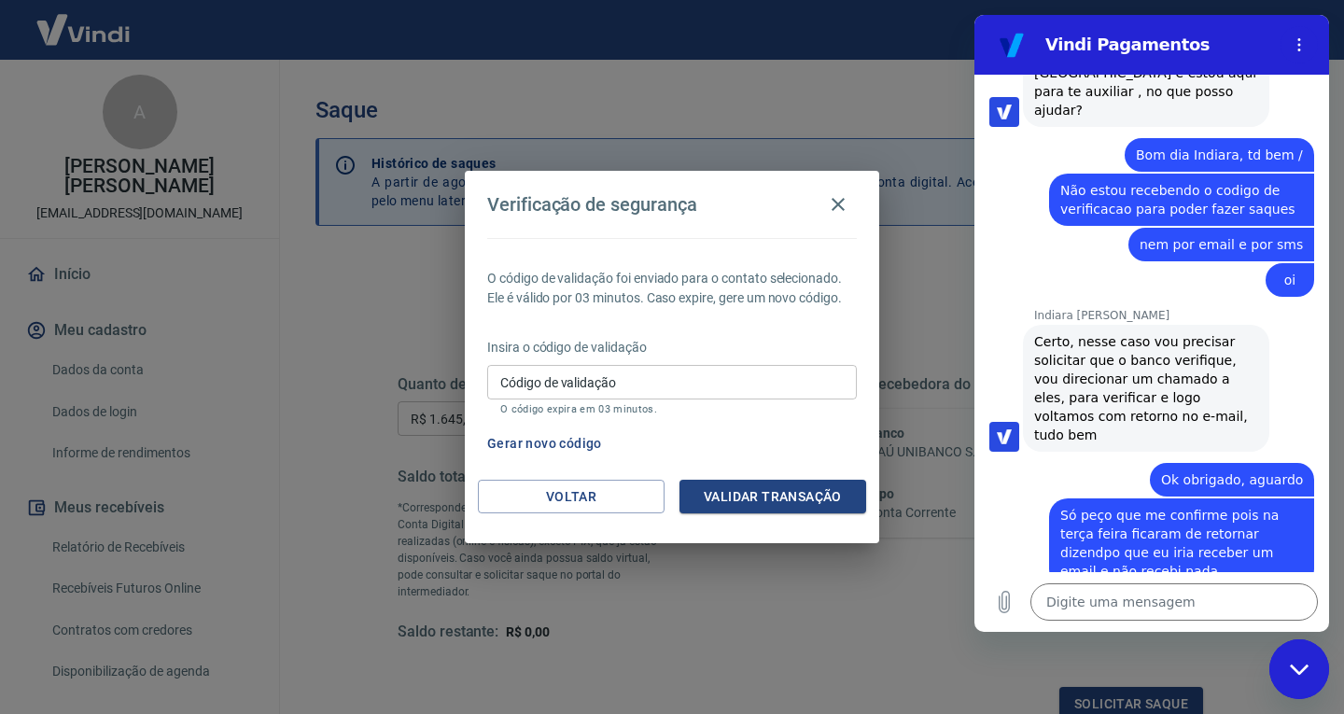
click at [1153, 363] on span "Certo, nesse caso vou precisar solicitar que o banco verifique, vou direcionar …" at bounding box center [1147, 388] width 224 height 112
click at [1139, 364] on span "Certo, nesse caso vou precisar solicitar que o banco verifique, vou direcionar …" at bounding box center [1147, 388] width 224 height 112
click at [1151, 364] on span "Certo, nesse caso vou precisar solicitar que o banco verifique, vou direcionar …" at bounding box center [1147, 388] width 224 height 112
click at [1140, 365] on span "Certo, nesse caso vou precisar solicitar que o banco verifique, vou direcionar …" at bounding box center [1147, 388] width 224 height 112
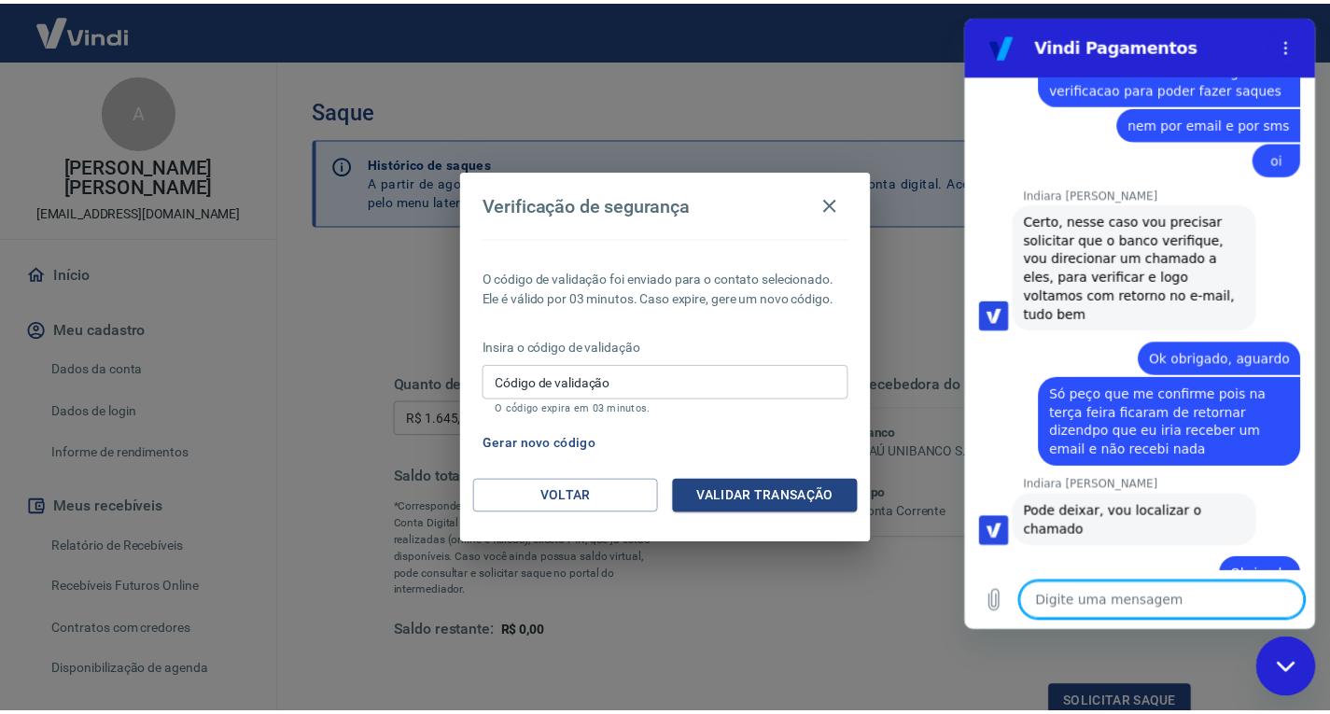
scroll to position [2407, 0]
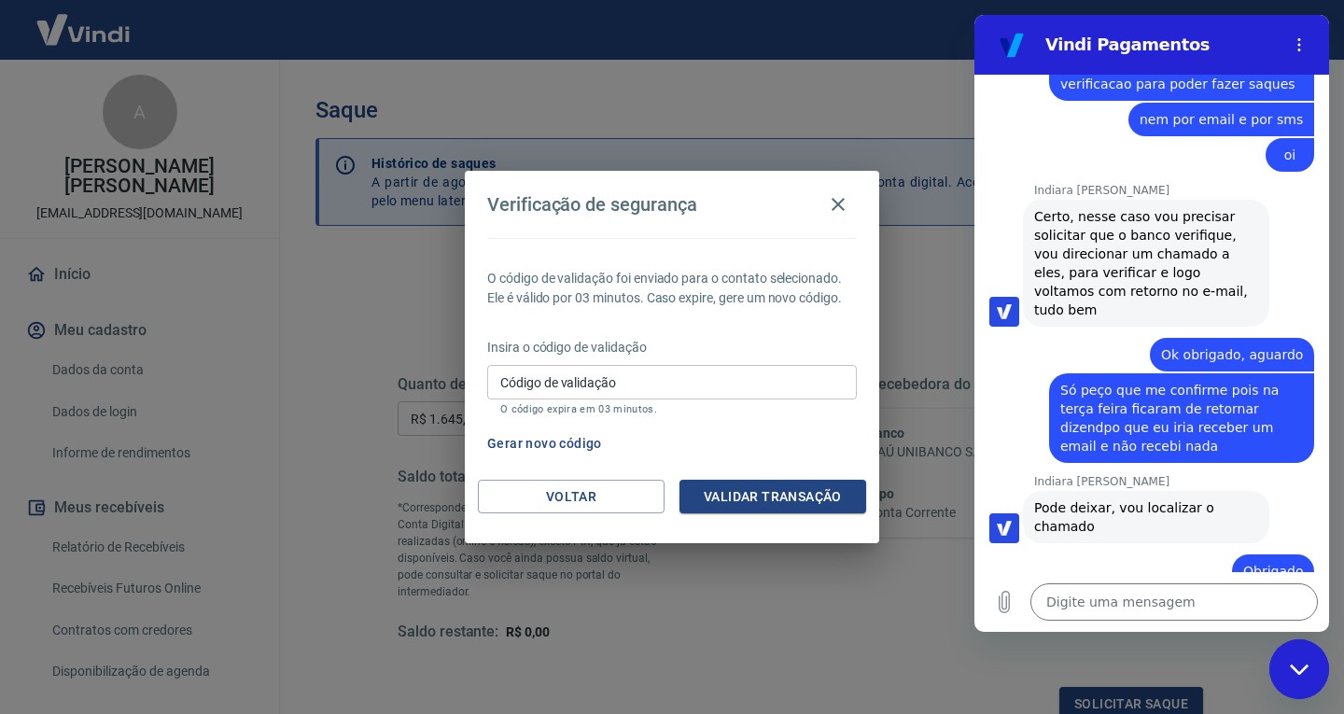
click at [664, 586] on div "Verificação de segurança O código de validação foi enviado para o contato selec…" at bounding box center [672, 357] width 1344 height 714
click at [844, 202] on icon "button" at bounding box center [838, 204] width 22 height 22
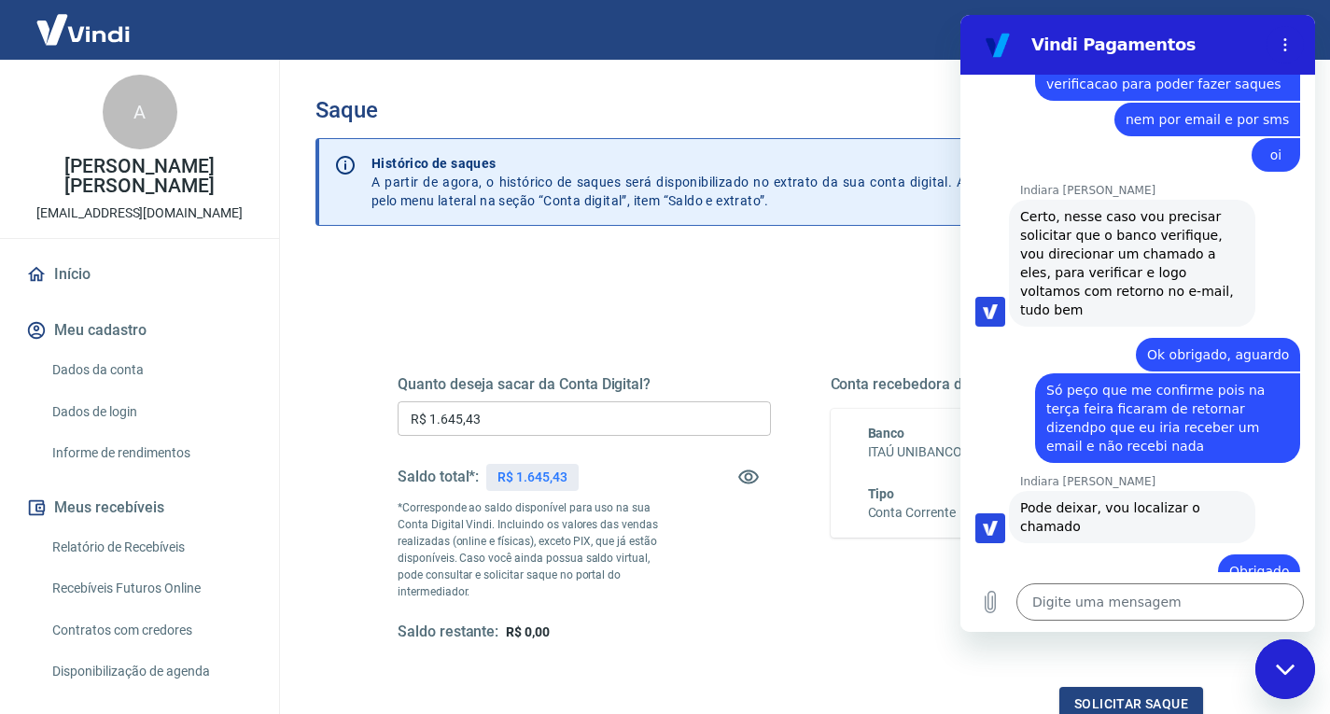
click at [645, 312] on div "Quanto deseja sacar da Conta Digital? R$ 1.645,43 ​ Saldo total*: R$ 1.645,43 *…" at bounding box center [800, 518] width 851 height 451
click at [1092, 543] on div "diz: Obrigado" at bounding box center [1131, 565] width 340 height 45
